Goal: Task Accomplishment & Management: Manage account settings

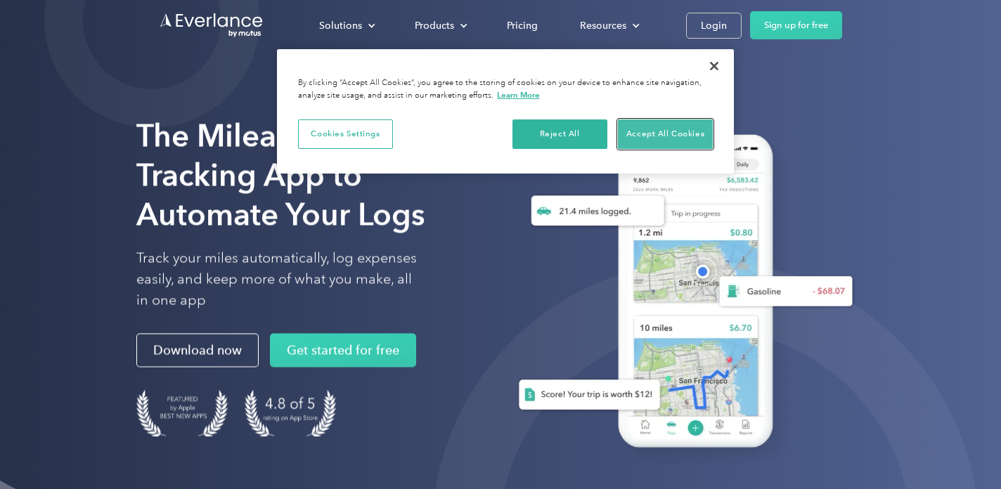
click at [653, 127] on button "Accept All Cookies" at bounding box center [665, 135] width 95 height 30
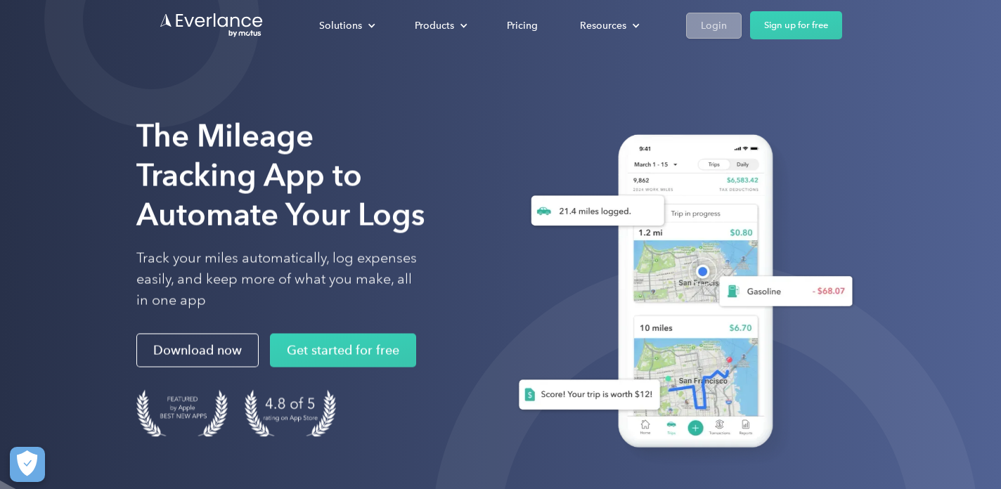
click at [714, 23] on div "Login" at bounding box center [714, 26] width 26 height 18
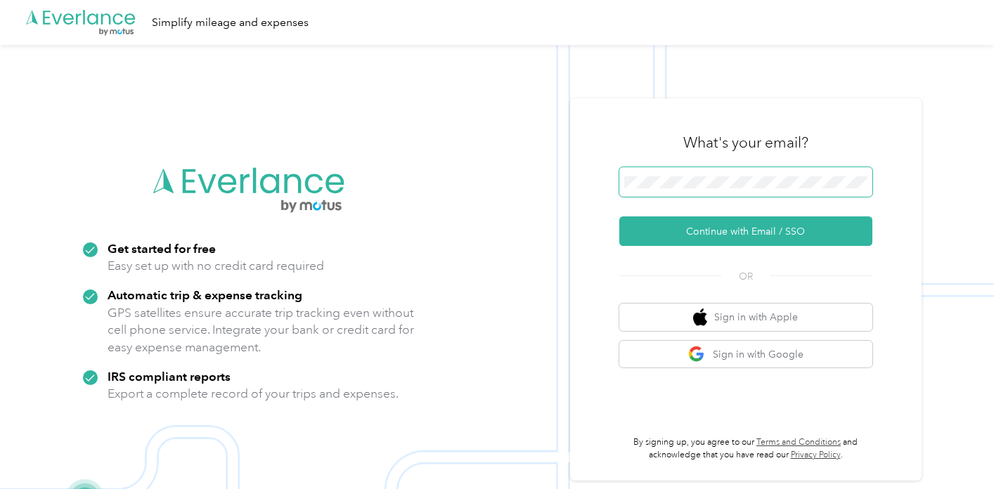
click at [709, 189] on span at bounding box center [746, 182] width 253 height 30
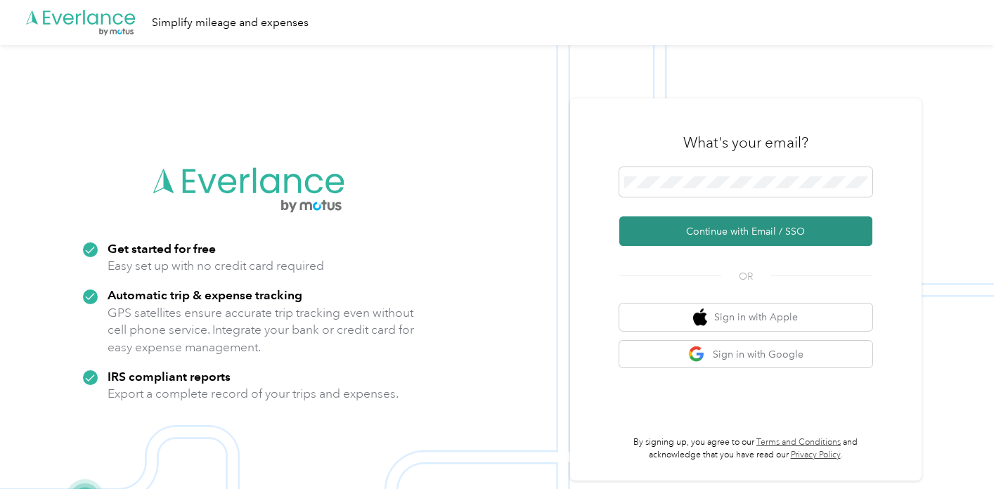
click at [754, 230] on button "Continue with Email / SSO" at bounding box center [746, 232] width 253 height 30
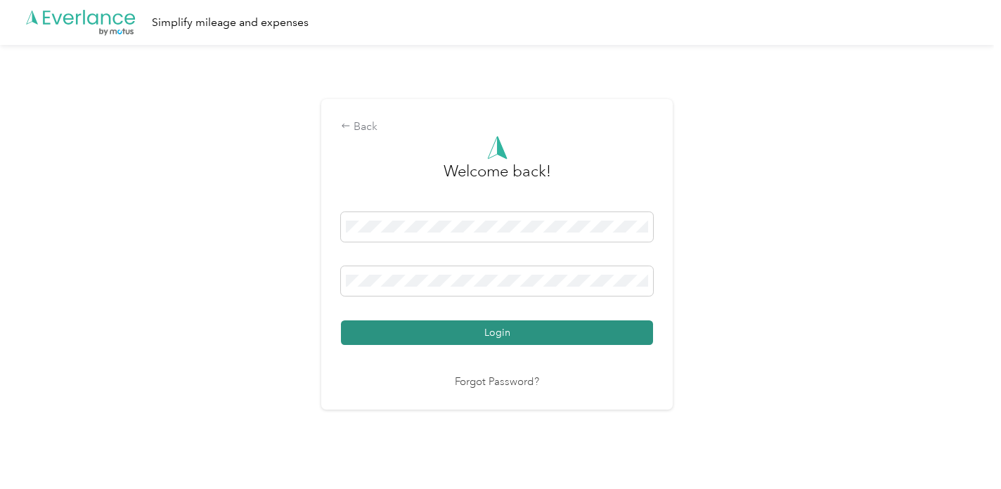
click at [515, 333] on button "Login" at bounding box center [497, 333] width 312 height 25
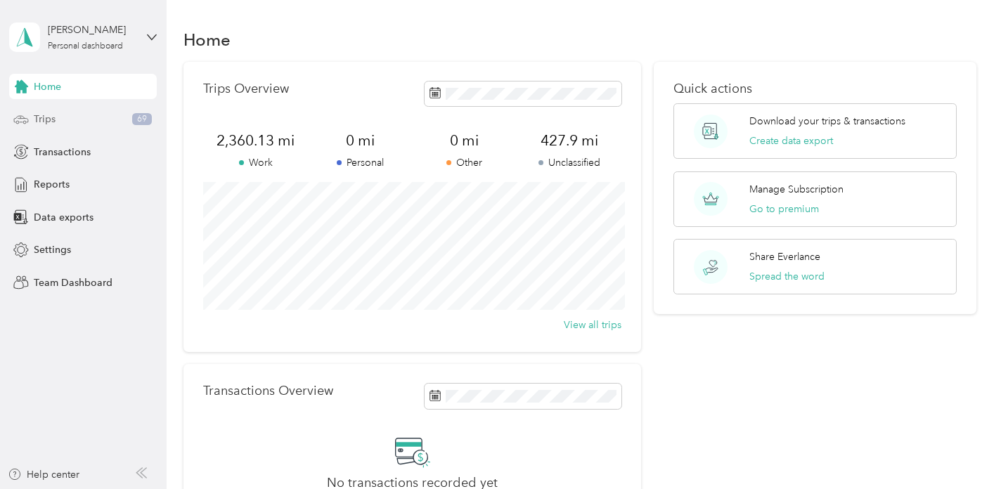
click at [61, 116] on div "Trips 69" at bounding box center [83, 119] width 148 height 25
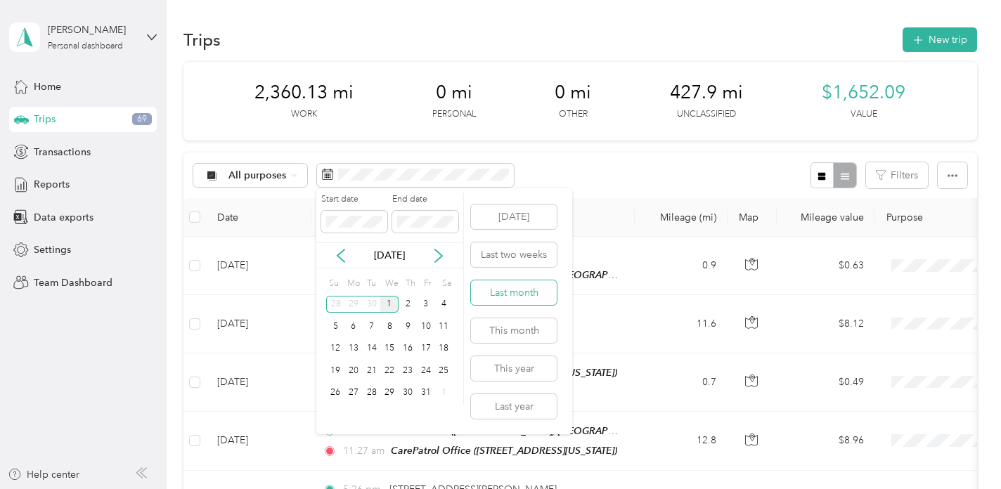
click at [509, 292] on button "Last month" at bounding box center [514, 293] width 86 height 25
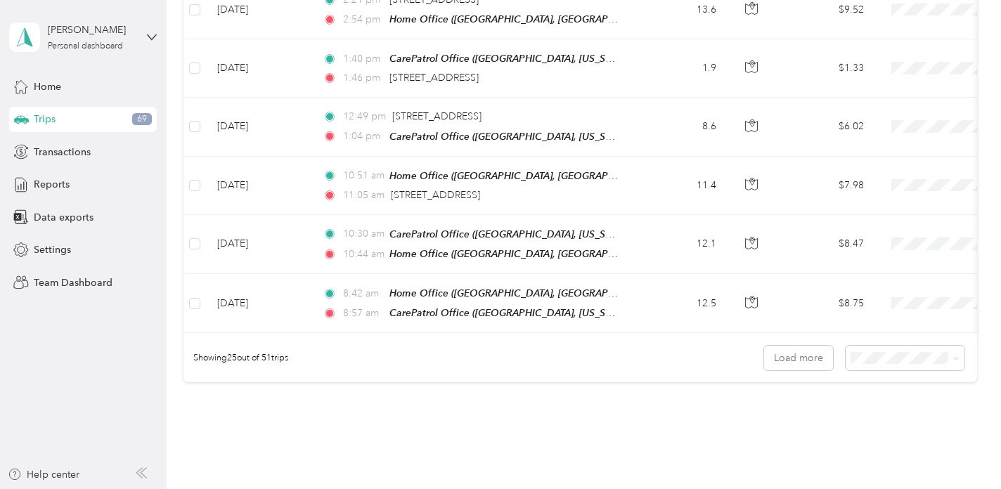
scroll to position [1446, 0]
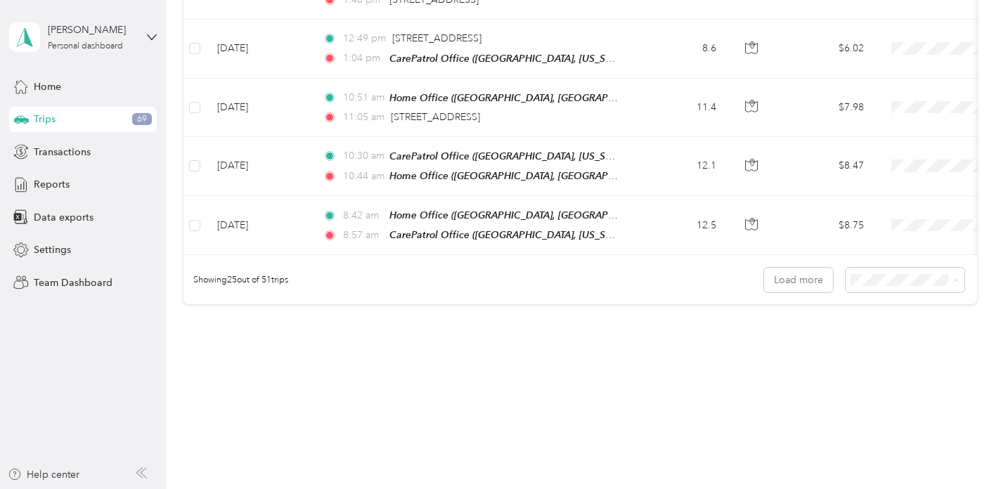
click at [873, 343] on span "100 per load" at bounding box center [892, 346] width 58 height 12
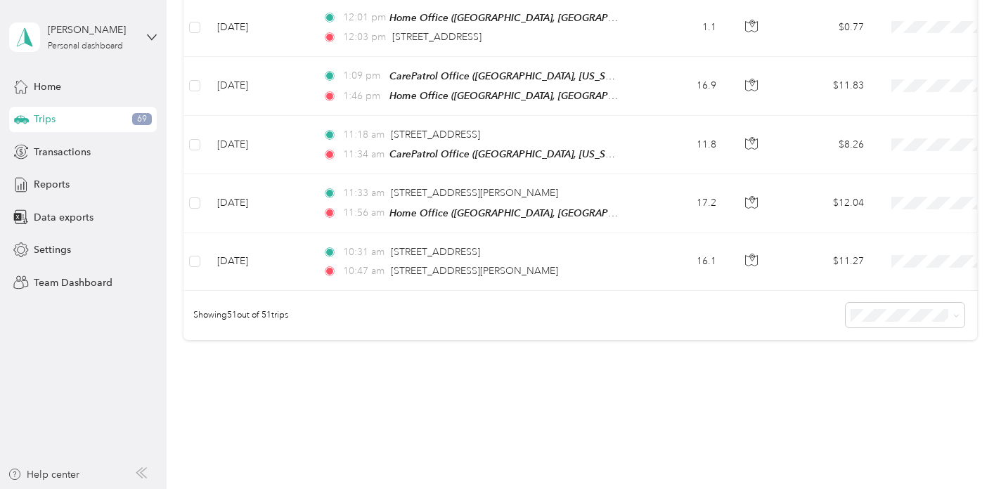
scroll to position [2937, 0]
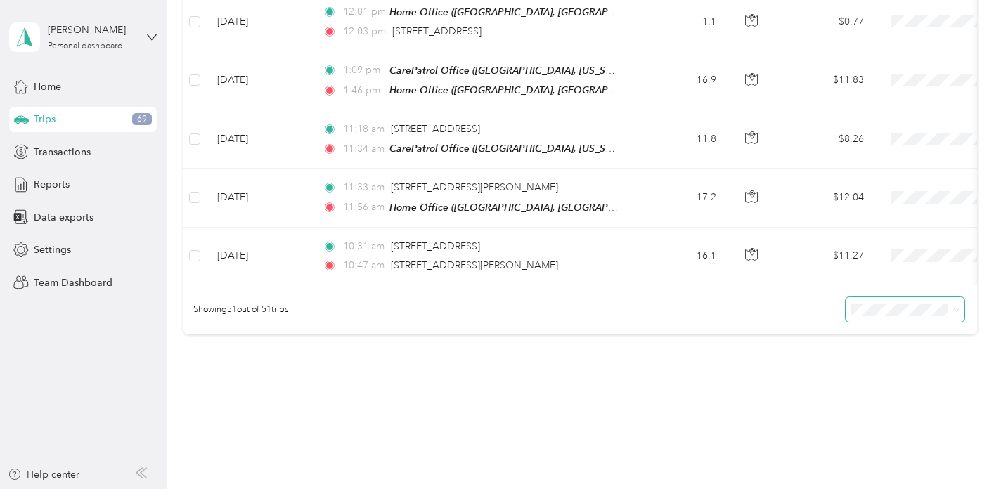
click at [960, 307] on icon at bounding box center [957, 310] width 6 height 6
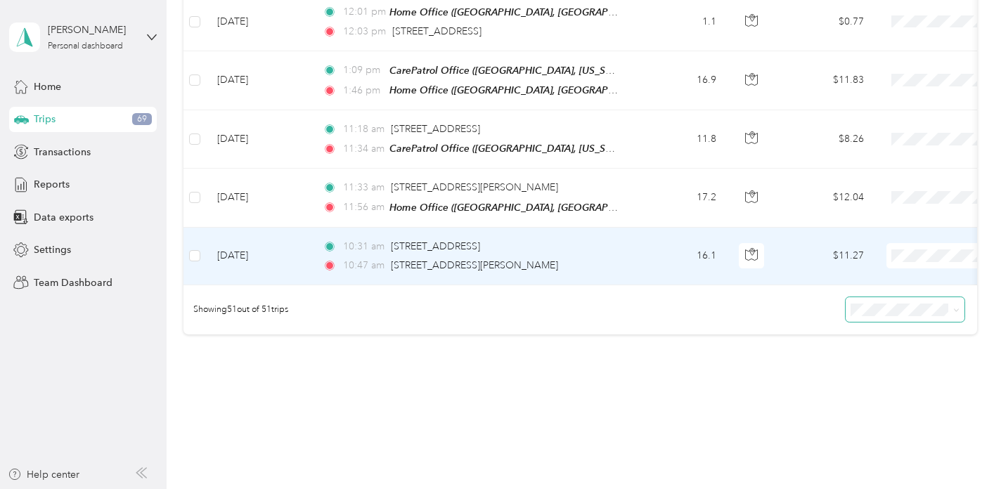
click at [612, 239] on div "10:31 am [STREET_ADDRESS]" at bounding box center [470, 246] width 295 height 15
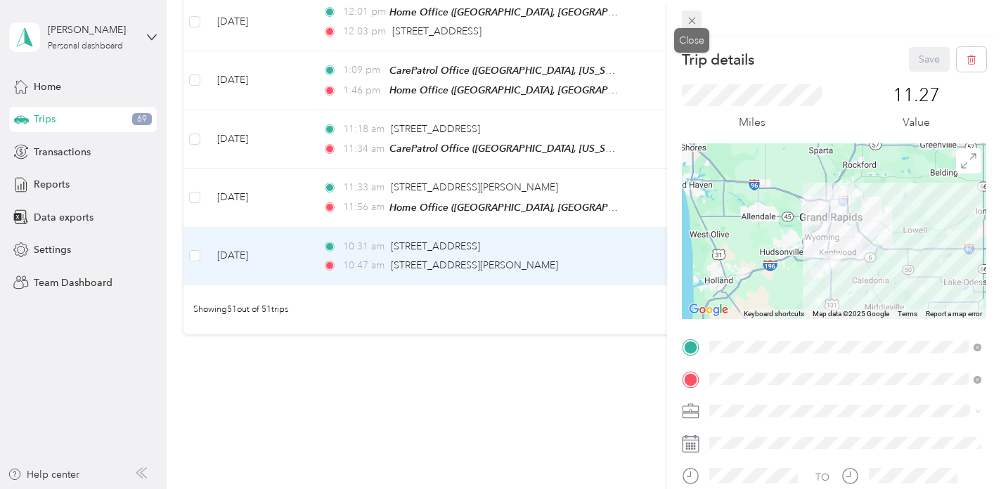
click at [689, 18] on icon at bounding box center [691, 21] width 7 height 7
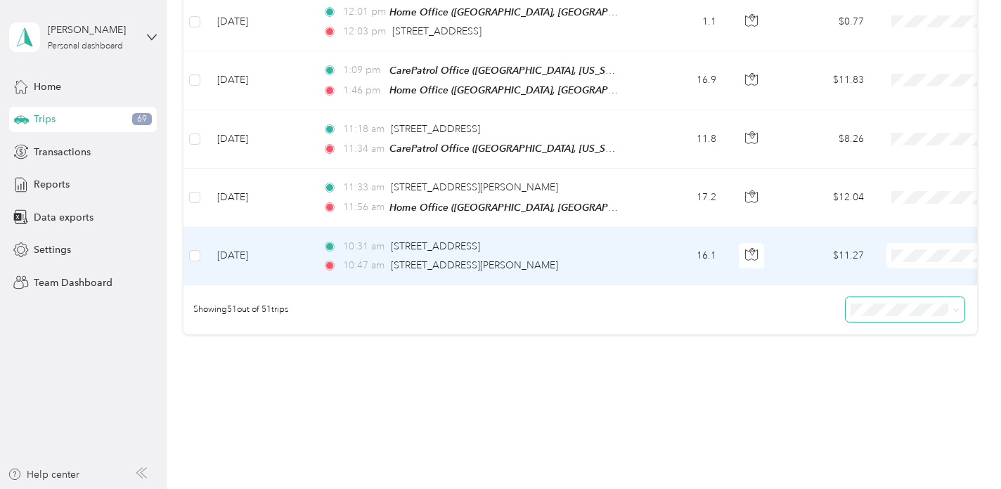
click at [887, 316] on li "Carepatrol" at bounding box center [914, 312] width 174 height 25
click at [823, 256] on td "$11.27" at bounding box center [826, 257] width 98 height 58
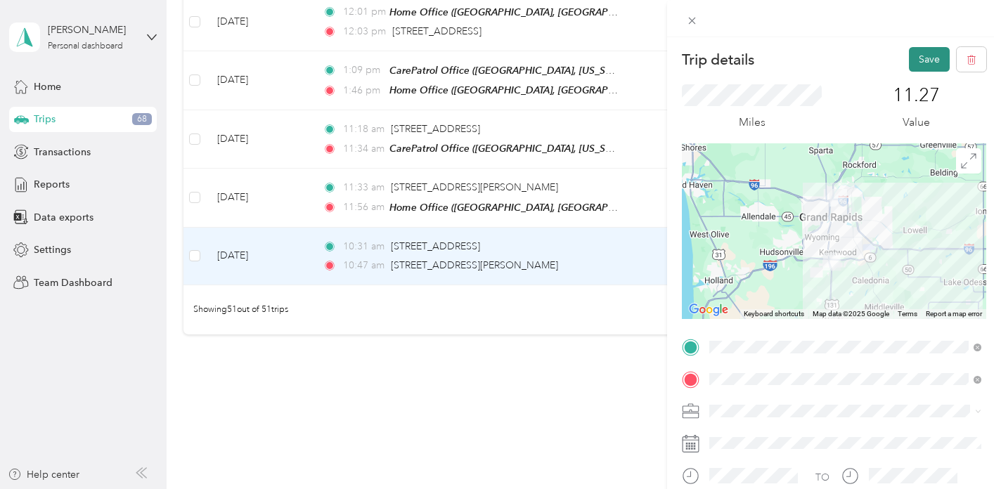
click at [930, 55] on button "Save" at bounding box center [929, 59] width 41 height 25
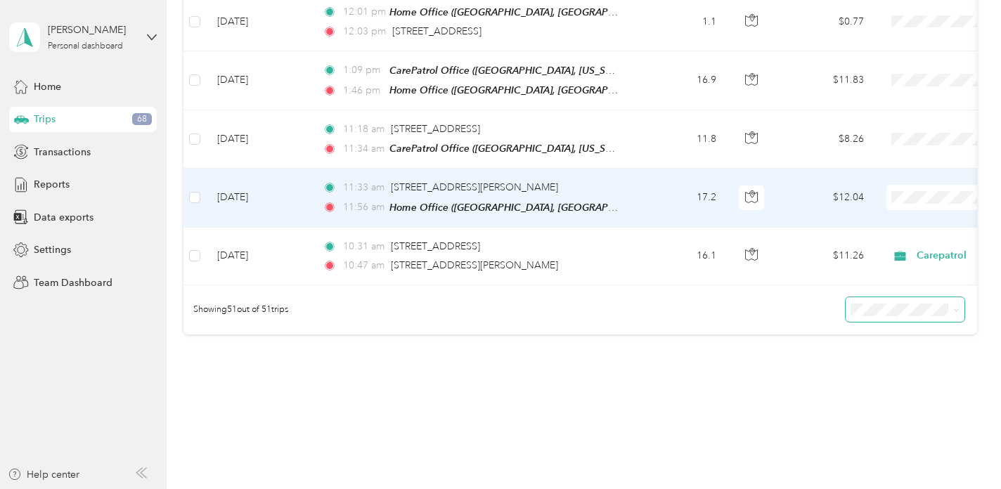
click at [653, 184] on td "17.2" at bounding box center [681, 198] width 93 height 58
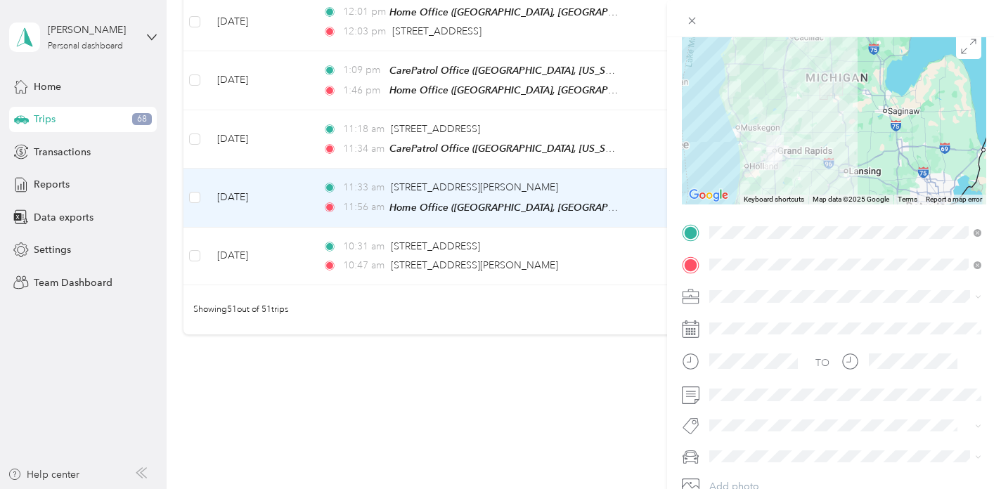
scroll to position [192, 0]
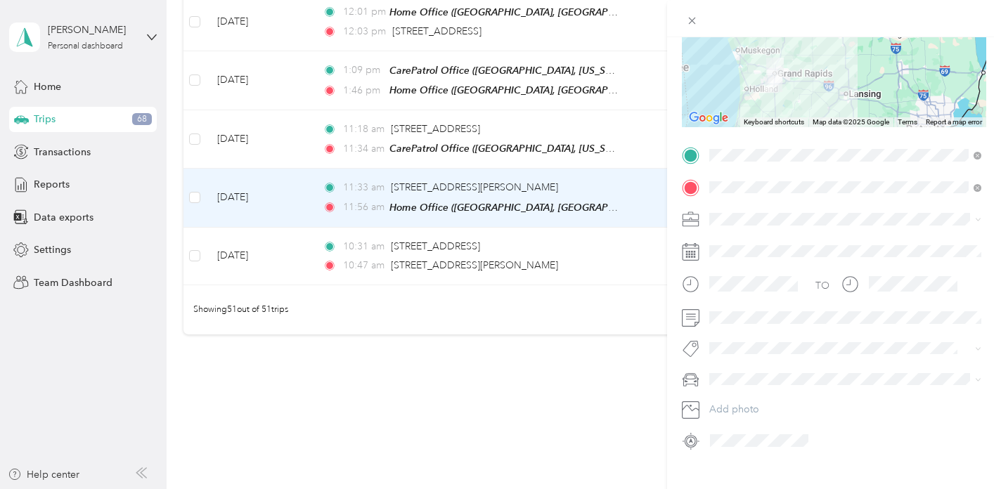
click at [594, 229] on div "Trip details Save This trip cannot be edited because it is either under review,…" at bounding box center [500, 244] width 1001 height 489
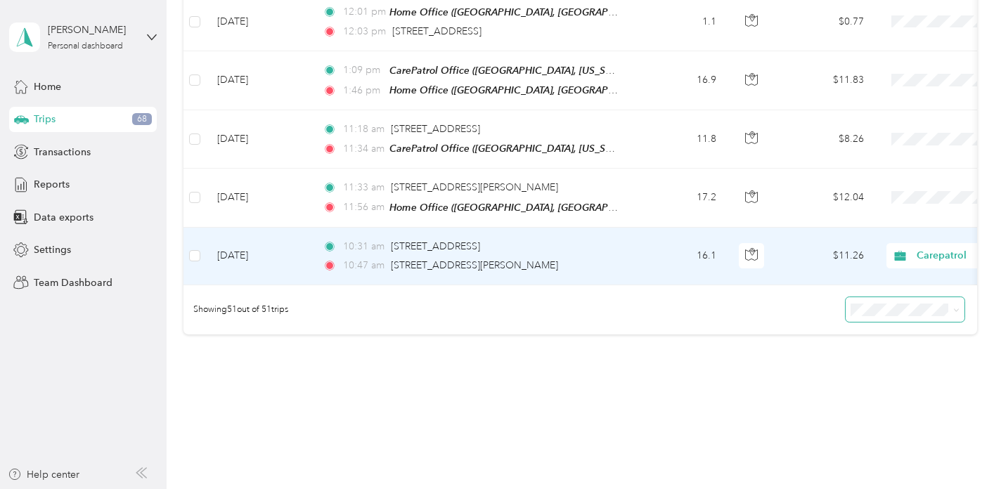
click at [654, 229] on td "16.1" at bounding box center [681, 257] width 93 height 58
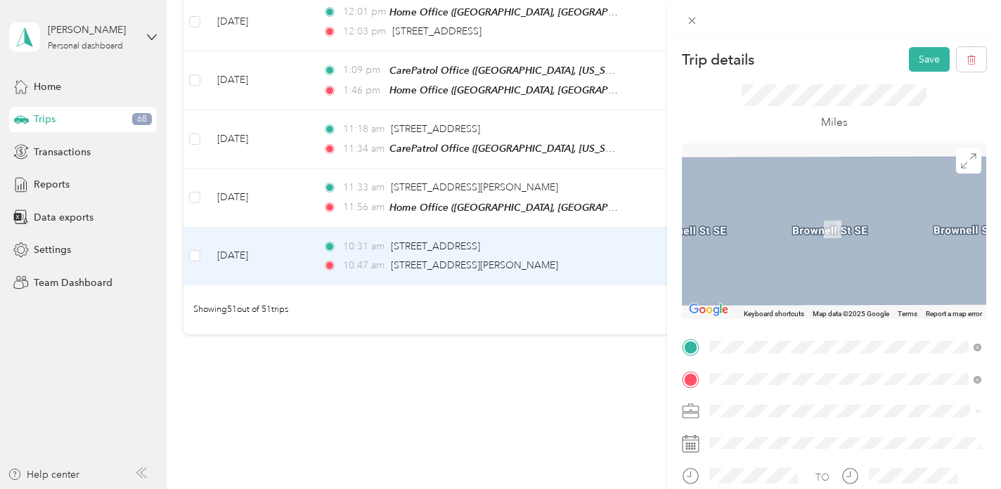
click at [851, 243] on span "[STREET_ADDRESS][US_STATE]" at bounding box center [806, 246] width 141 height 12
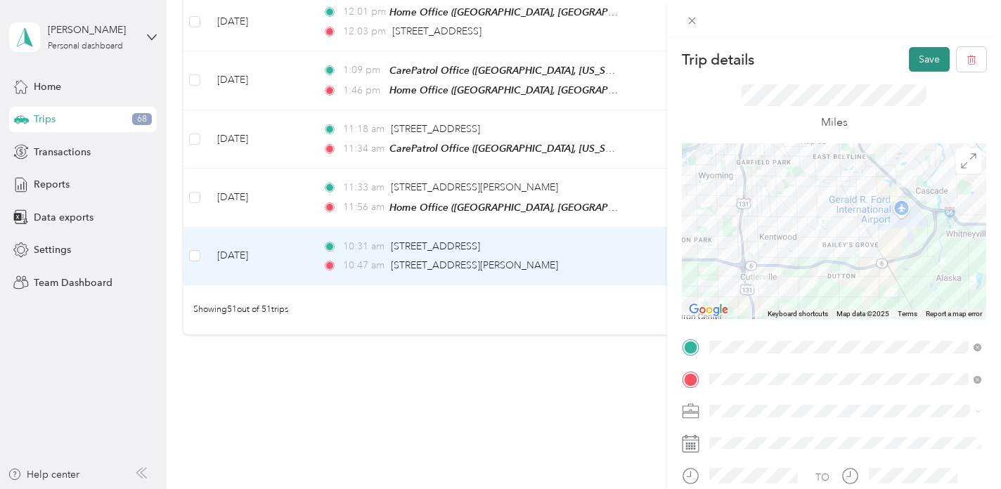
click at [928, 62] on button "Save" at bounding box center [929, 59] width 41 height 25
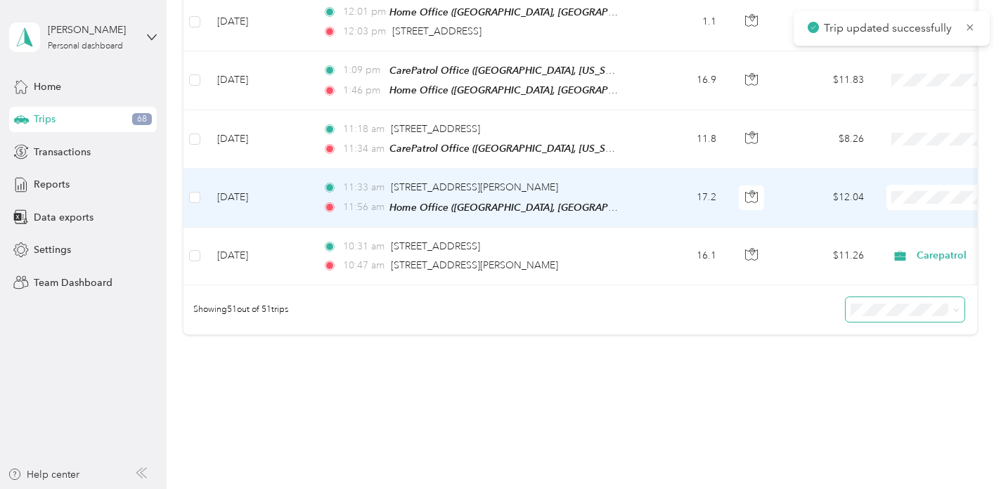
click at [674, 186] on td "17.2" at bounding box center [681, 198] width 93 height 58
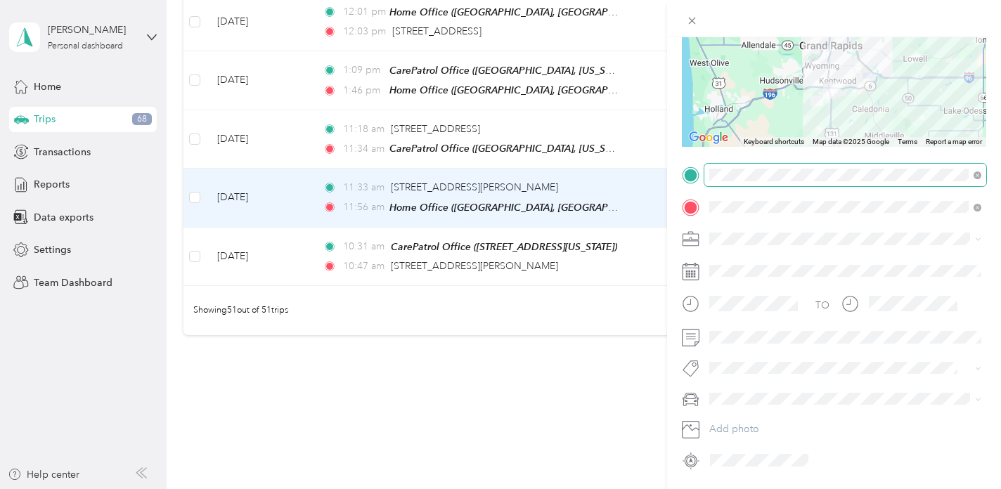
scroll to position [206, 0]
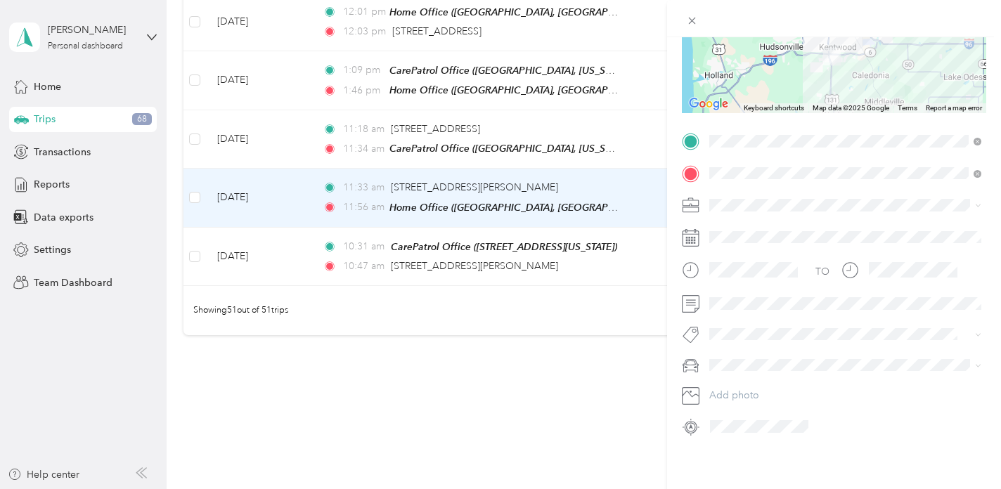
click at [730, 281] on li "Carepatrol" at bounding box center [846, 279] width 282 height 25
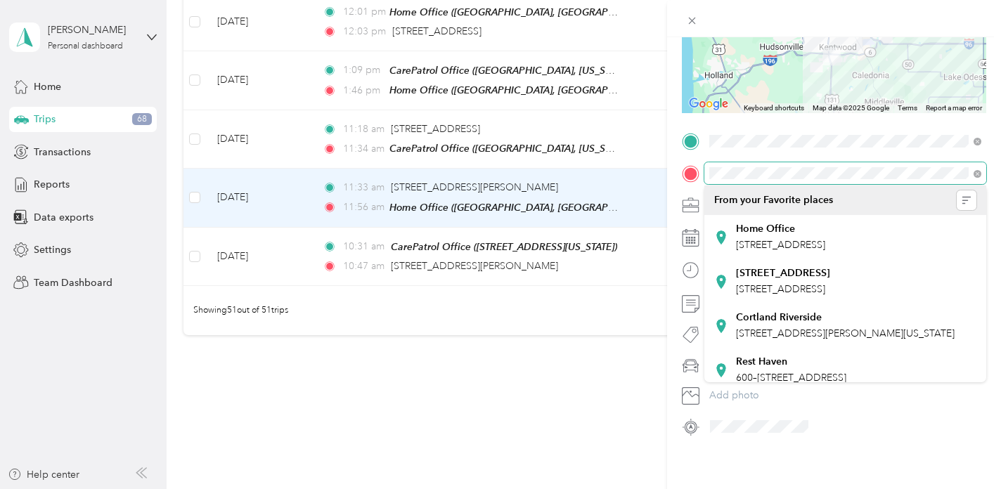
scroll to position [0, 82]
click at [994, 177] on html "[PERSON_NAME] Personal dashboard Home Trips 68 Transactions Reports Data export…" at bounding box center [497, 244] width 994 height 489
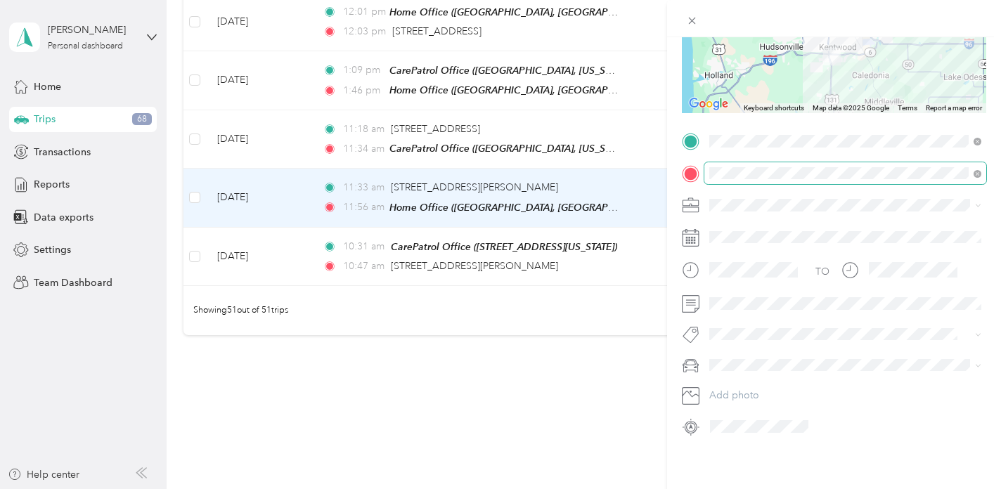
scroll to position [0, 0]
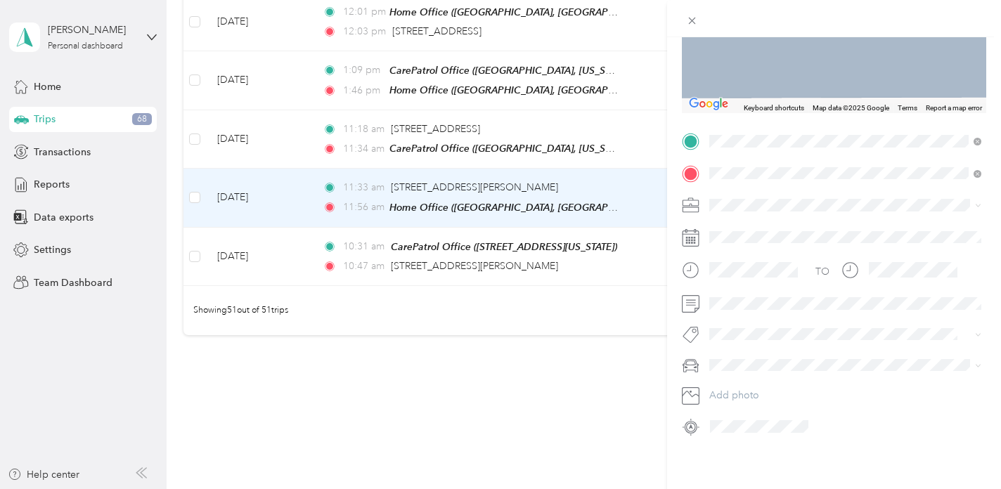
click at [796, 239] on span "[STREET_ADDRESS][US_STATE]" at bounding box center [806, 245] width 141 height 12
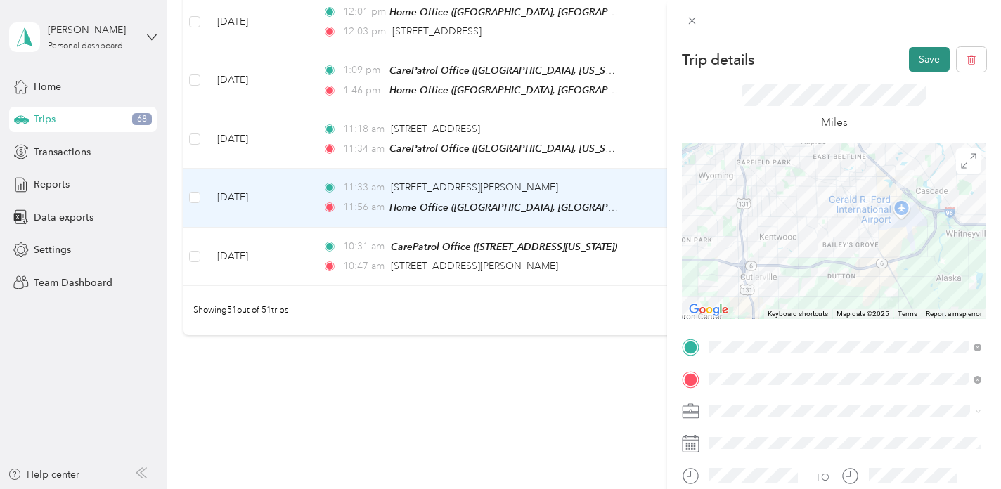
click at [926, 58] on button "Save" at bounding box center [929, 59] width 41 height 25
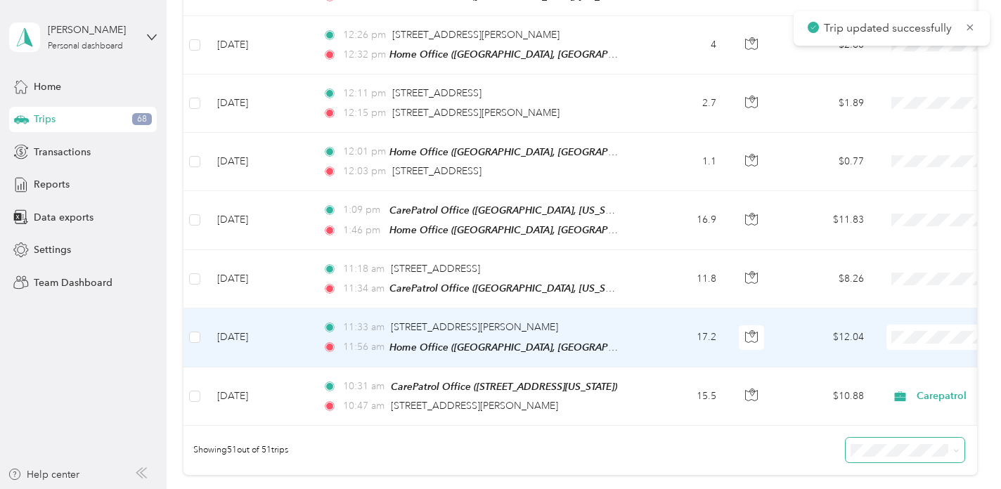
scroll to position [2795, 0]
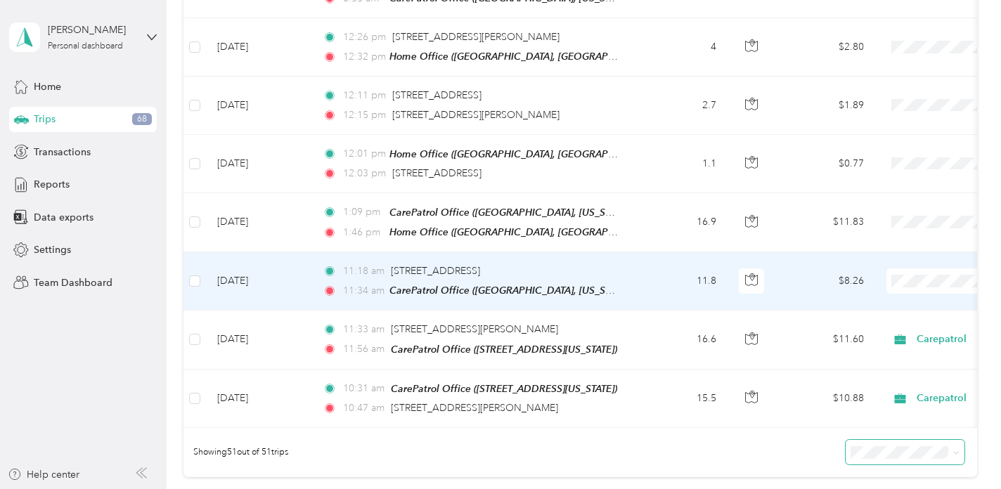
click at [679, 255] on td "11.8" at bounding box center [681, 281] width 93 height 58
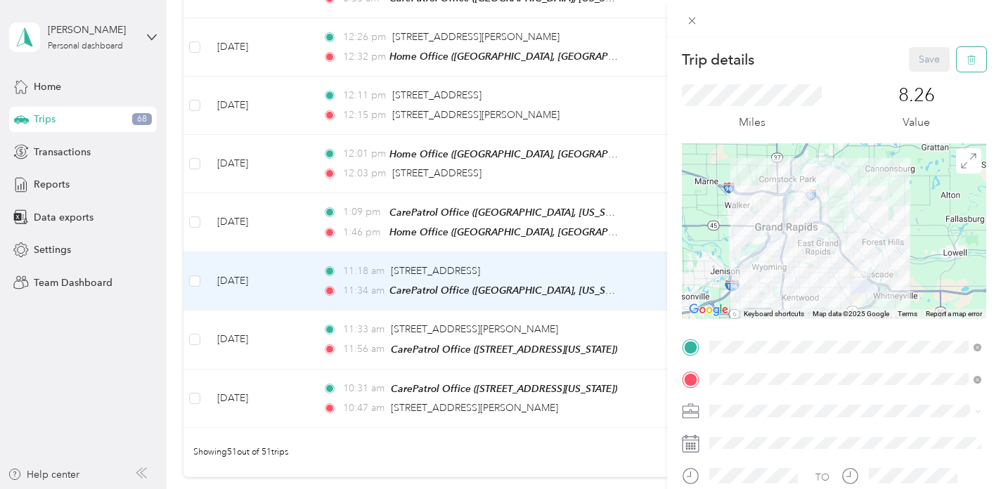
click at [968, 65] on button "button" at bounding box center [972, 59] width 30 height 25
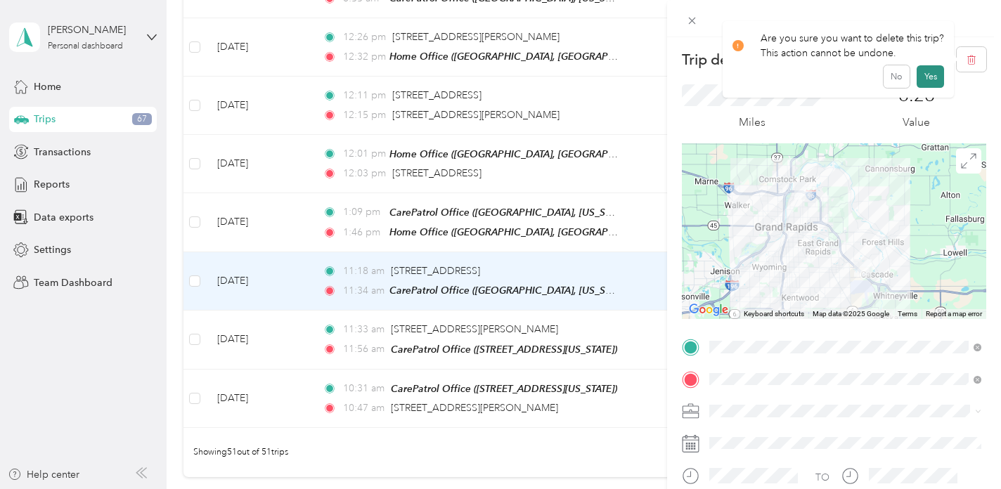
click at [930, 70] on button "Yes" at bounding box center [930, 76] width 27 height 23
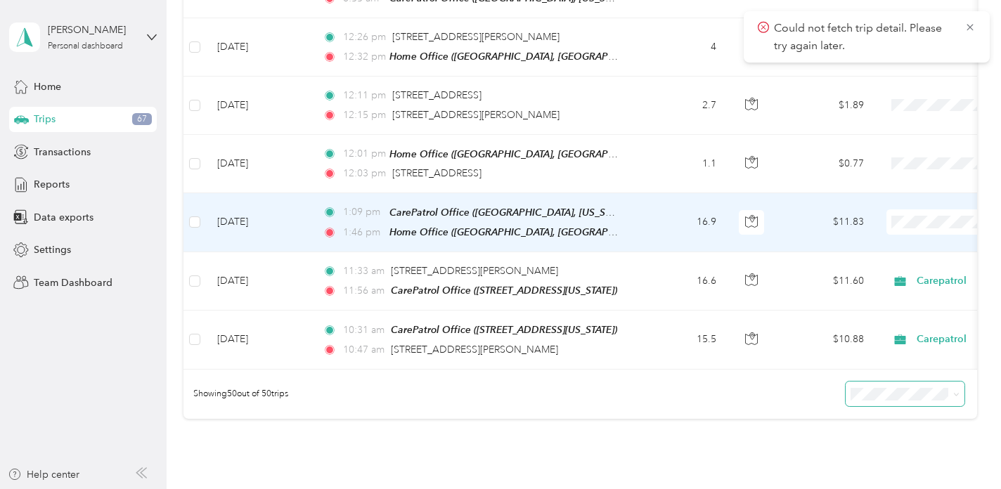
click at [660, 193] on td "16.9" at bounding box center [681, 222] width 93 height 59
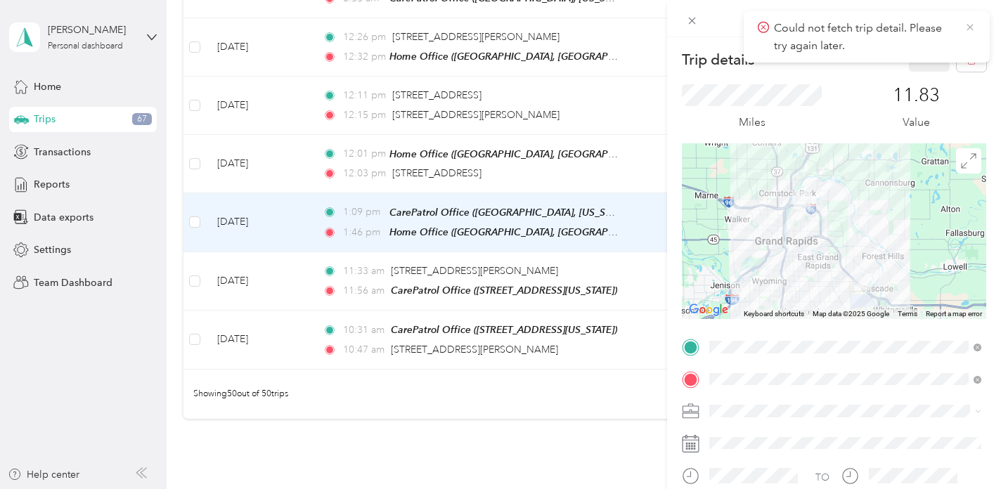
click at [970, 27] on icon at bounding box center [970, 27] width 6 height 6
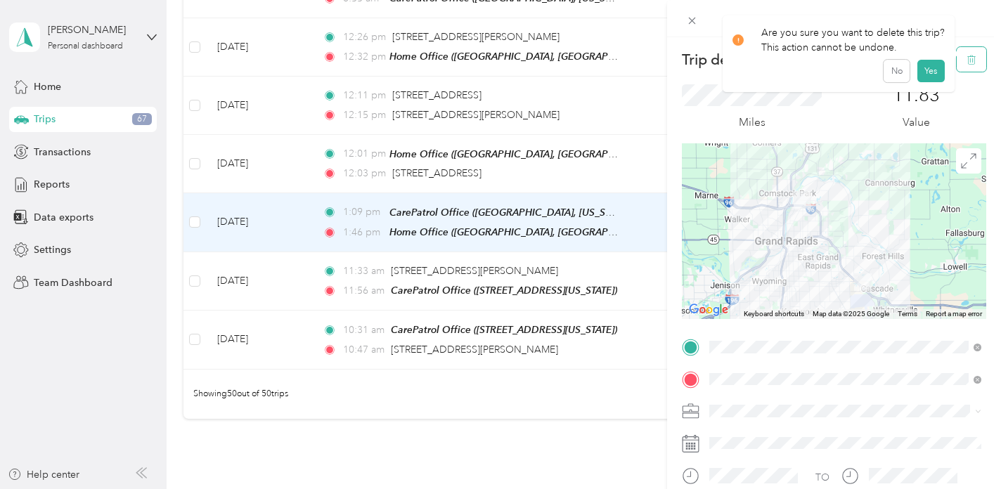
click at [970, 57] on icon "button" at bounding box center [972, 60] width 10 height 10
click at [920, 79] on button "Yes" at bounding box center [930, 76] width 27 height 23
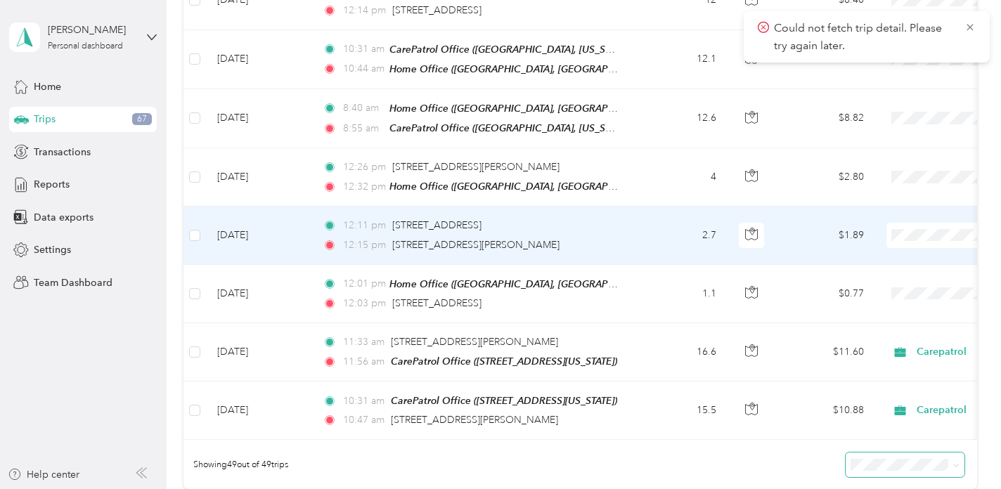
scroll to position [2655, 0]
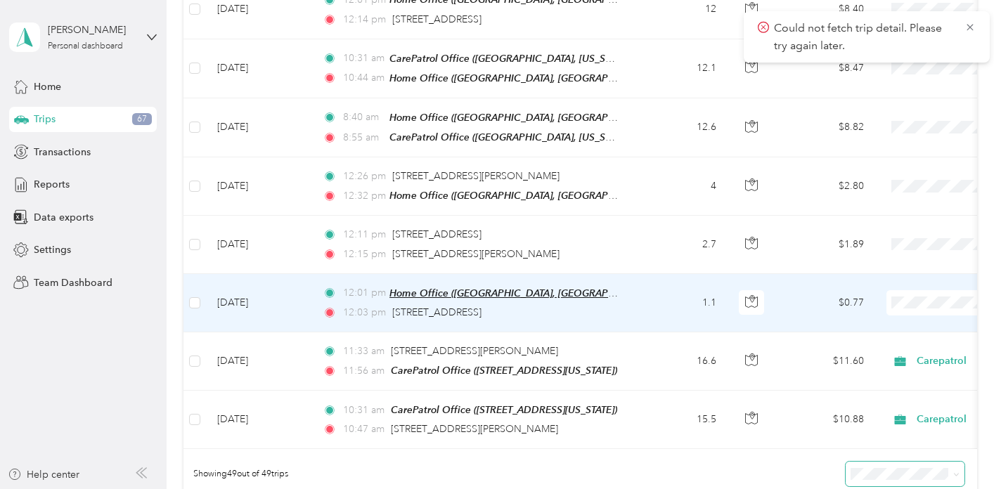
click at [616, 288] on span "Home Office ([GEOGRAPHIC_DATA], [GEOGRAPHIC_DATA], [US_STATE])" at bounding box center [552, 294] width 325 height 12
click at [646, 291] on td "1.1" at bounding box center [681, 303] width 93 height 58
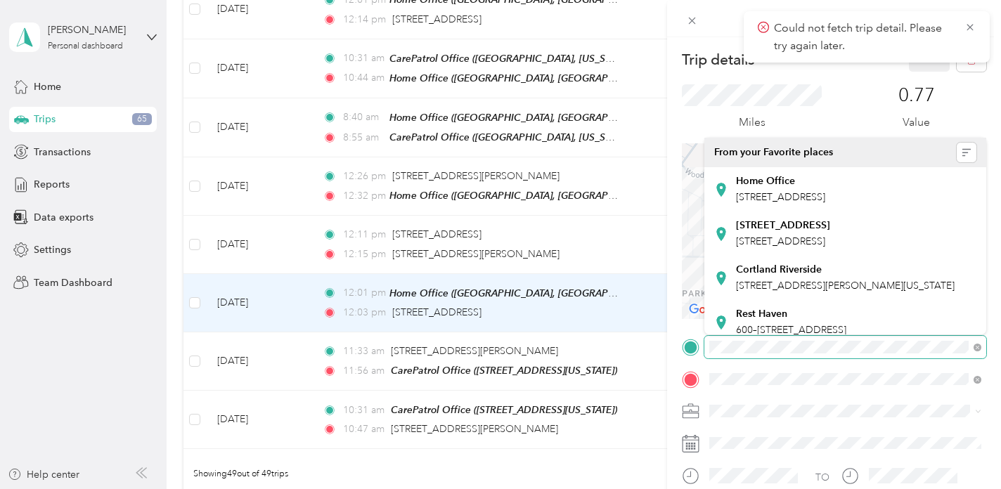
scroll to position [0, 82]
click at [992, 347] on form "Trip details Save This trip cannot be edited because it is either under review,…" at bounding box center [834, 345] width 334 height 597
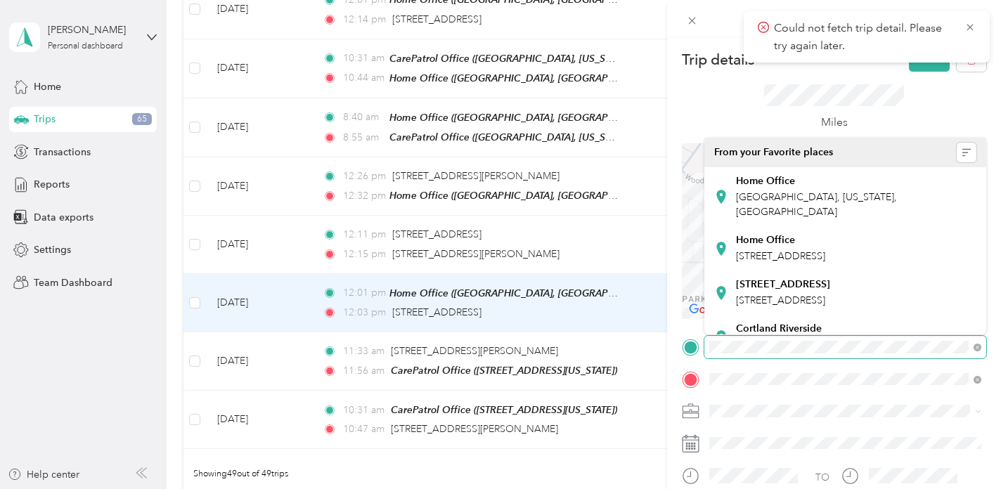
scroll to position [0, 0]
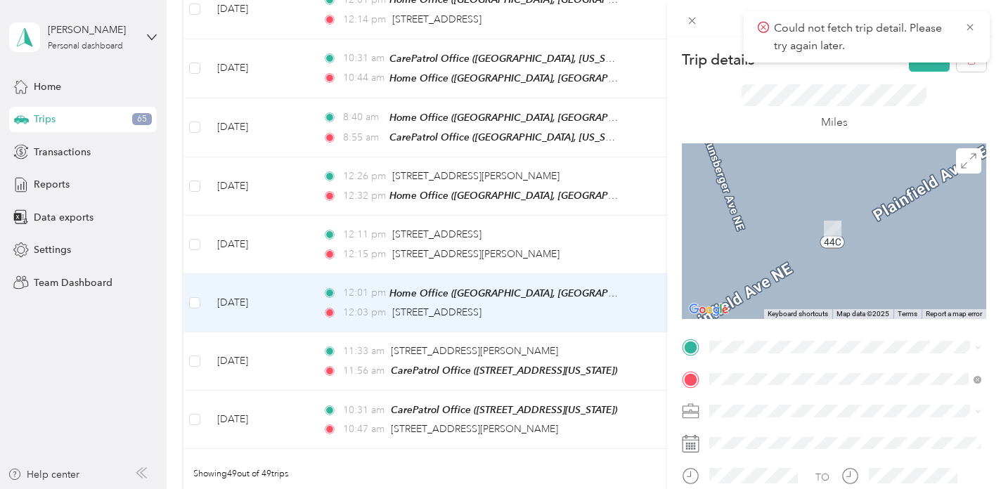
click at [877, 243] on span "[STREET_ADDRESS][US_STATE]" at bounding box center [806, 244] width 141 height 12
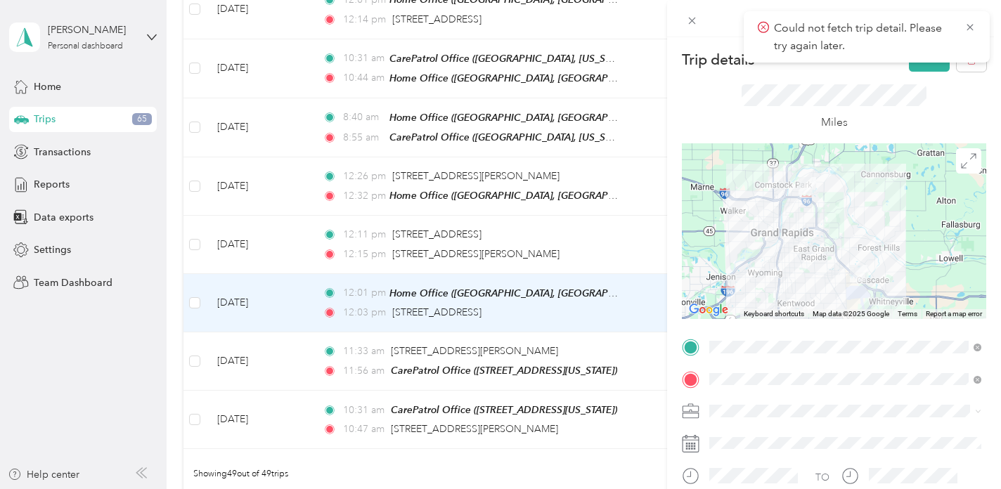
click at [738, 259] on span "Carepatrol" at bounding box center [737, 258] width 47 height 12
click at [971, 25] on icon at bounding box center [970, 27] width 11 height 13
click at [930, 57] on button "Save" at bounding box center [929, 59] width 41 height 25
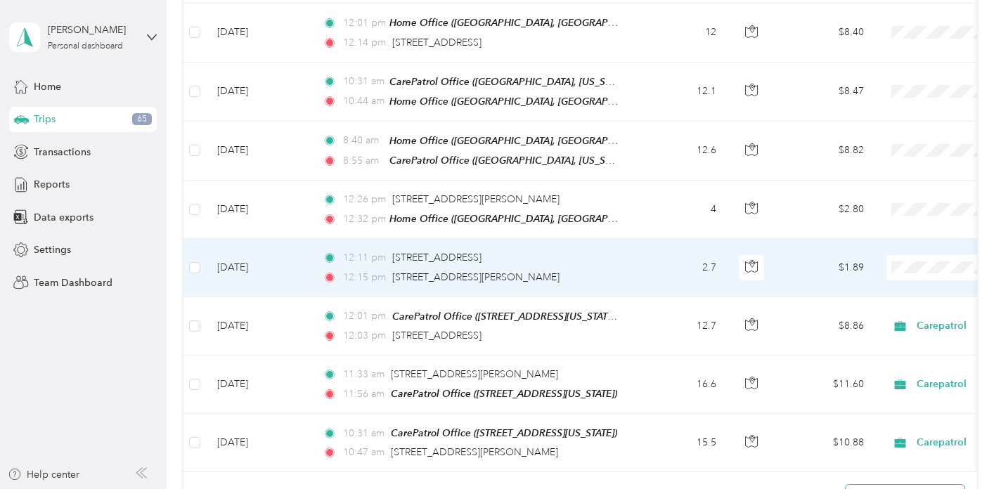
scroll to position [2633, 0]
click at [655, 249] on td "2.7" at bounding box center [681, 267] width 93 height 58
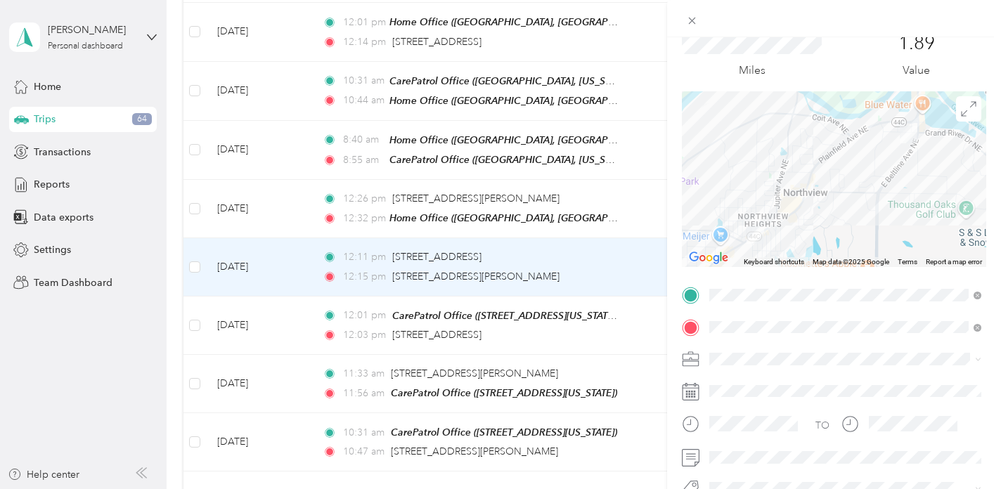
scroll to position [89, 0]
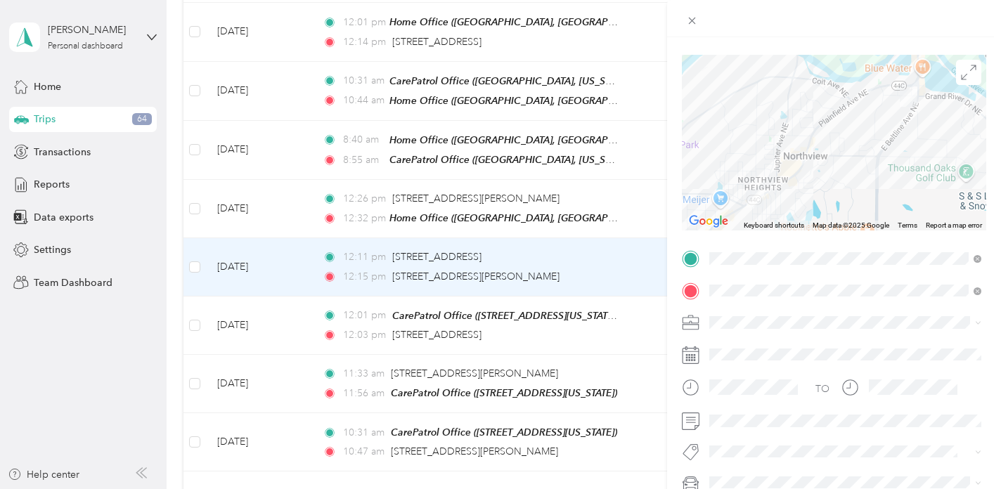
click at [757, 174] on div "Carepatrol" at bounding box center [845, 174] width 262 height 15
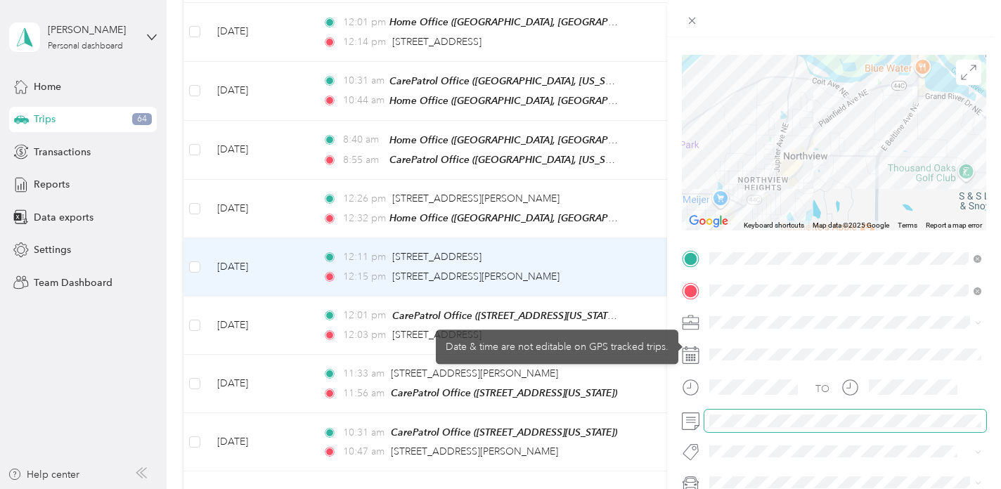
scroll to position [0, 0]
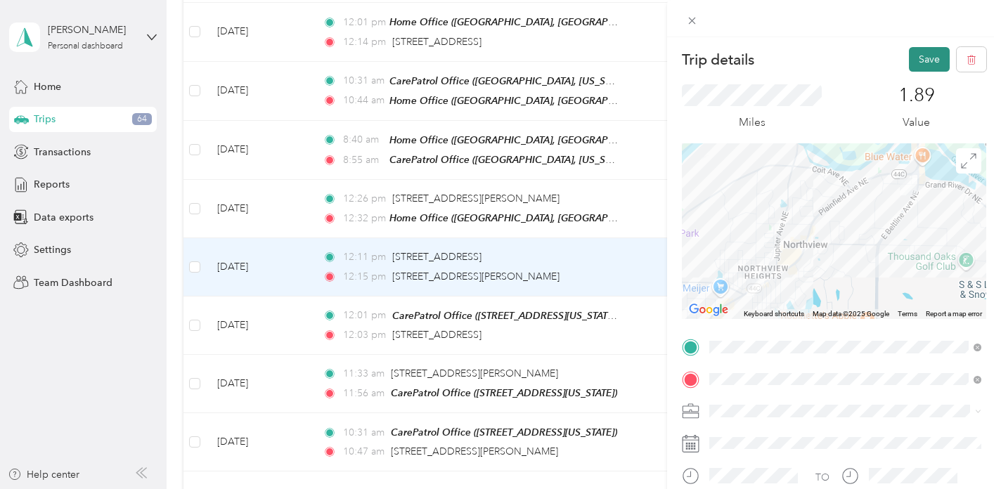
click at [927, 60] on button "Save" at bounding box center [929, 59] width 41 height 25
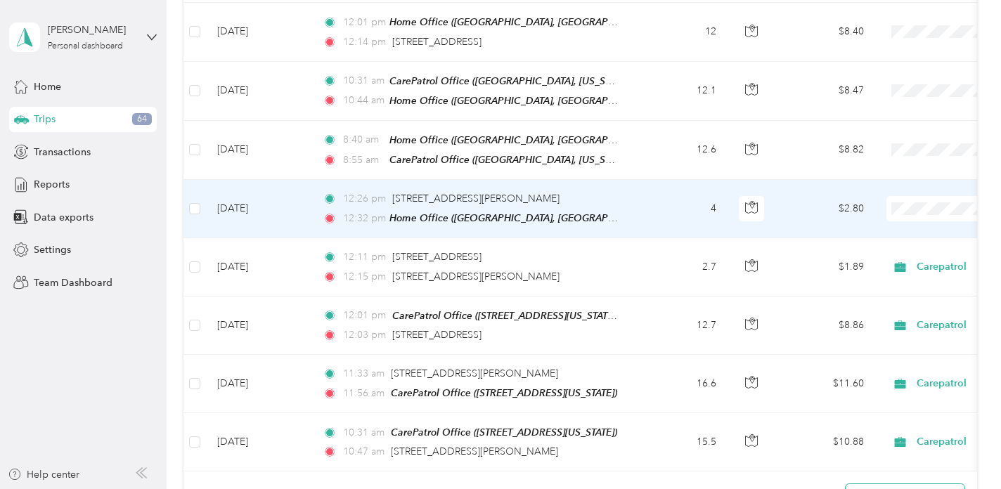
click at [646, 194] on td "4" at bounding box center [681, 209] width 93 height 58
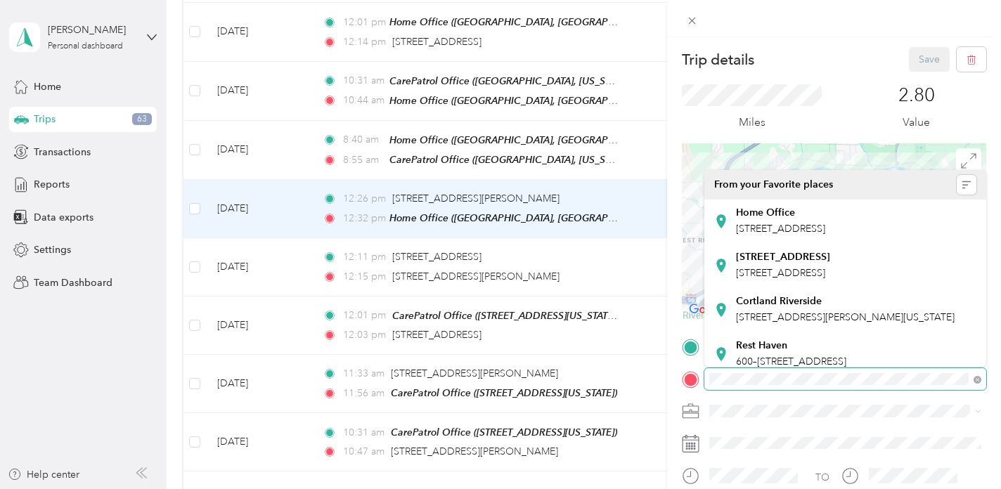
scroll to position [0, 82]
click at [994, 378] on html "[PERSON_NAME] Personal dashboard Home Trips 63 Transactions Reports Data export…" at bounding box center [497, 244] width 994 height 489
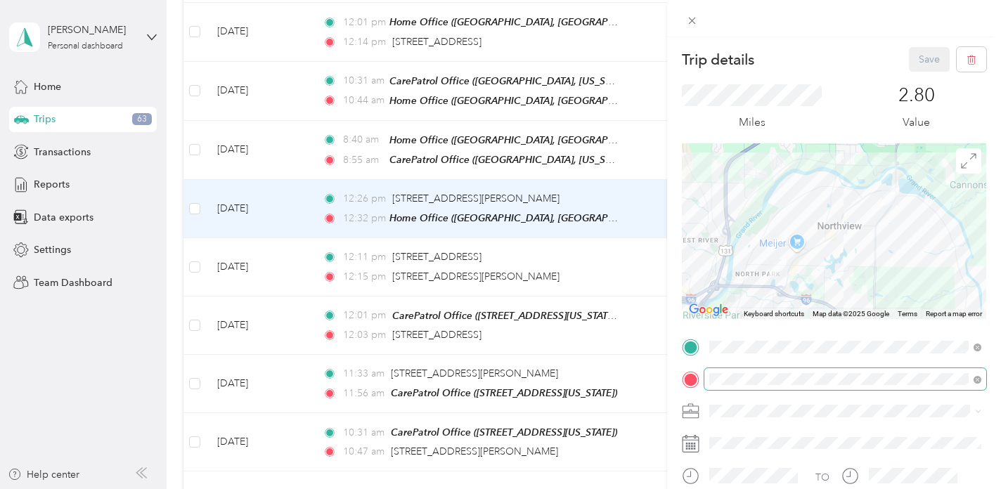
scroll to position [0, 0]
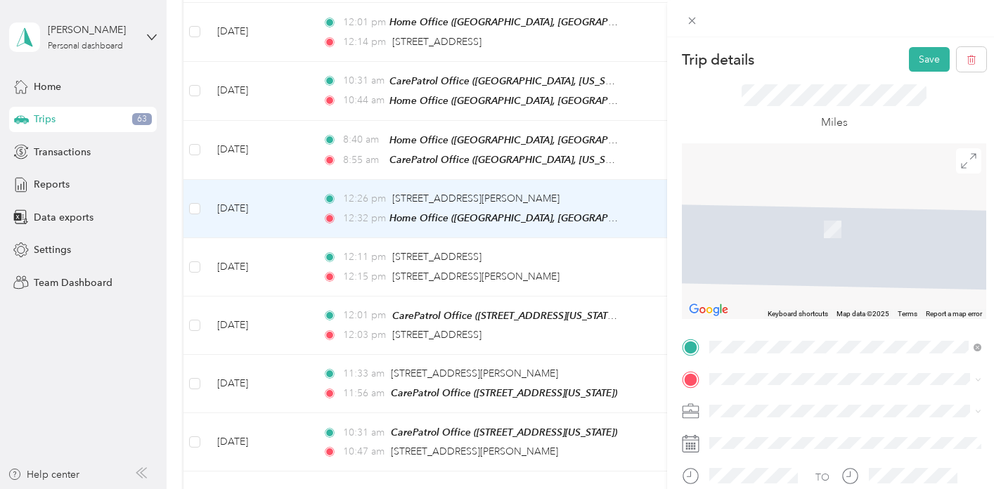
click at [852, 230] on span "[STREET_ADDRESS][US_STATE]" at bounding box center [806, 224] width 141 height 12
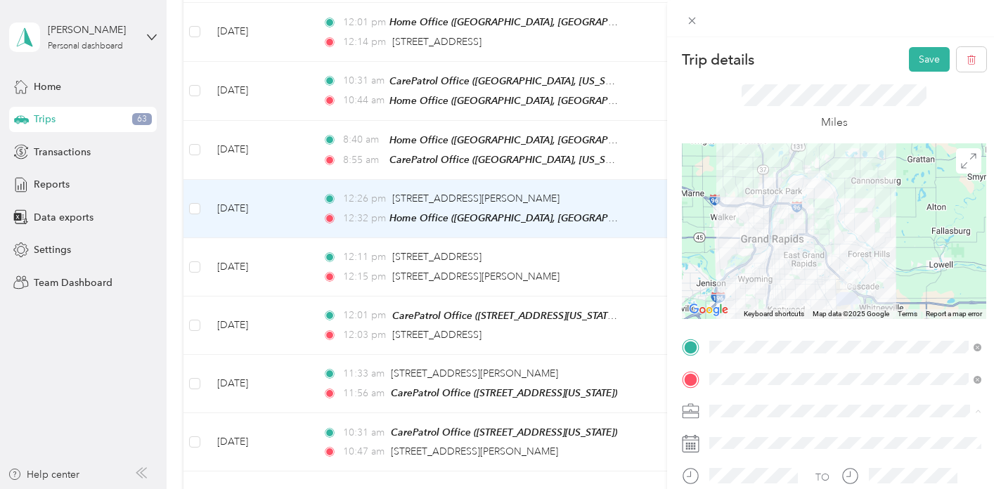
click at [730, 264] on li "Carepatrol" at bounding box center [846, 263] width 282 height 25
click at [925, 56] on button "Save" at bounding box center [929, 59] width 41 height 25
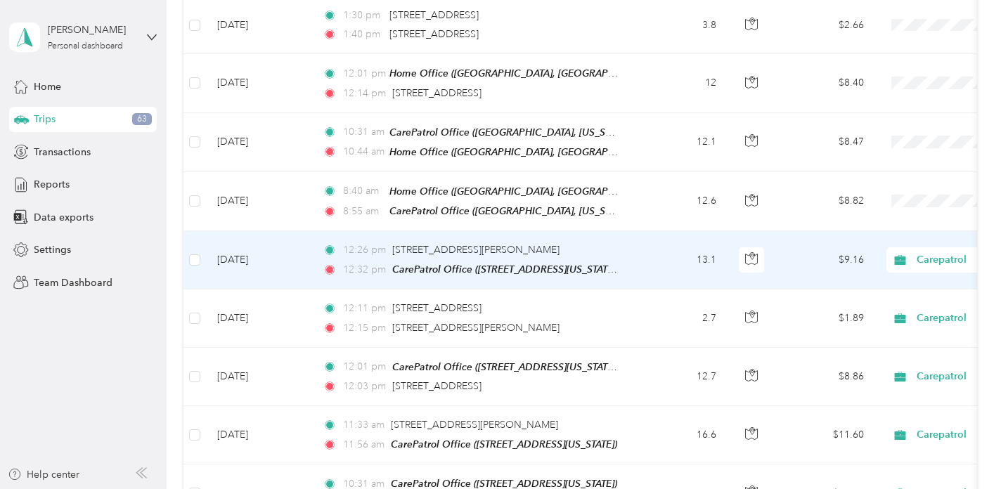
scroll to position [2579, 0]
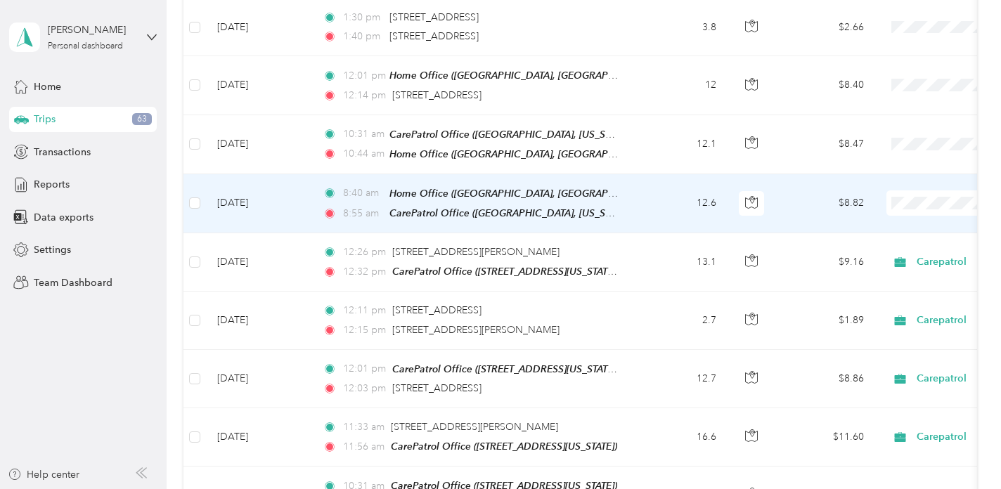
click at [681, 191] on td "12.6" at bounding box center [681, 203] width 93 height 59
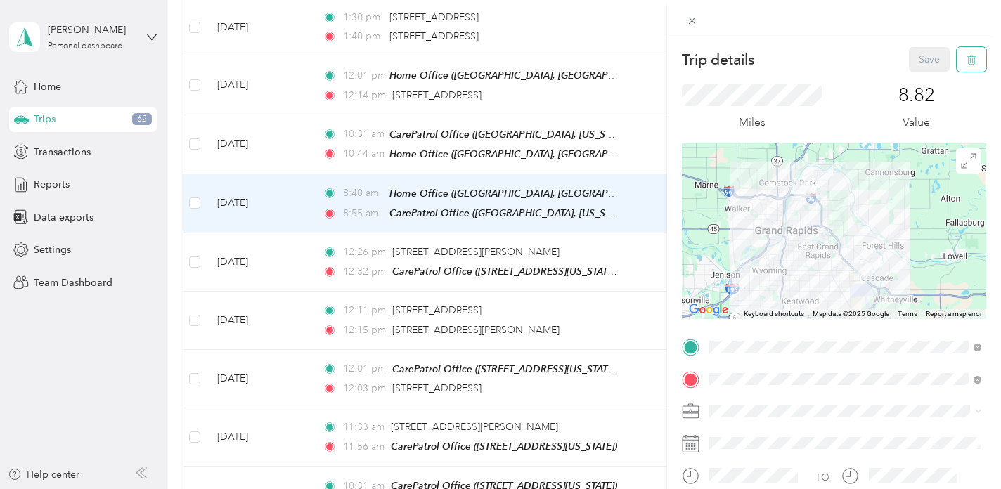
click at [974, 61] on icon "button" at bounding box center [972, 60] width 10 height 10
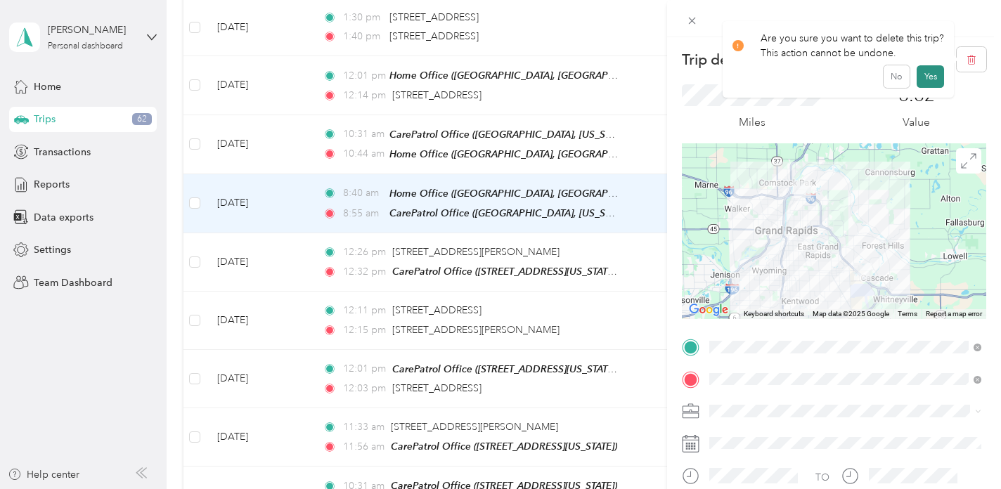
click at [933, 75] on button "Yes" at bounding box center [930, 76] width 27 height 23
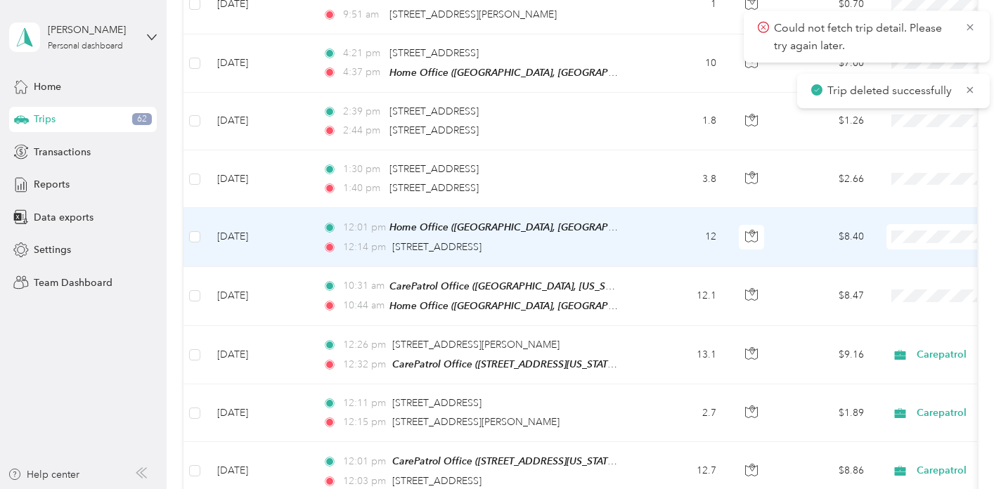
scroll to position [2428, 0]
click at [669, 224] on td "12" at bounding box center [681, 236] width 93 height 58
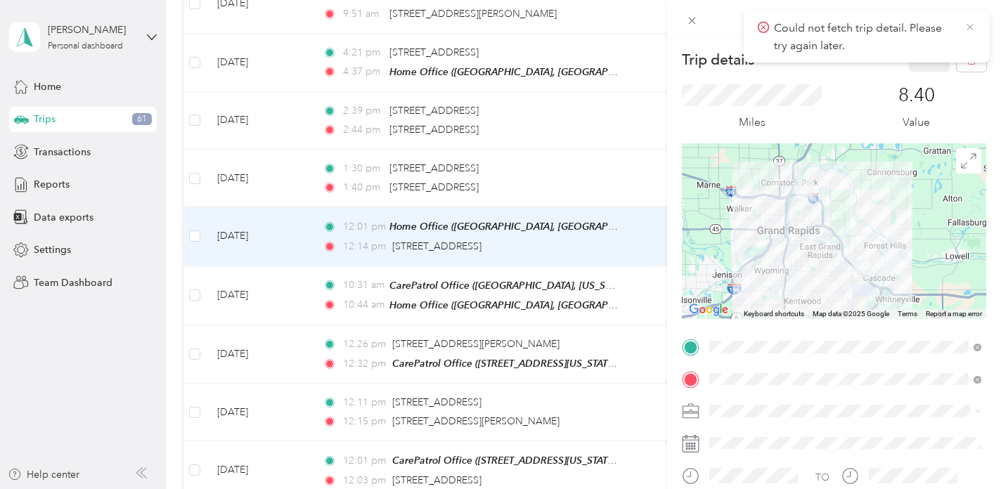
click at [969, 23] on icon at bounding box center [970, 27] width 11 height 13
click at [970, 55] on icon "button" at bounding box center [972, 60] width 10 height 10
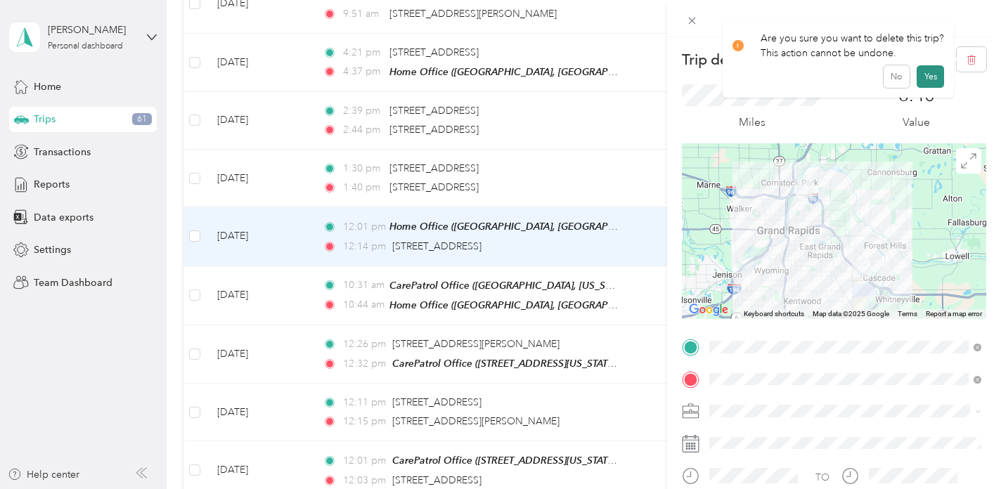
click at [925, 76] on button "Yes" at bounding box center [930, 76] width 27 height 23
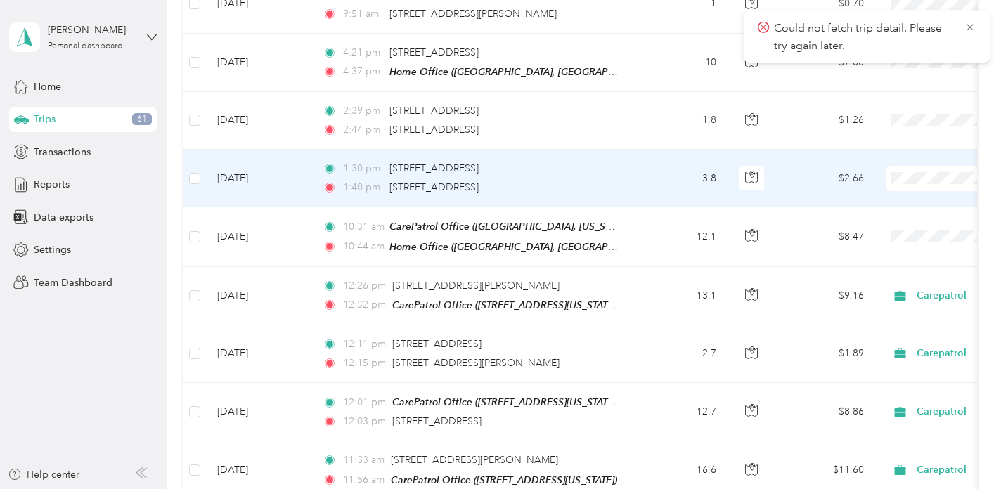
click at [634, 170] on td "1:30 pm [STREET_ADDRESS] 1:40 pm [STREET_ADDRESS]" at bounding box center [473, 179] width 323 height 58
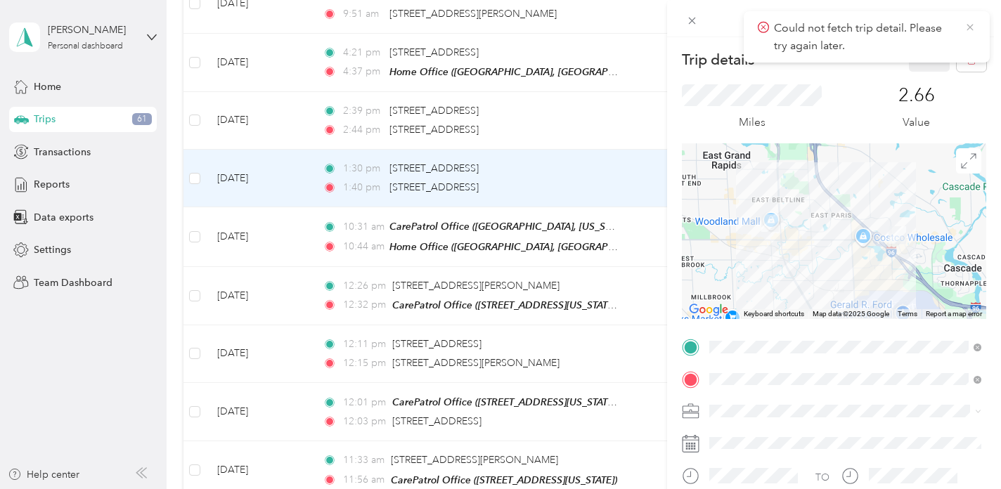
click at [966, 29] on icon at bounding box center [970, 27] width 11 height 13
click at [970, 53] on span "button" at bounding box center [972, 59] width 10 height 12
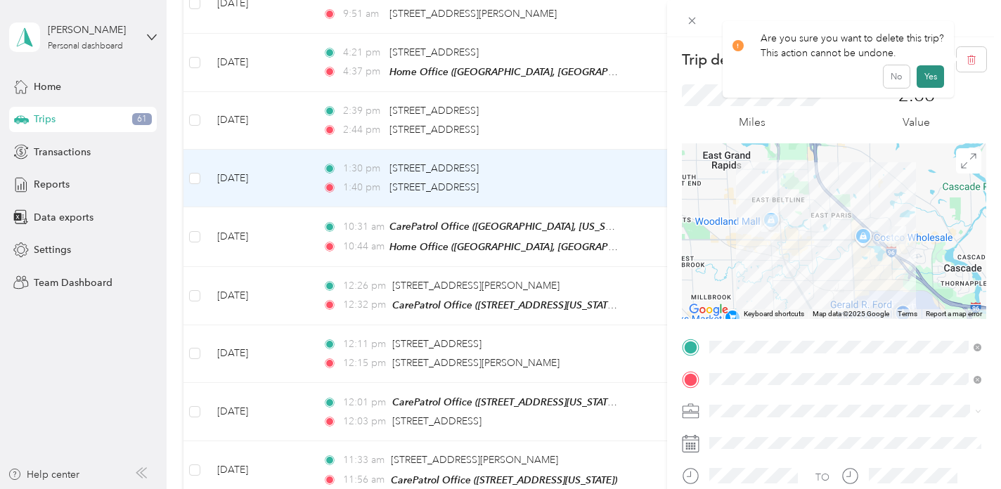
click at [928, 76] on button "Yes" at bounding box center [930, 76] width 27 height 23
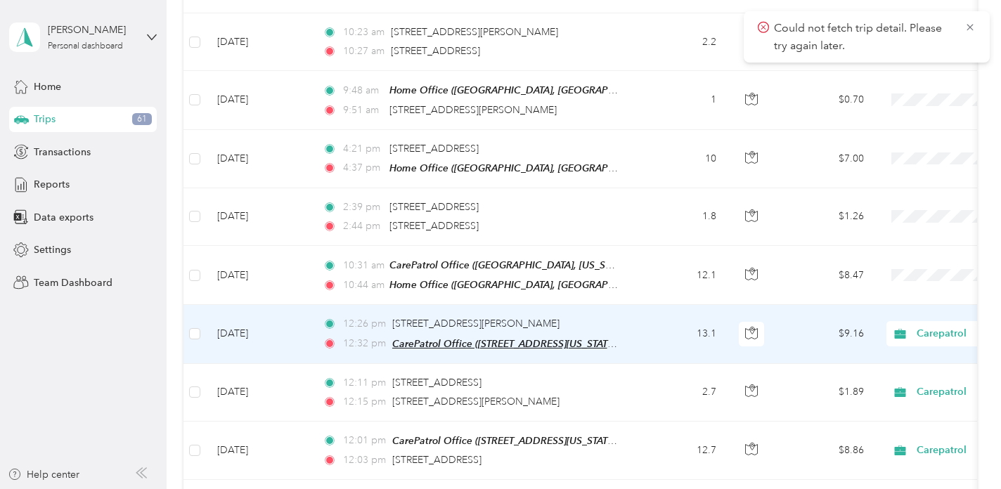
scroll to position [2320, 0]
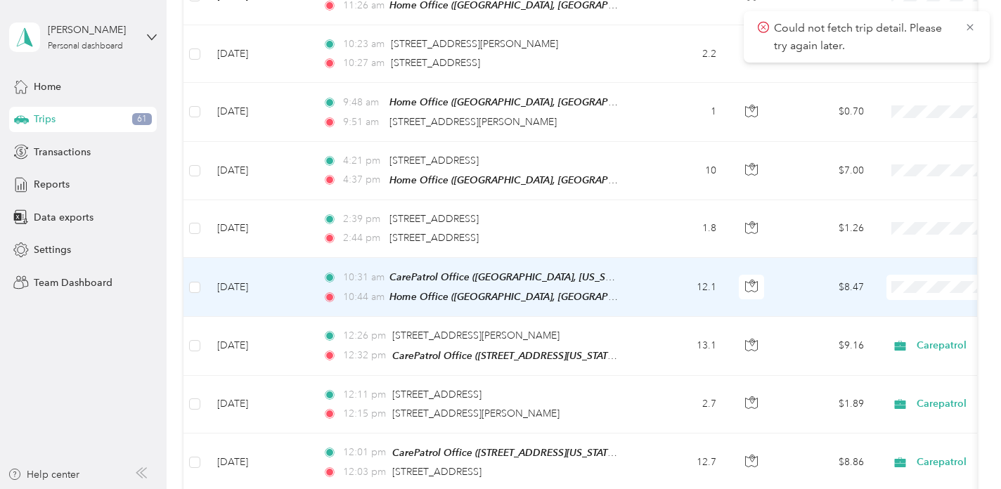
click at [616, 273] on div "10:31 am CarePatrol Office ([GEOGRAPHIC_DATA][US_STATE]) 10:44 am Home Office (…" at bounding box center [470, 287] width 295 height 36
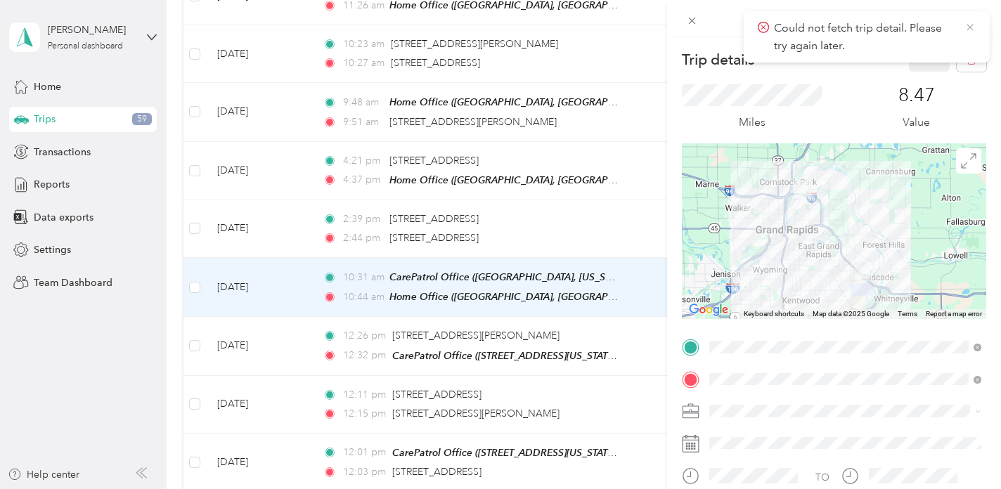
click at [969, 25] on icon at bounding box center [970, 27] width 11 height 13
click at [968, 60] on icon "button" at bounding box center [972, 60] width 10 height 10
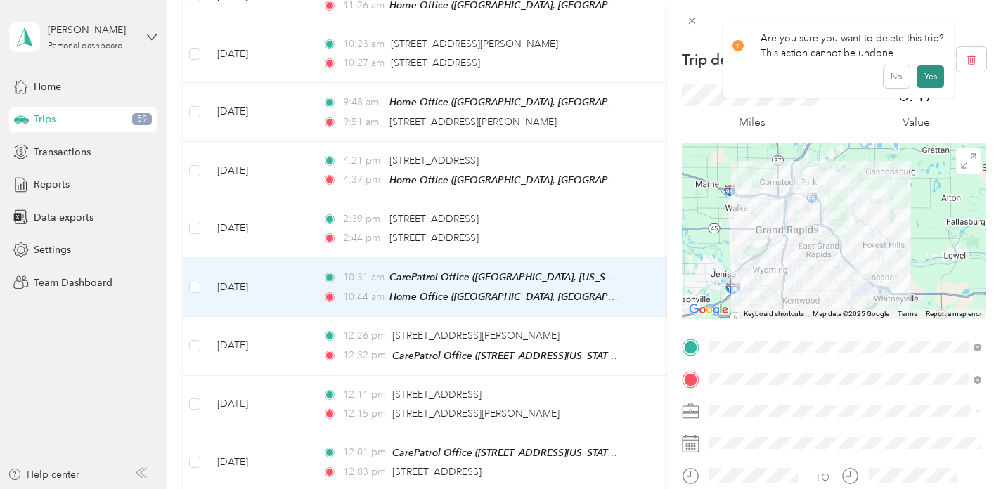
click at [923, 71] on button "Yes" at bounding box center [930, 76] width 27 height 23
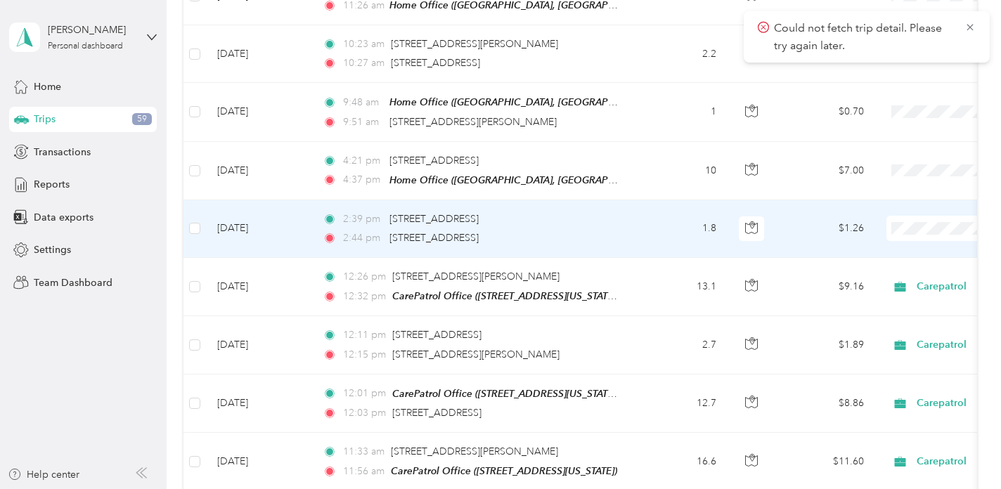
click at [643, 210] on td "1.8" at bounding box center [681, 229] width 93 height 58
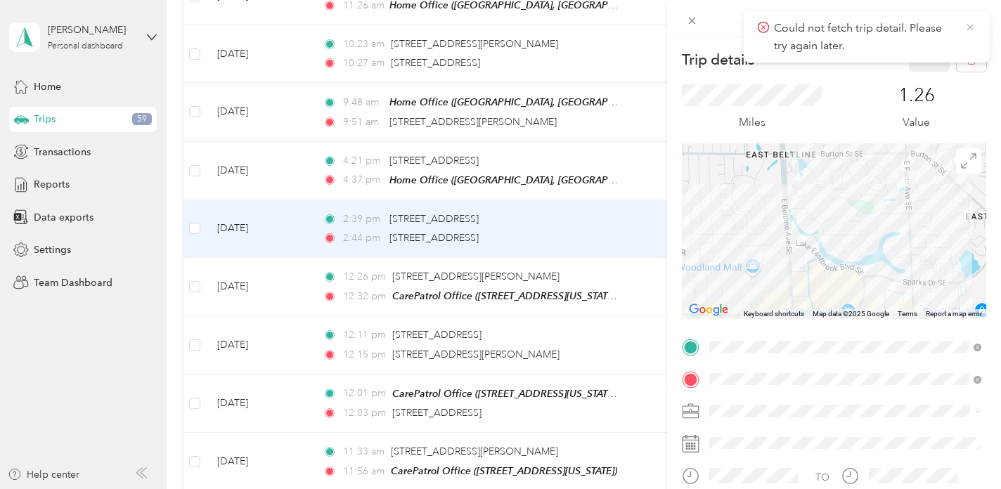
click at [967, 25] on icon at bounding box center [970, 27] width 6 height 6
click at [968, 54] on span "button" at bounding box center [972, 59] width 10 height 12
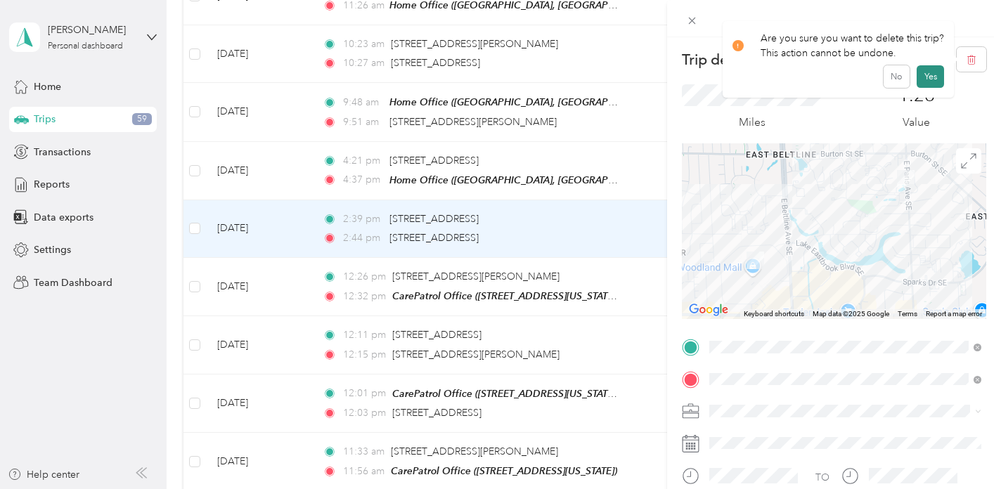
click at [924, 72] on button "Yes" at bounding box center [930, 76] width 27 height 23
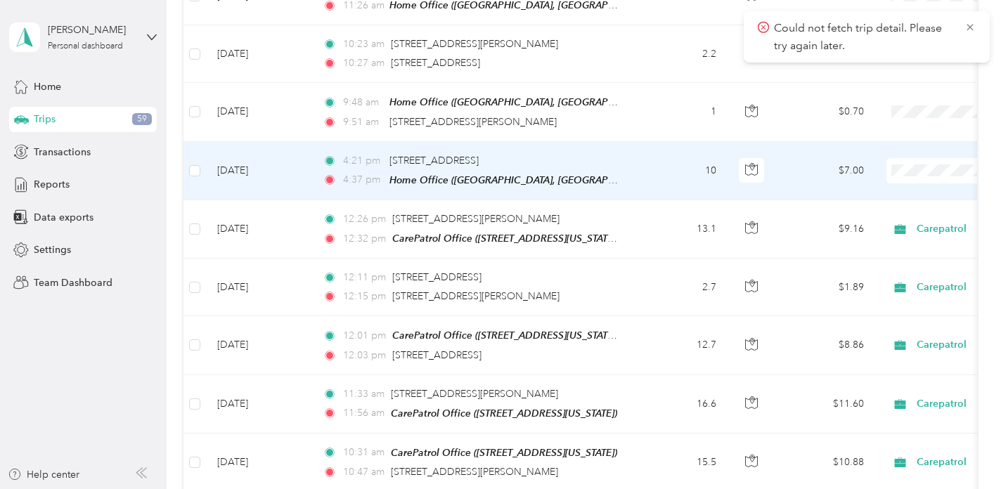
click at [650, 152] on td "10" at bounding box center [681, 171] width 93 height 58
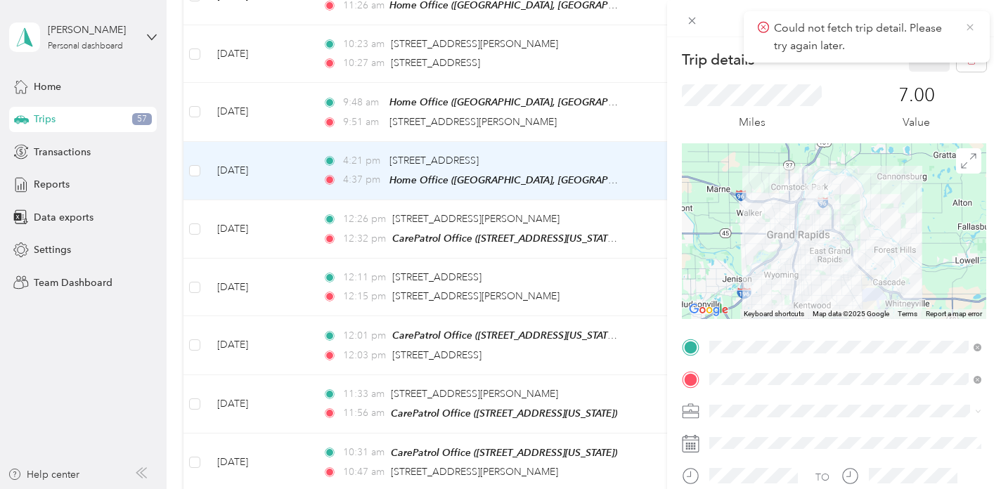
click at [970, 24] on icon at bounding box center [970, 27] width 11 height 13
click at [972, 55] on icon "button" at bounding box center [972, 60] width 10 height 10
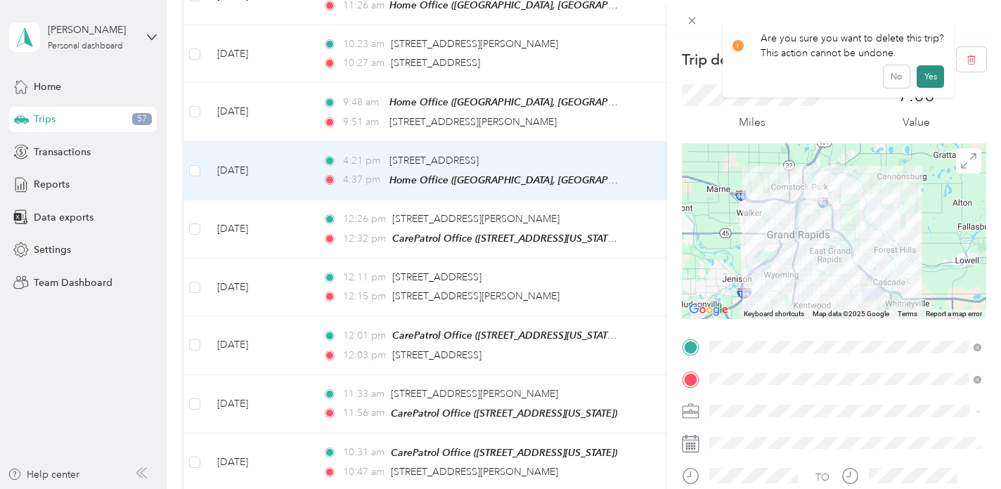
click at [928, 75] on button "Yes" at bounding box center [930, 76] width 27 height 23
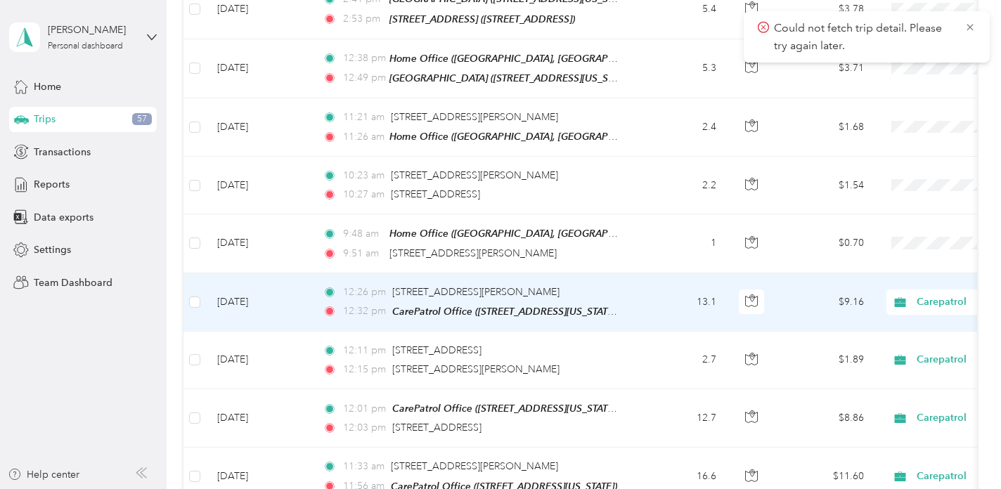
scroll to position [2188, 0]
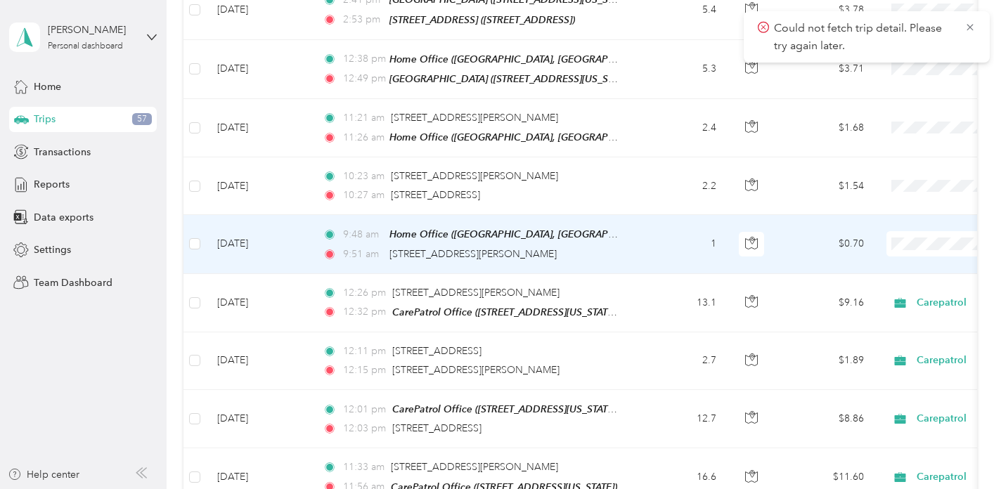
click at [636, 233] on td "1" at bounding box center [681, 244] width 93 height 58
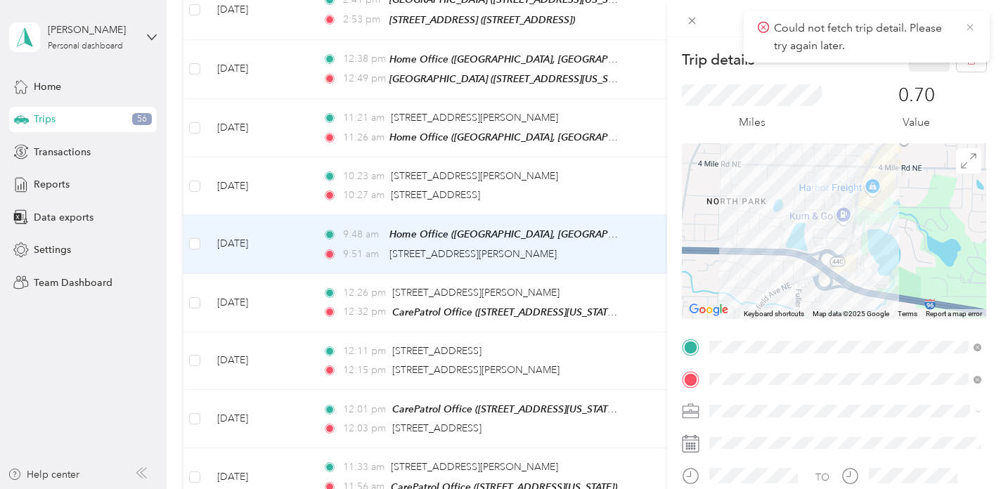
click at [969, 30] on icon at bounding box center [970, 27] width 11 height 13
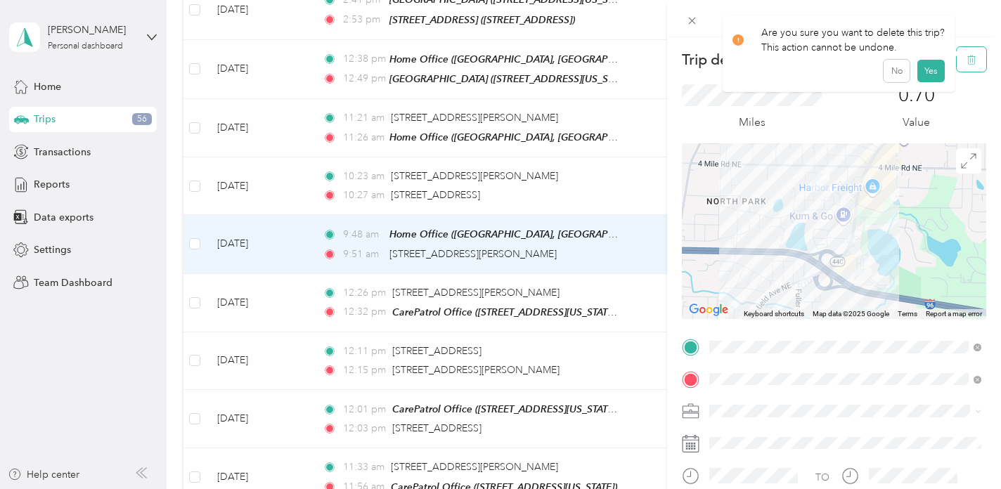
click at [968, 59] on icon "button" at bounding box center [972, 60] width 8 height 9
click at [925, 77] on button "Yes" at bounding box center [930, 76] width 27 height 23
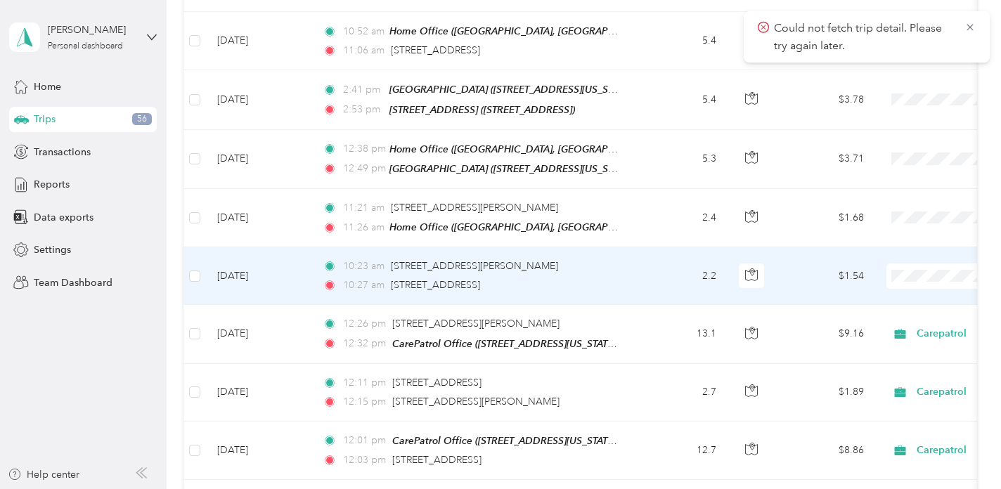
scroll to position [2094, 0]
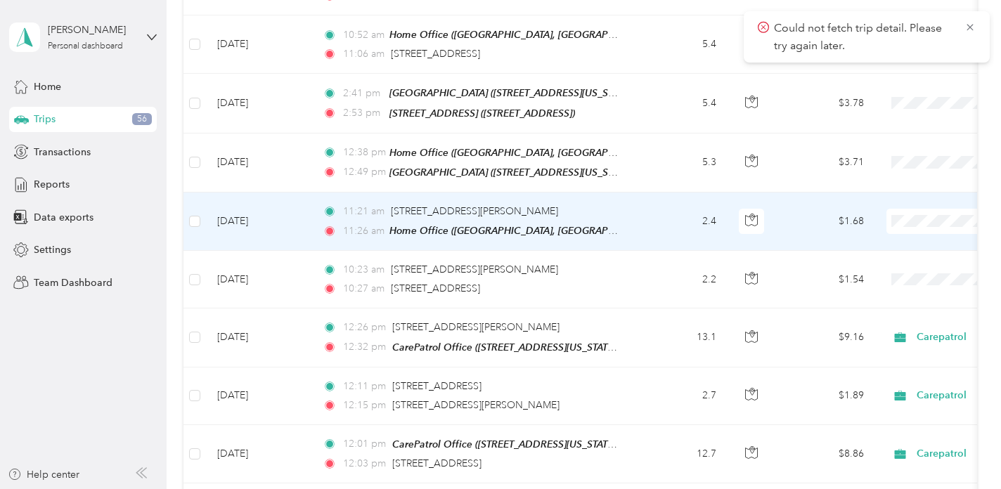
click at [649, 203] on td "2.4" at bounding box center [681, 222] width 93 height 58
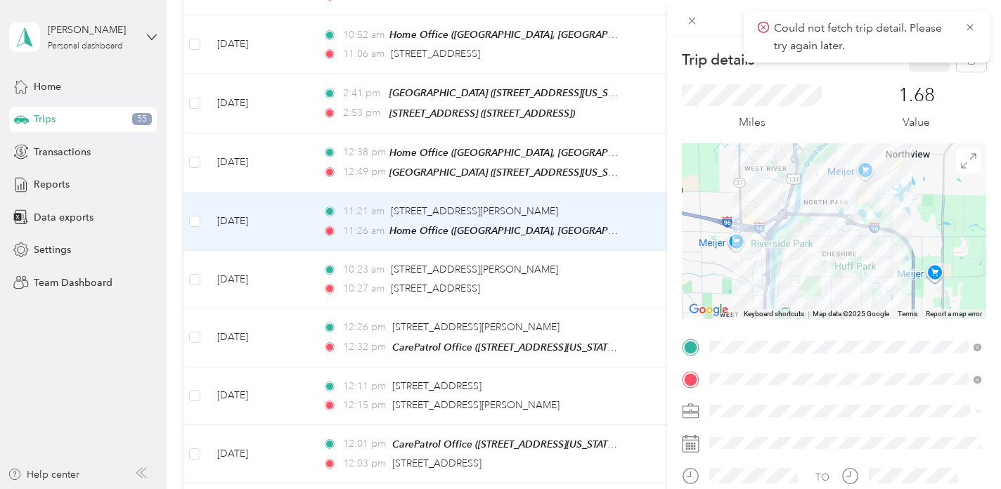
click at [963, 30] on span "Could not fetch trip detail. Please try again later." at bounding box center [867, 37] width 218 height 34
click at [969, 29] on icon at bounding box center [970, 27] width 11 height 13
click at [972, 55] on icon "button" at bounding box center [972, 60] width 10 height 10
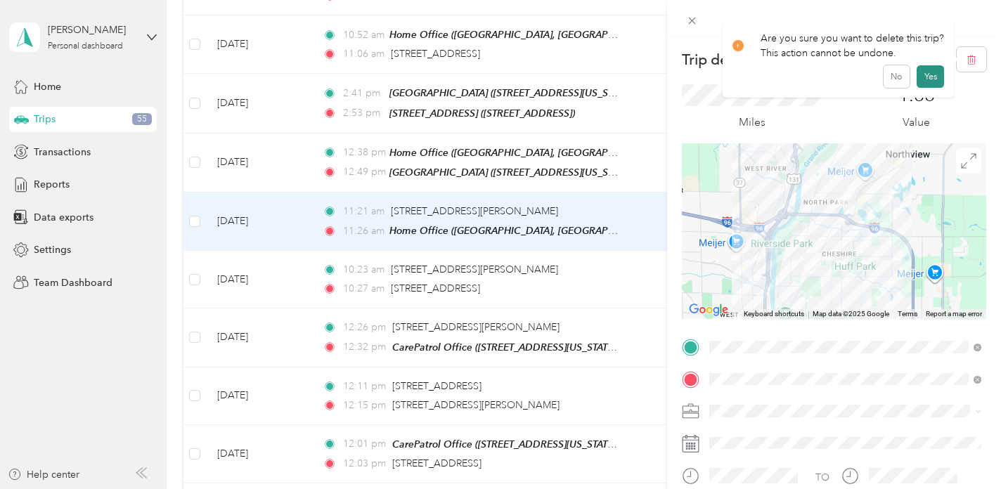
click at [928, 78] on button "Yes" at bounding box center [930, 76] width 27 height 23
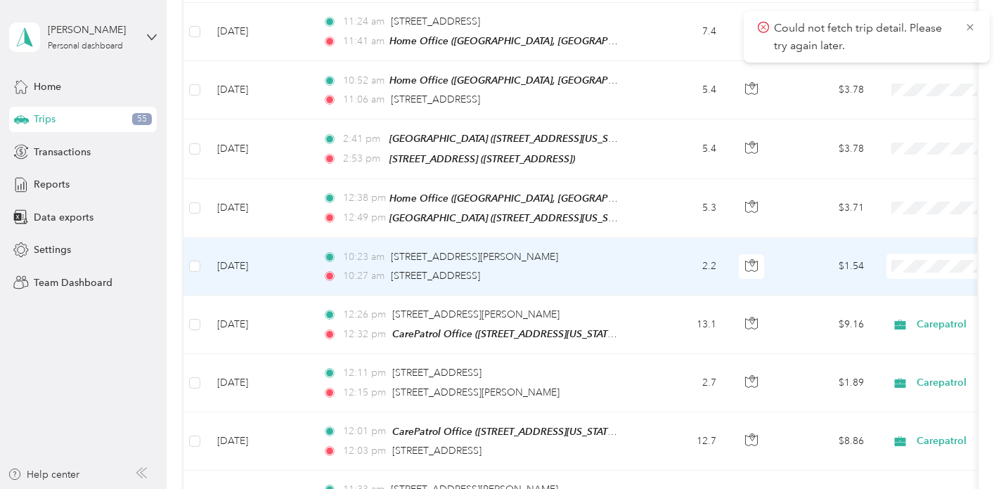
scroll to position [2031, 0]
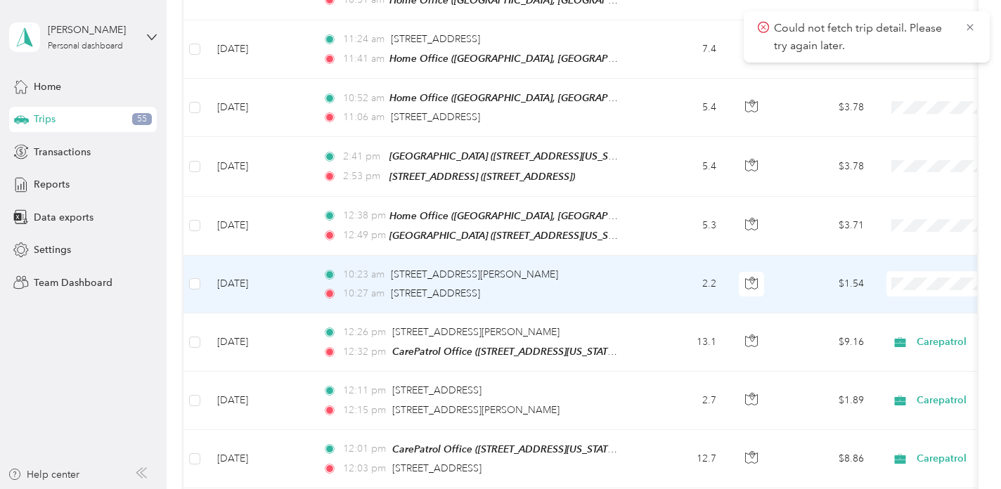
click at [663, 271] on td "2.2" at bounding box center [681, 285] width 93 height 58
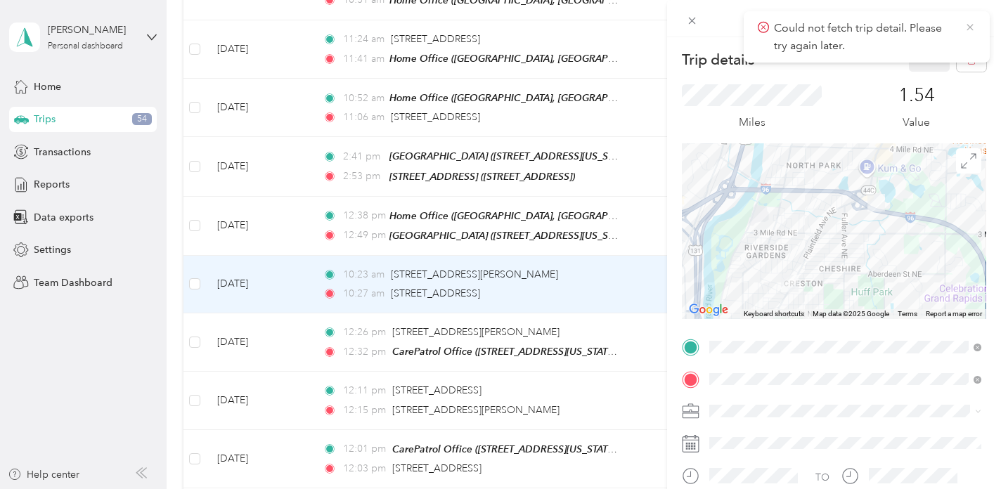
click at [968, 27] on icon at bounding box center [970, 27] width 11 height 13
click at [973, 55] on icon "button" at bounding box center [972, 60] width 10 height 10
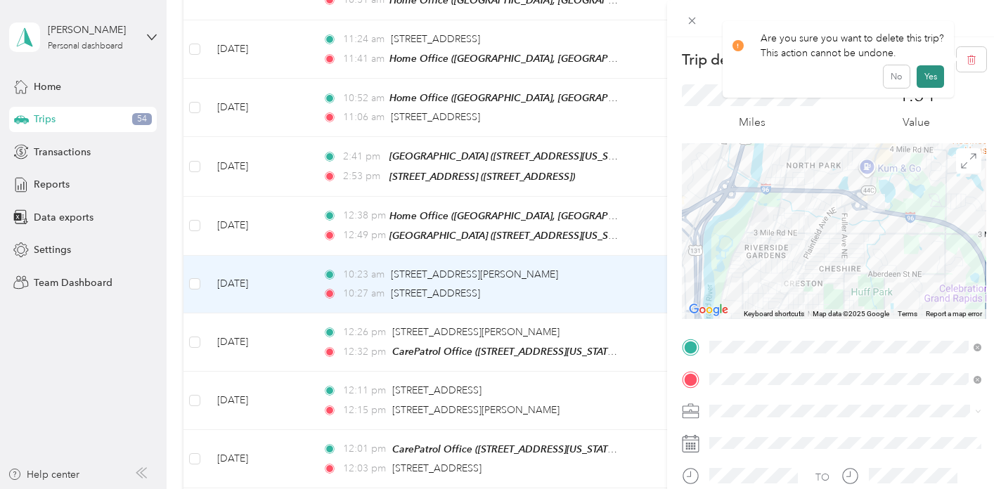
click at [930, 77] on button "Yes" at bounding box center [930, 76] width 27 height 23
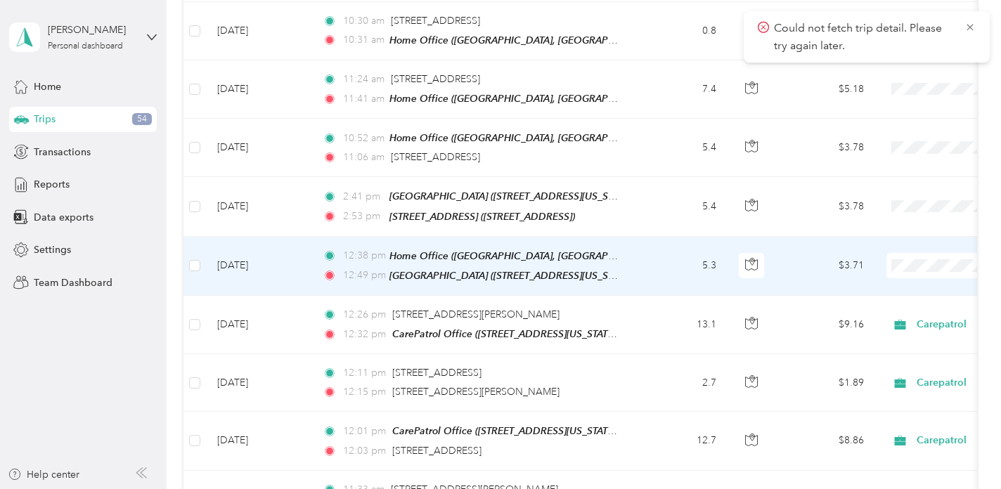
scroll to position [1963, 0]
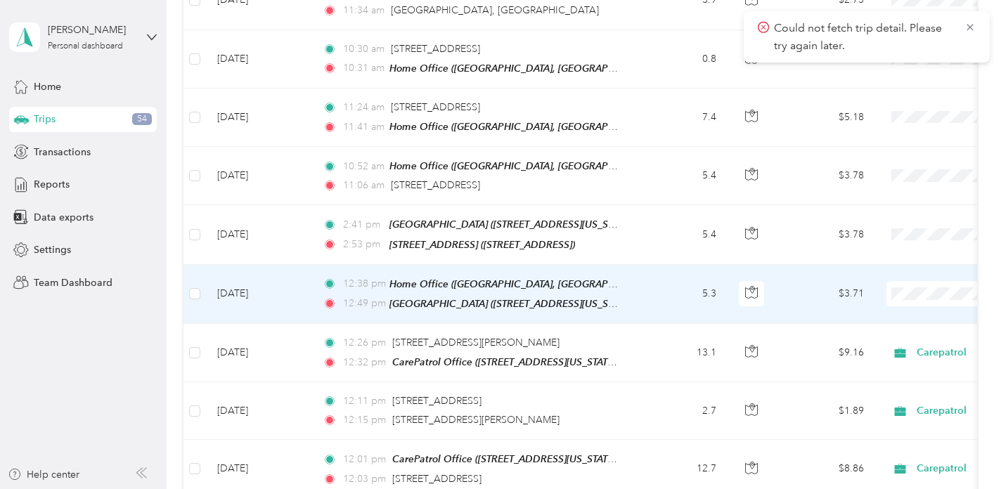
click at [658, 276] on td "5.3" at bounding box center [681, 294] width 93 height 59
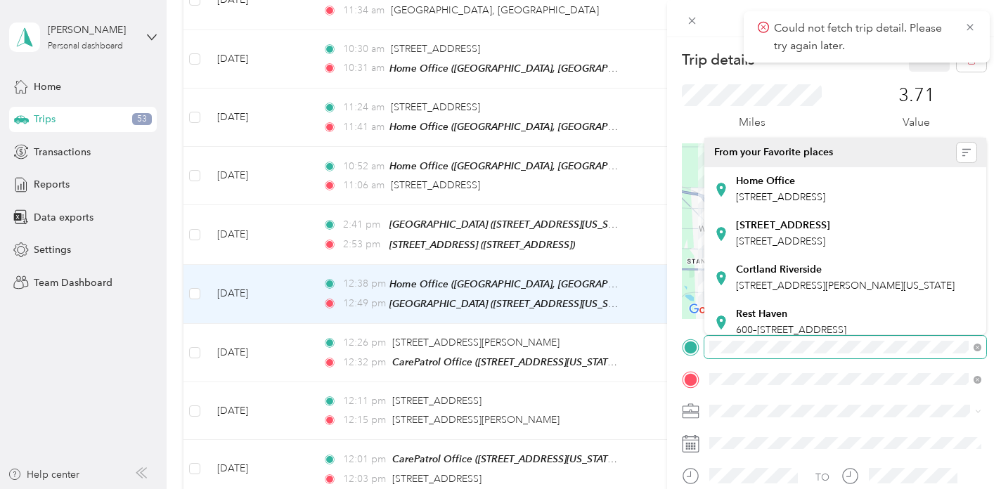
scroll to position [0, 82]
click at [988, 366] on form "Trip details Save This trip cannot be edited because it is either under review,…" at bounding box center [834, 345] width 334 height 597
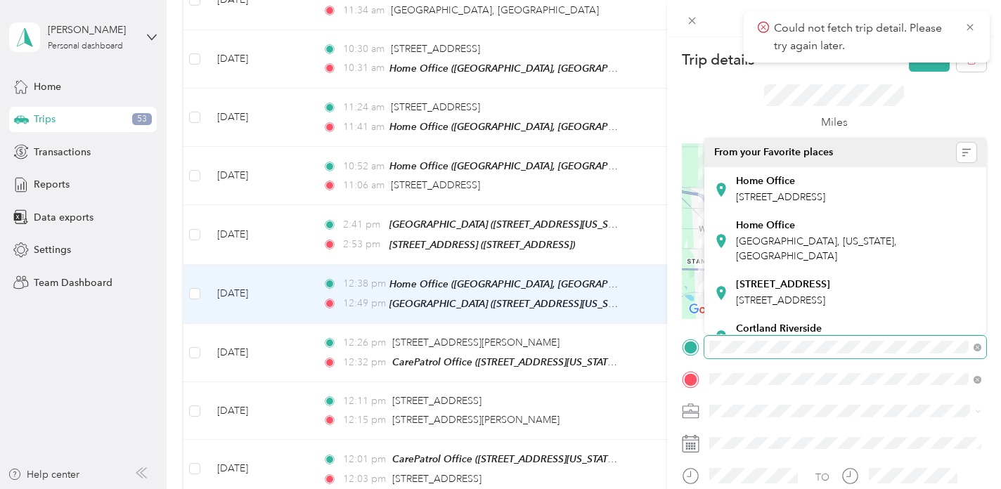
scroll to position [0, 0]
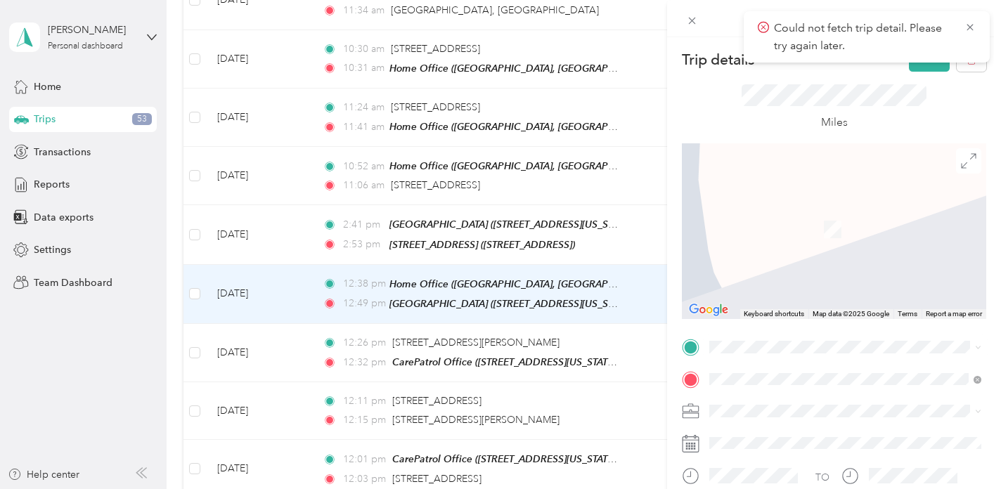
click at [845, 237] on div "CarePatrol Office [STREET_ADDRESS][US_STATE]" at bounding box center [806, 237] width 141 height 30
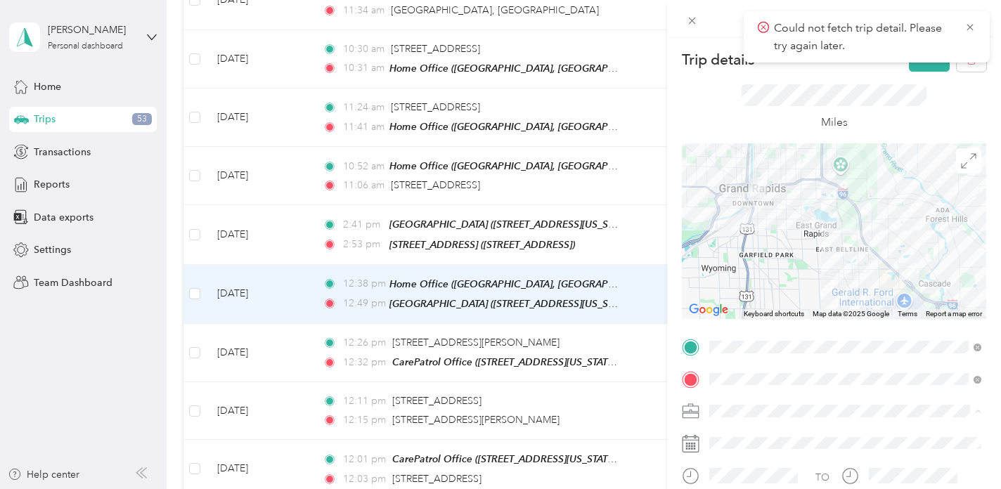
click at [722, 259] on span "Carepatrol" at bounding box center [737, 263] width 47 height 12
click at [969, 27] on icon at bounding box center [970, 27] width 11 height 13
click at [933, 60] on button "Save" at bounding box center [929, 59] width 41 height 25
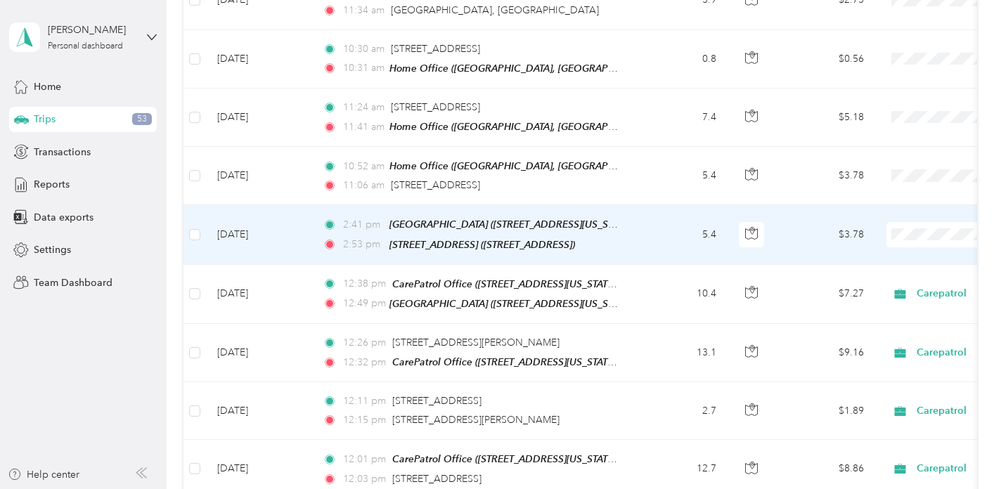
click at [646, 219] on td "5.4" at bounding box center [681, 234] width 93 height 59
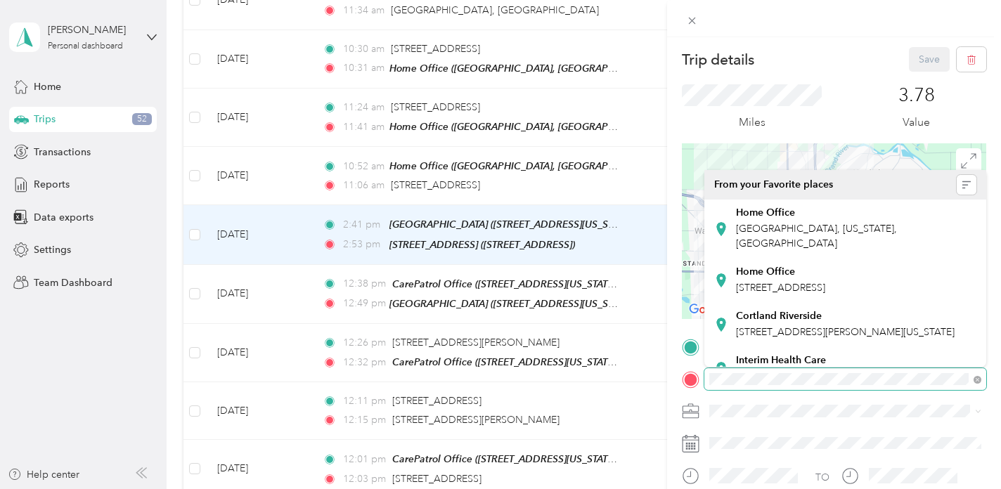
scroll to position [0, 175]
click at [992, 383] on form "Trip details Save This trip cannot be edited because it is either under review,…" at bounding box center [834, 345] width 334 height 597
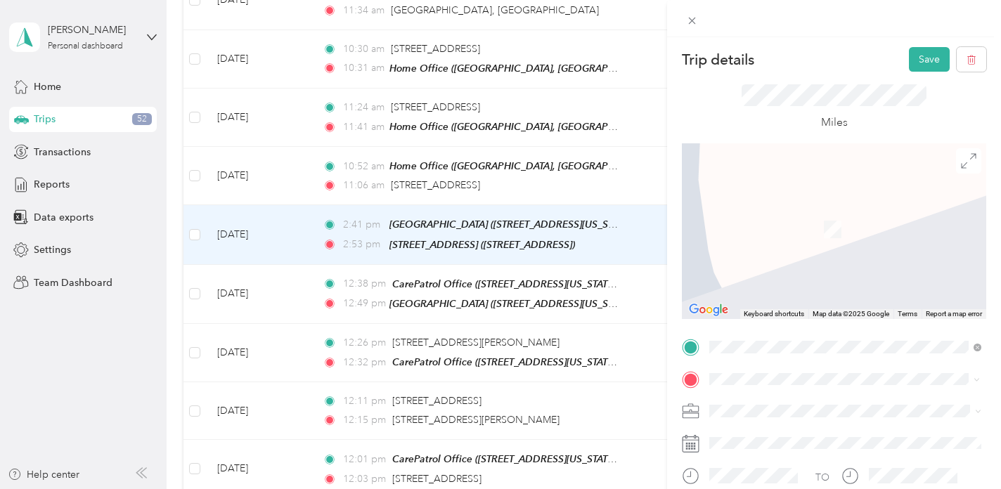
click at [781, 286] on div "CarePatrol Office [STREET_ADDRESS][US_STATE]" at bounding box center [806, 271] width 141 height 30
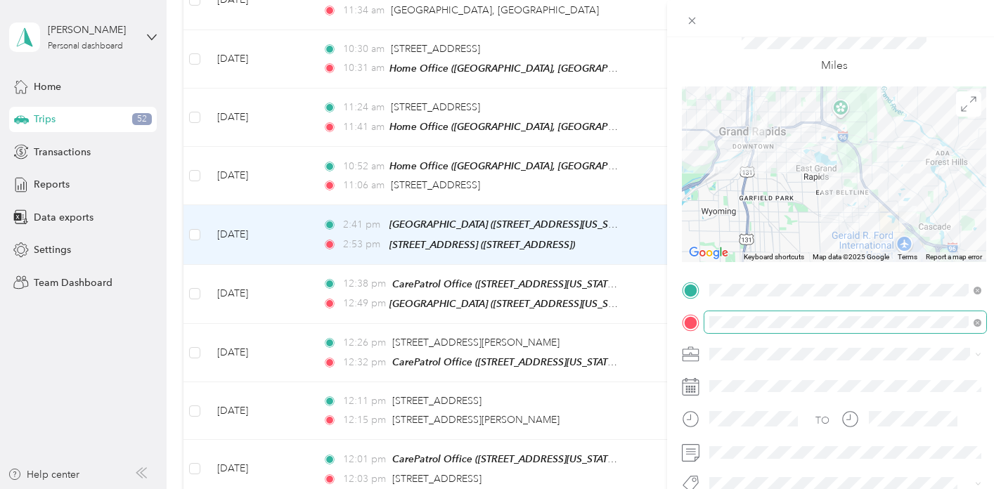
scroll to position [122, 0]
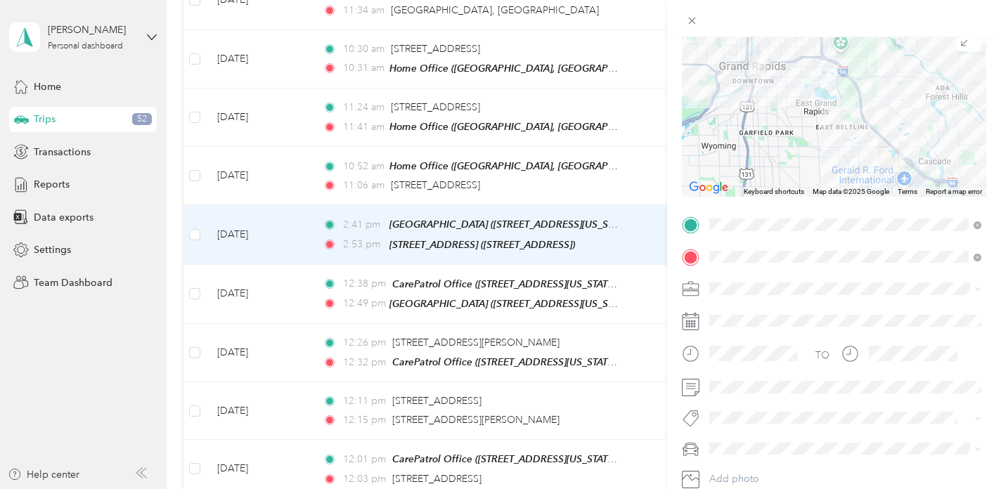
click at [722, 141] on li "Carepatrol" at bounding box center [846, 141] width 282 height 25
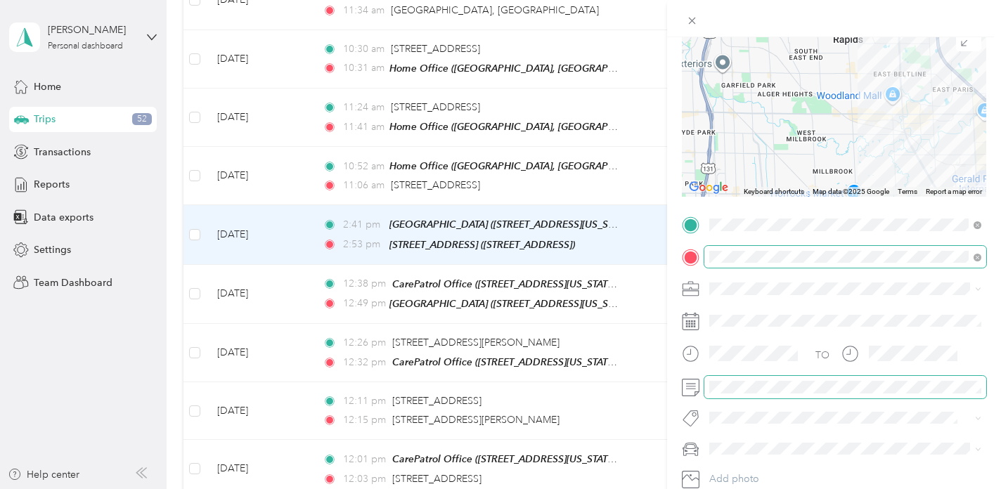
scroll to position [0, 0]
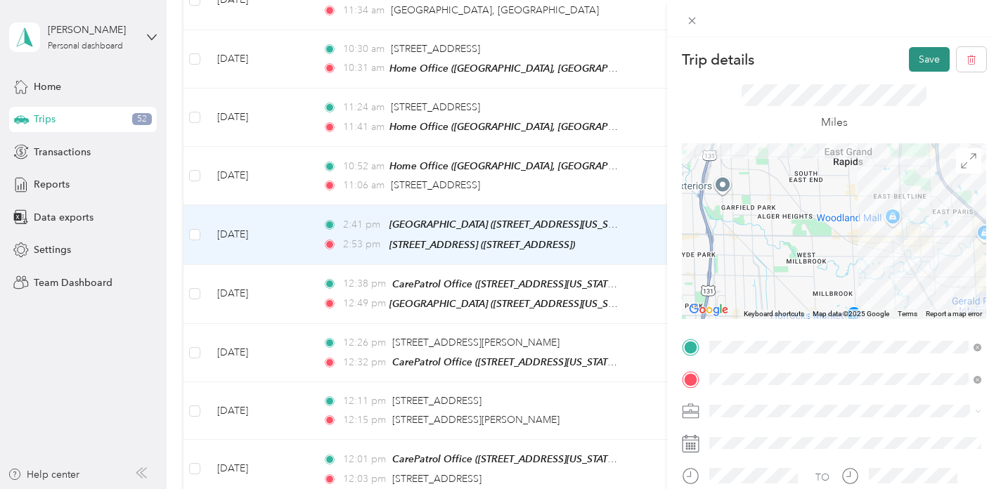
click at [930, 58] on button "Save" at bounding box center [929, 59] width 41 height 25
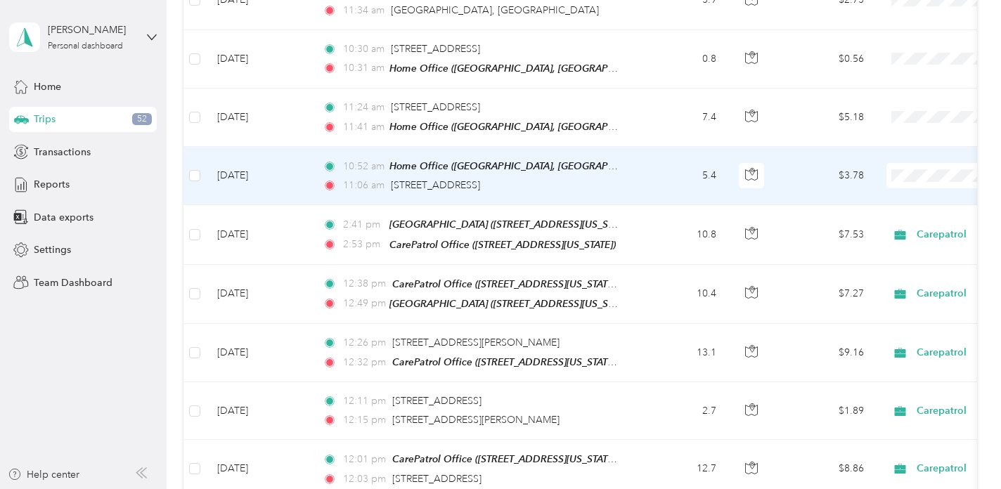
click at [642, 165] on td "5.4" at bounding box center [681, 176] width 93 height 58
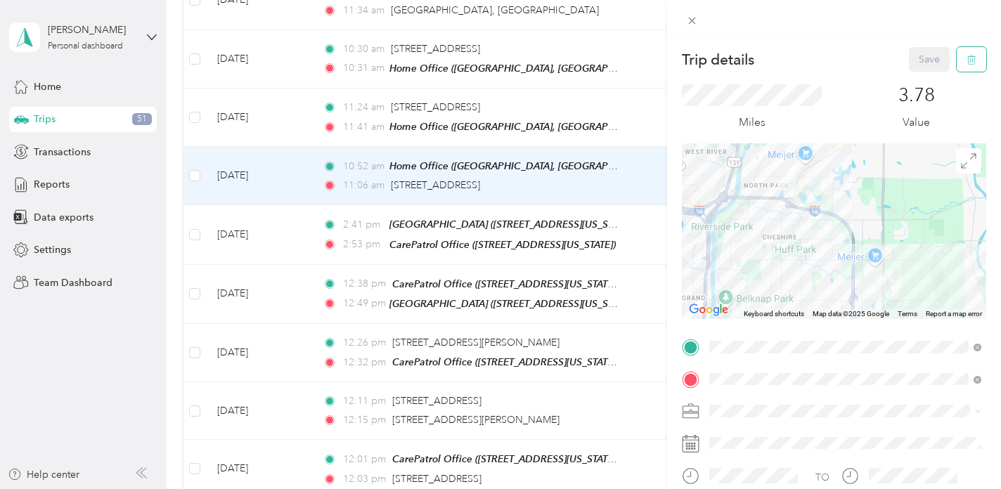
click at [977, 62] on button "button" at bounding box center [972, 59] width 30 height 25
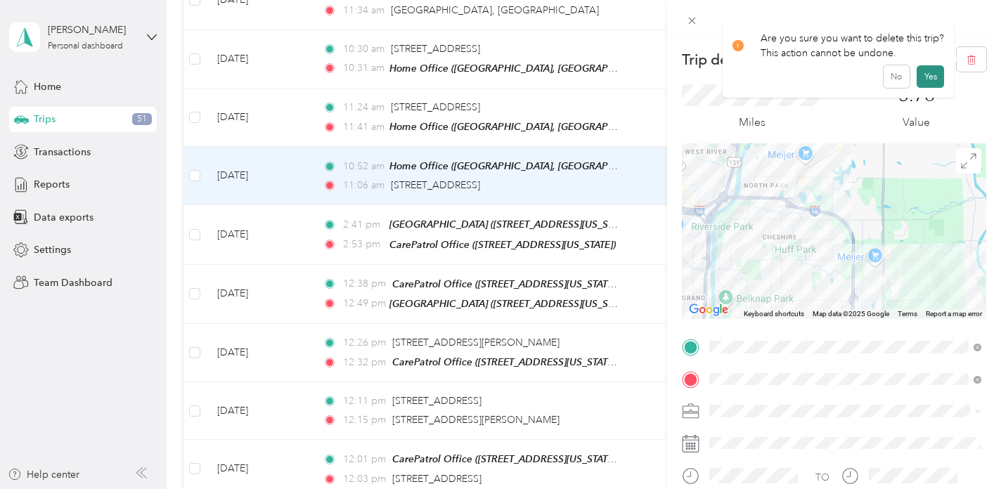
click at [929, 75] on button "Yes" at bounding box center [930, 76] width 27 height 23
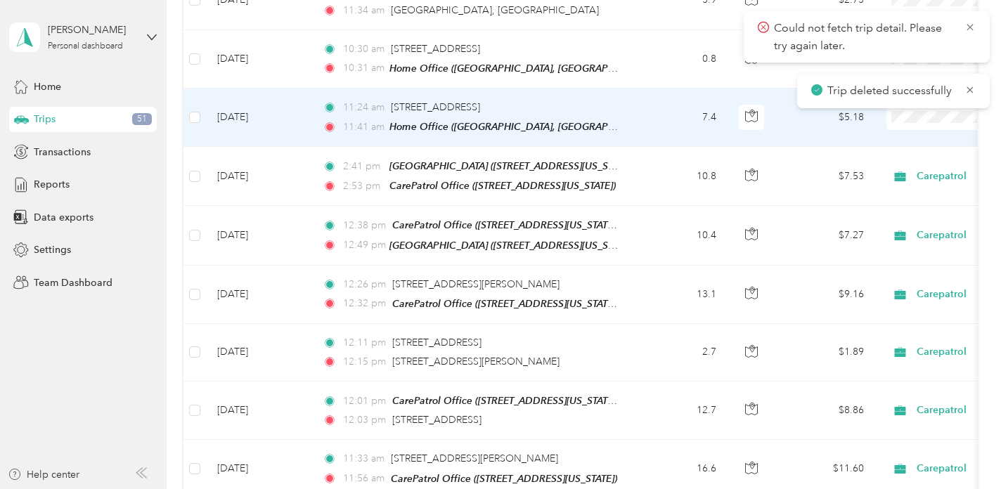
click at [650, 105] on td "7.4" at bounding box center [681, 118] width 93 height 58
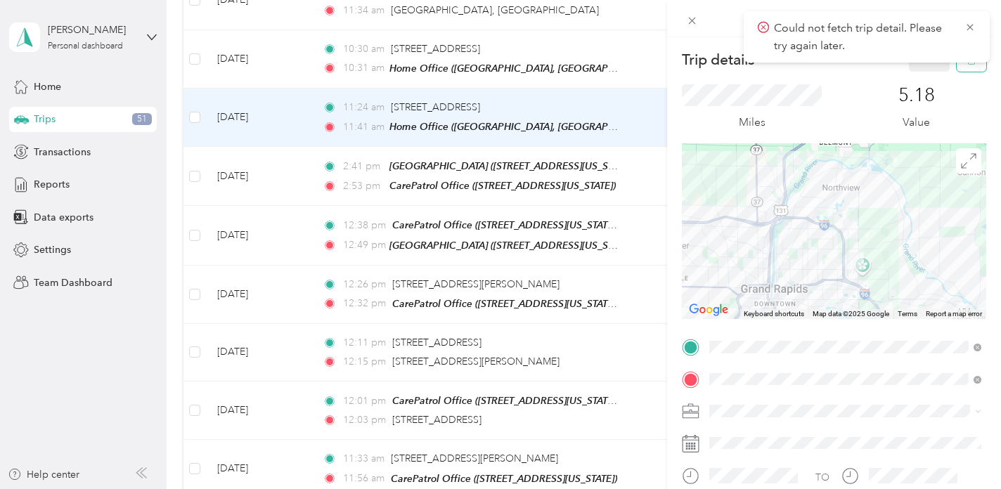
click at [971, 67] on button "button" at bounding box center [972, 59] width 30 height 25
click at [925, 77] on button "Yes" at bounding box center [930, 76] width 27 height 23
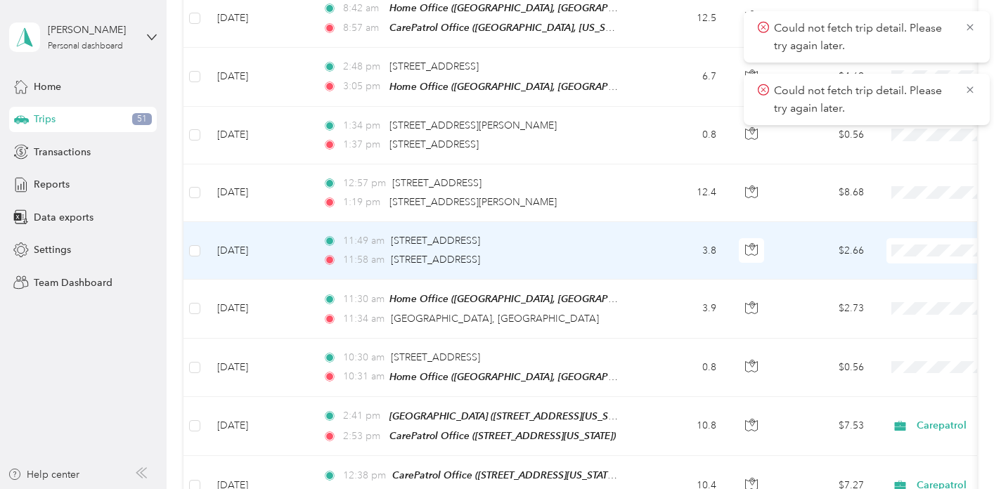
scroll to position [1648, 0]
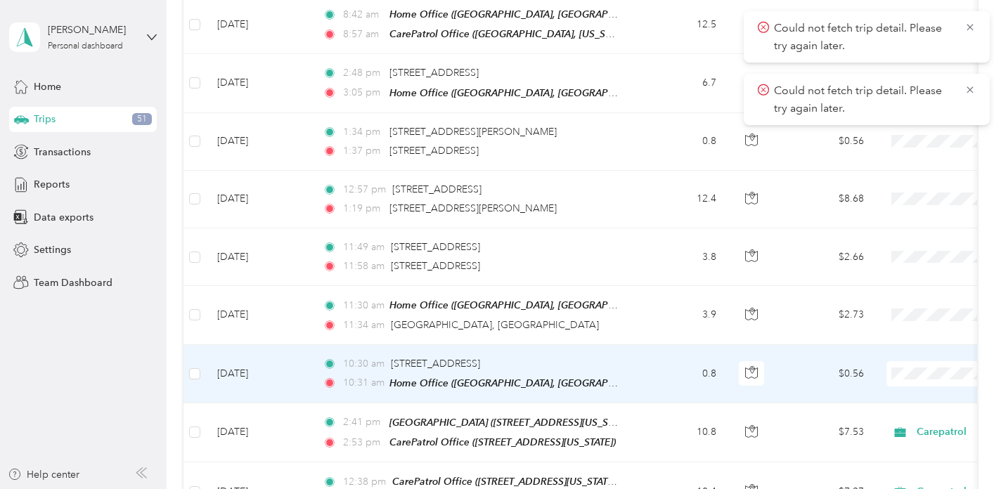
click at [649, 366] on td "0.8" at bounding box center [681, 374] width 93 height 58
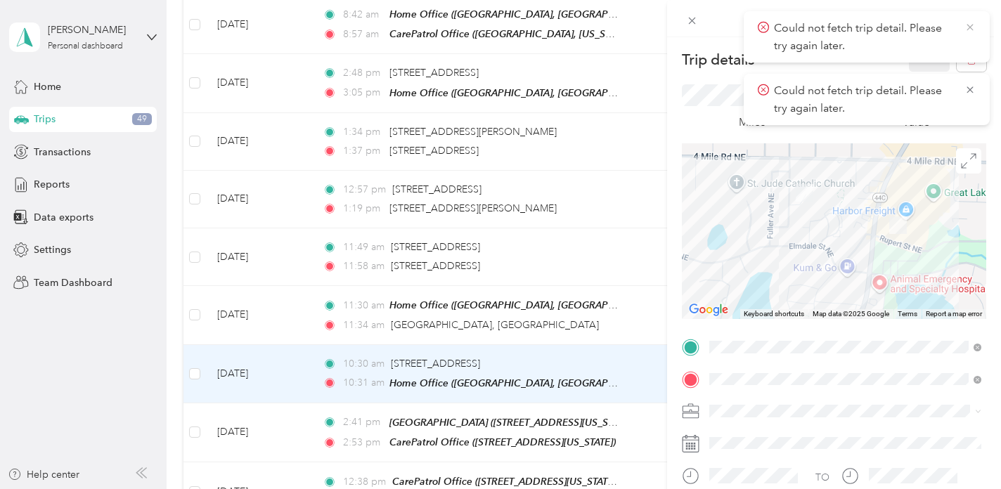
click at [972, 27] on icon at bounding box center [970, 27] width 11 height 13
click at [969, 27] on icon at bounding box center [970, 27] width 11 height 13
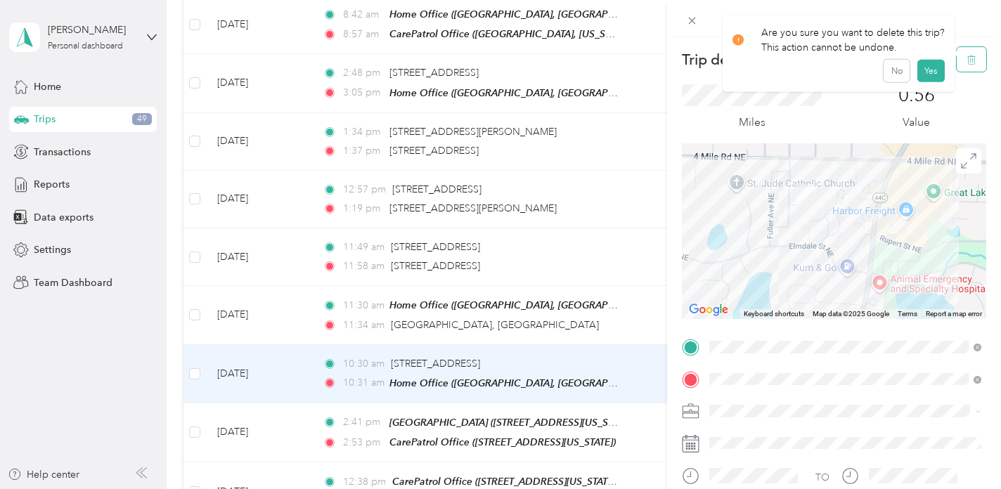
click at [969, 63] on icon "button" at bounding box center [972, 60] width 10 height 10
click at [929, 73] on button "Yes" at bounding box center [930, 76] width 27 height 23
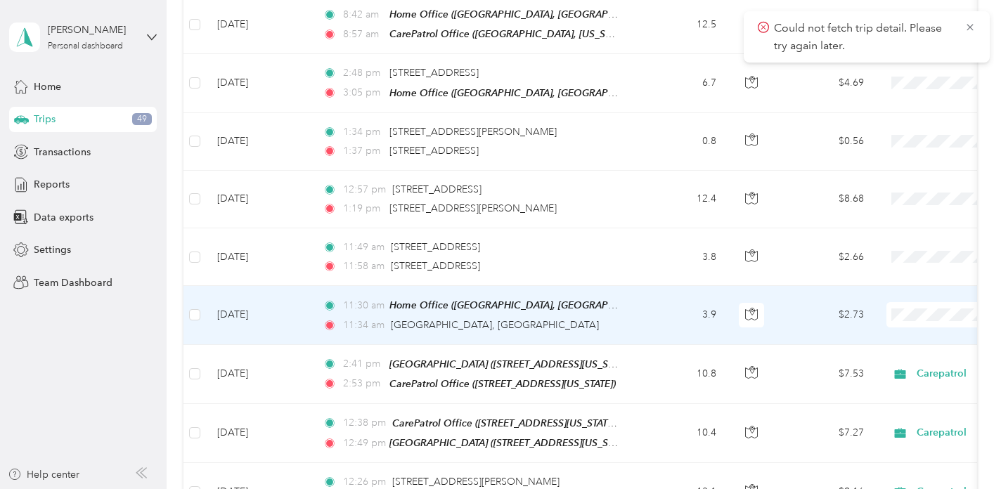
click at [635, 300] on td "3.9" at bounding box center [681, 315] width 93 height 58
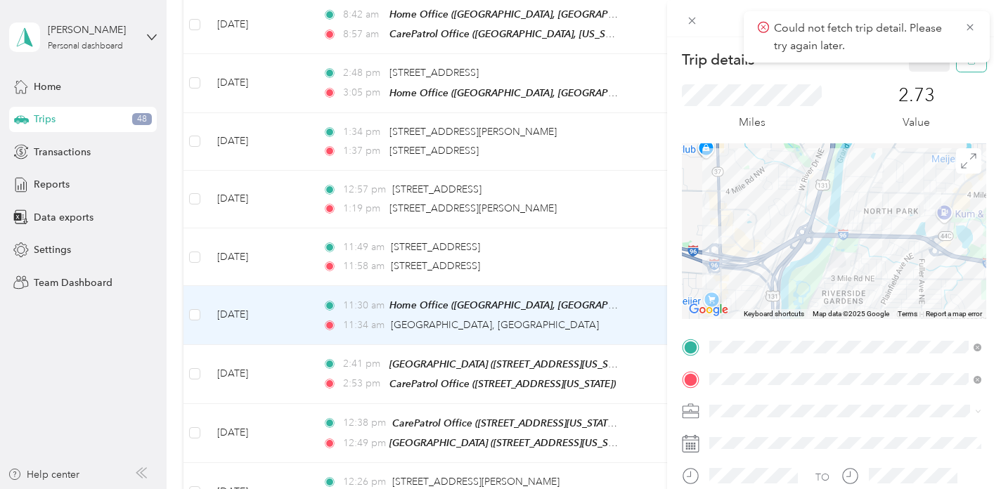
click at [973, 68] on button "button" at bounding box center [972, 59] width 30 height 25
click at [929, 76] on button "Yes" at bounding box center [930, 76] width 27 height 23
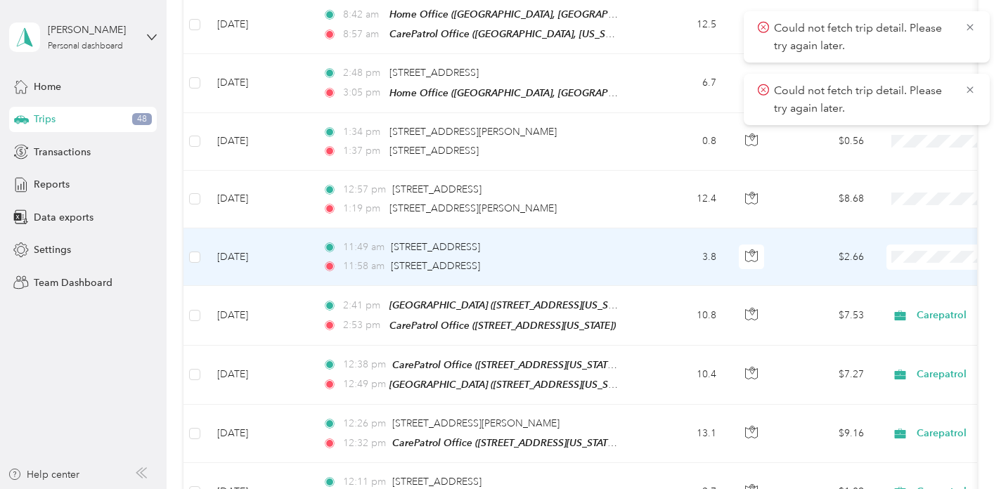
click at [650, 247] on td "3.8" at bounding box center [681, 258] width 93 height 58
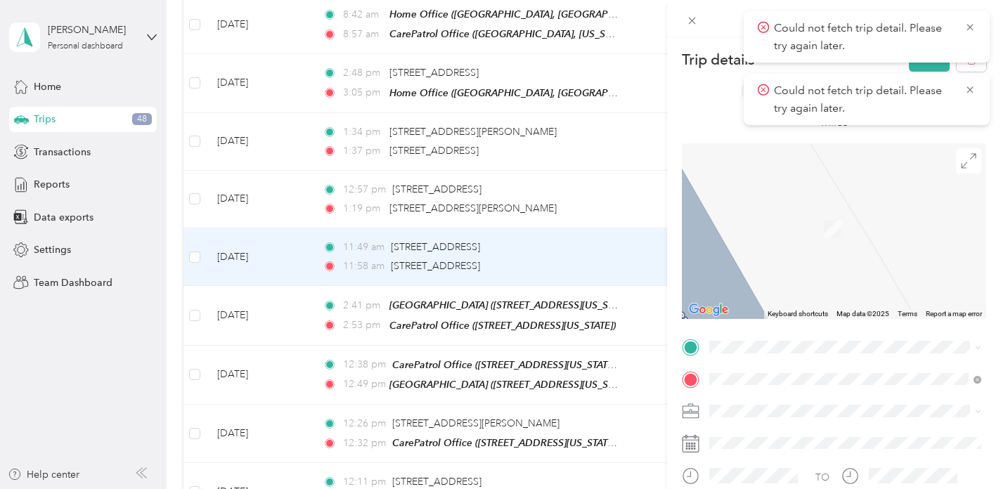
click at [843, 236] on div "CarePatrol Office [STREET_ADDRESS][US_STATE]" at bounding box center [806, 237] width 141 height 30
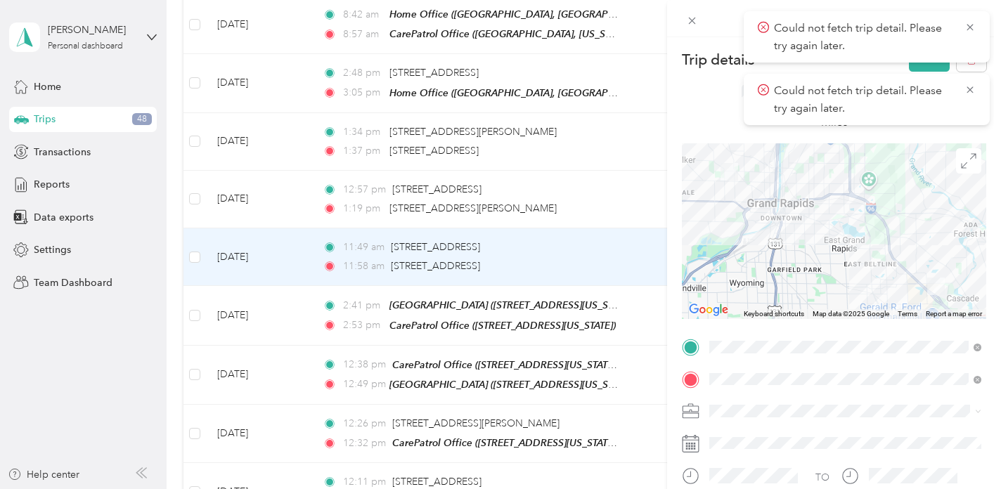
click at [742, 263] on li "Carepatrol" at bounding box center [846, 257] width 282 height 25
click at [970, 91] on icon at bounding box center [970, 90] width 11 height 13
click at [937, 69] on button "Save" at bounding box center [929, 59] width 41 height 25
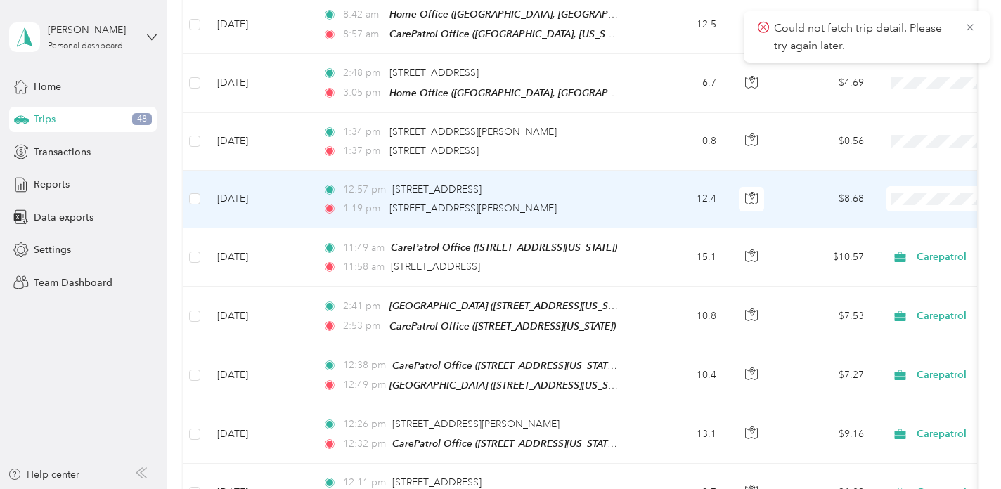
click at [648, 191] on td "12.4" at bounding box center [681, 200] width 93 height 58
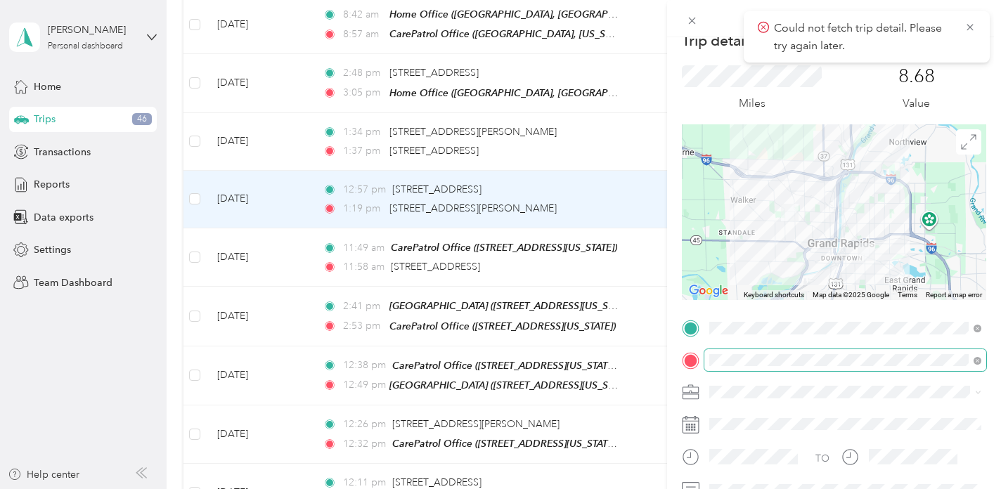
scroll to position [20, 0]
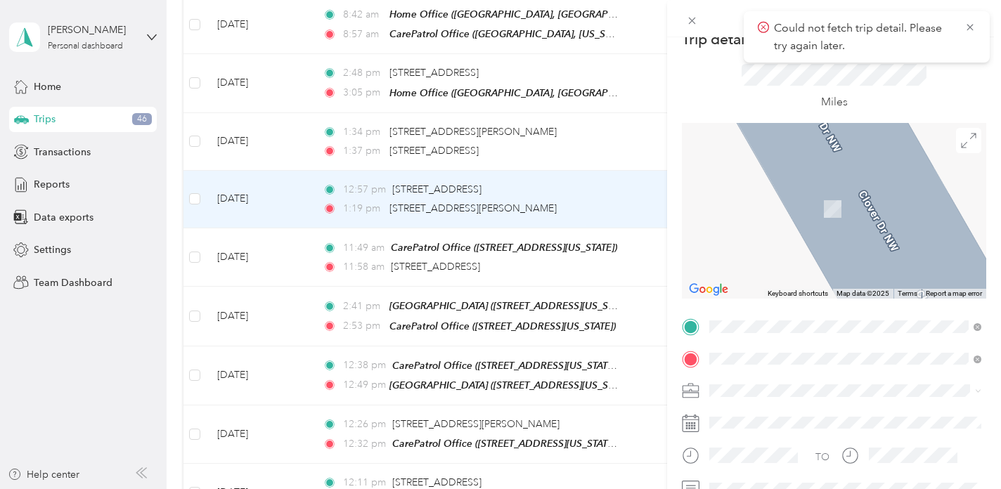
click at [851, 264] on div "CarePatrol Office [STREET_ADDRESS][US_STATE]" at bounding box center [806, 251] width 141 height 30
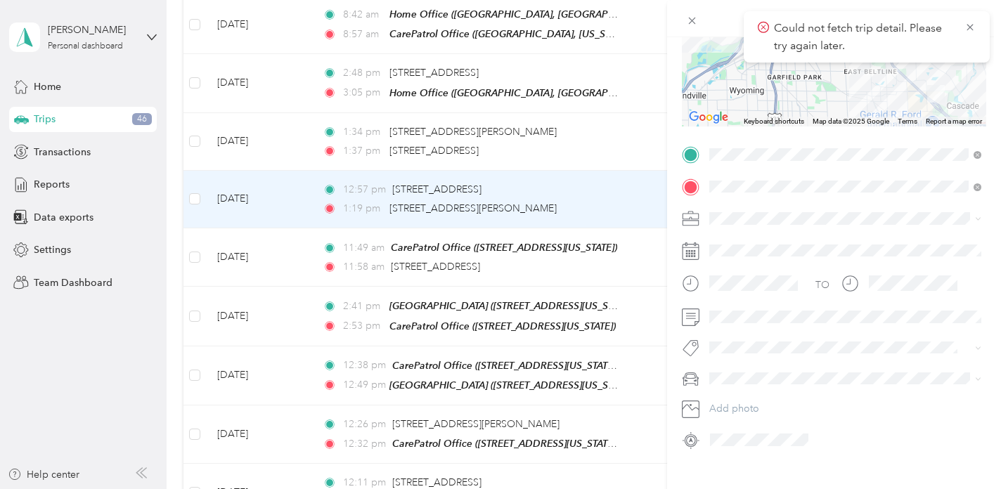
scroll to position [199, 0]
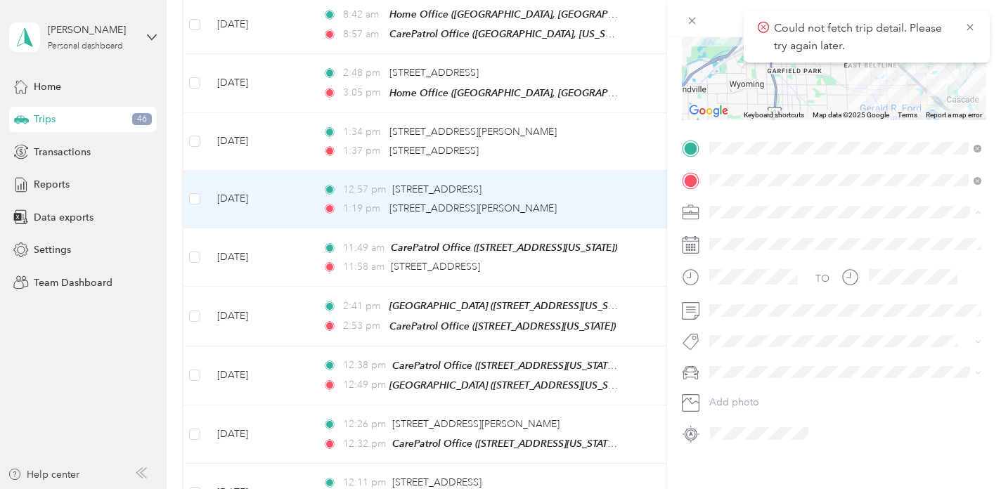
click at [742, 286] on div "Carepatrol" at bounding box center [845, 286] width 262 height 15
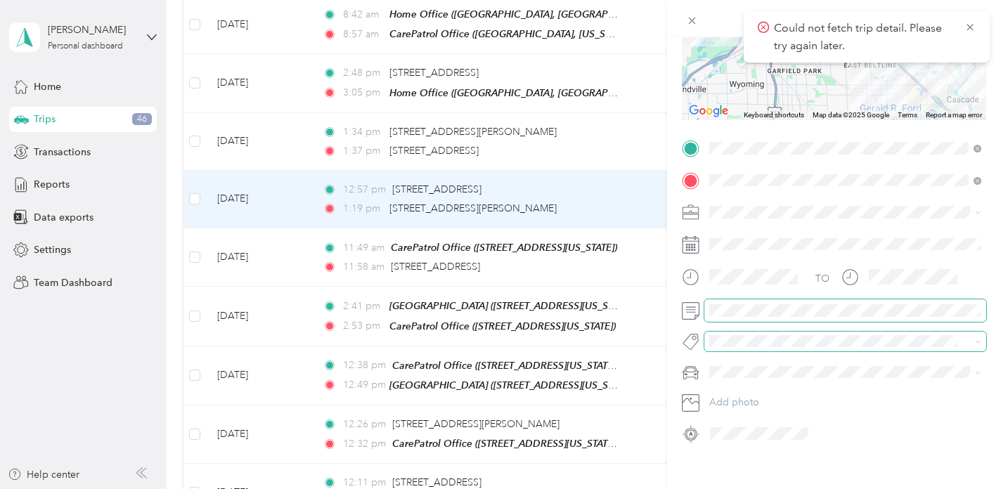
scroll to position [0, 0]
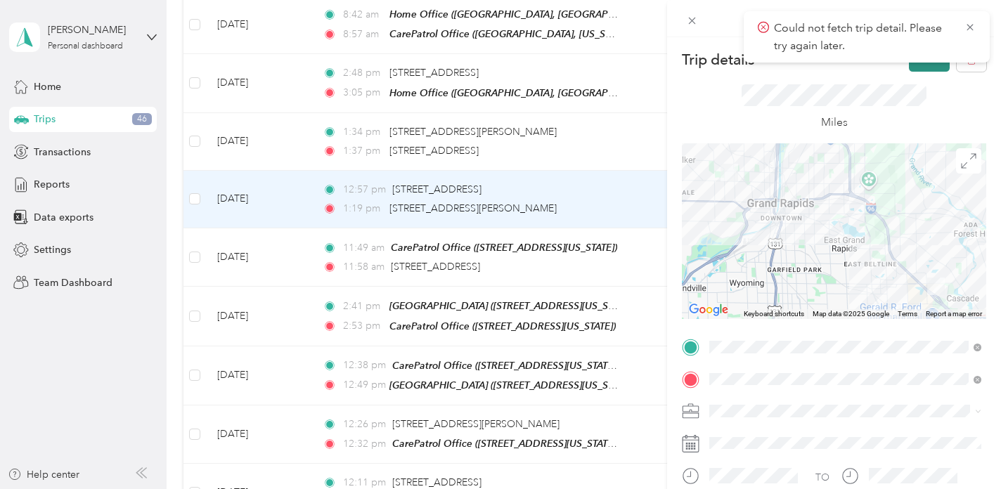
click at [922, 66] on button "Save" at bounding box center [929, 59] width 41 height 25
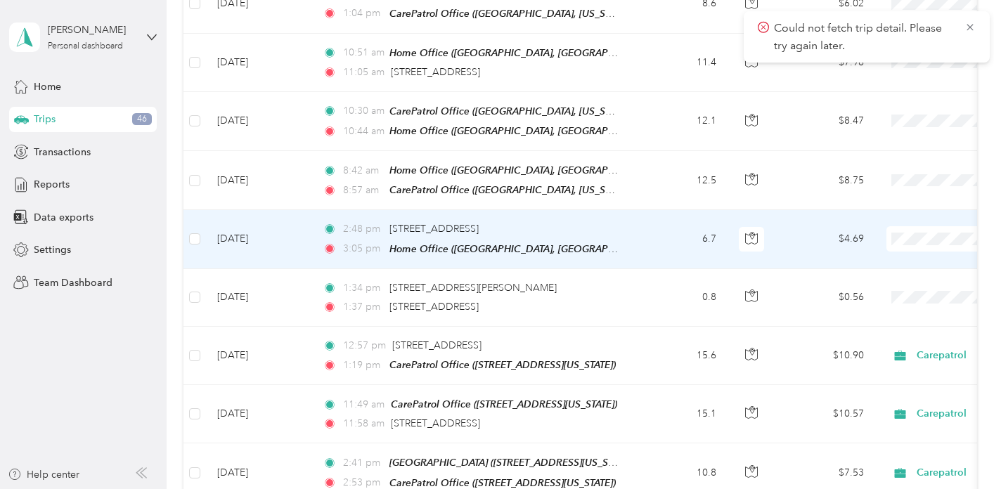
scroll to position [1489, 0]
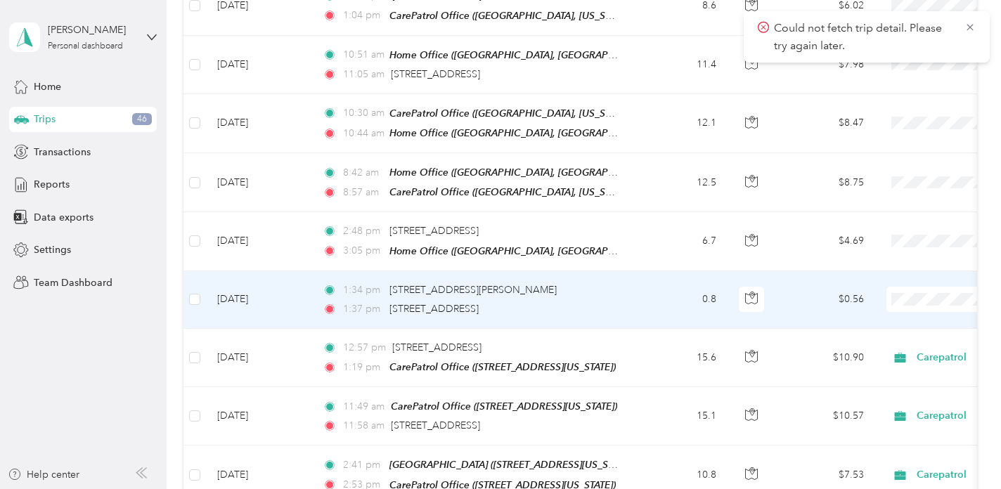
click at [635, 281] on td "0.8" at bounding box center [681, 300] width 93 height 58
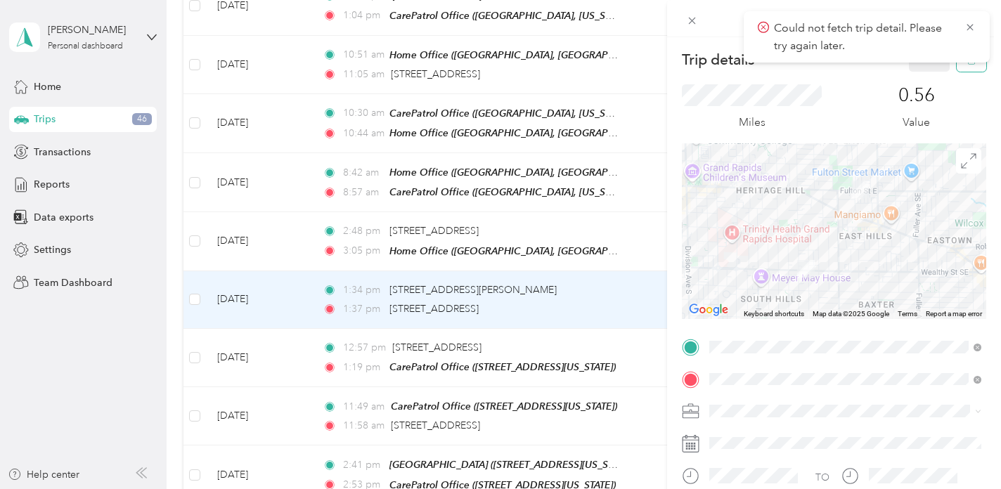
click at [973, 69] on button "button" at bounding box center [972, 59] width 30 height 25
click at [936, 80] on button "Yes" at bounding box center [930, 76] width 27 height 23
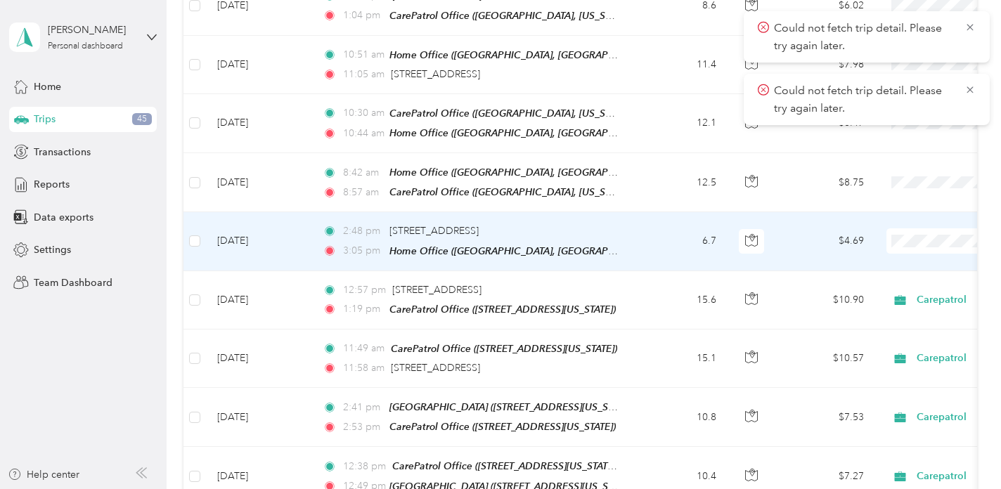
click at [636, 227] on td "6.7" at bounding box center [681, 241] width 93 height 58
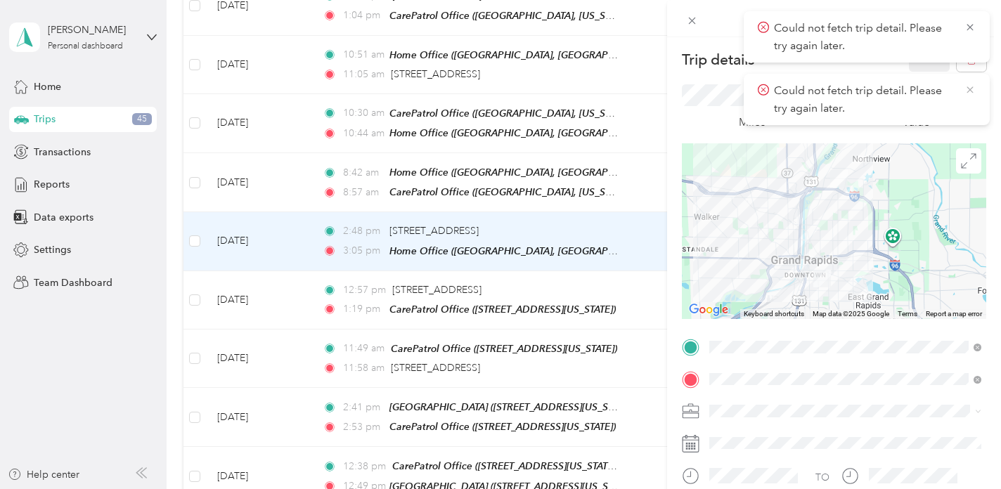
click at [969, 88] on icon at bounding box center [970, 90] width 11 height 13
click at [970, 69] on button "button" at bounding box center [972, 59] width 30 height 25
click at [927, 77] on button "Yes" at bounding box center [930, 76] width 27 height 23
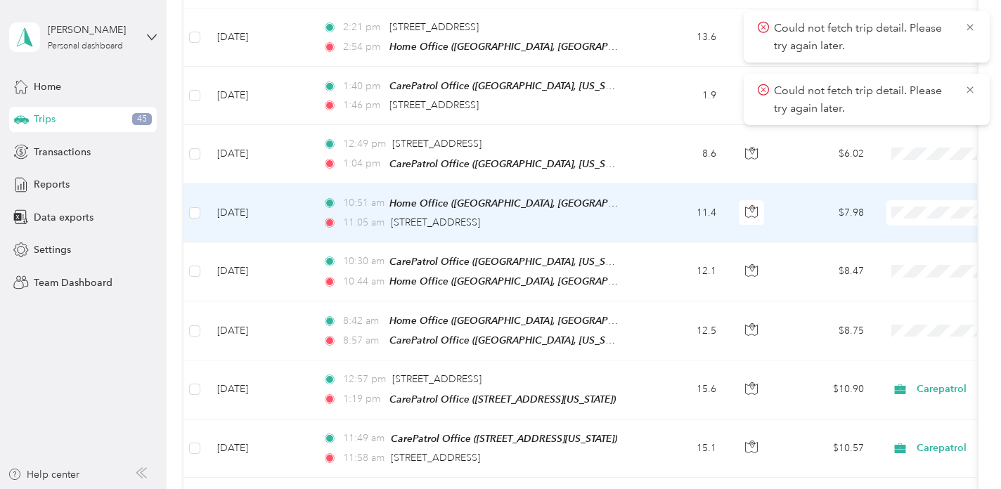
scroll to position [1331, 0]
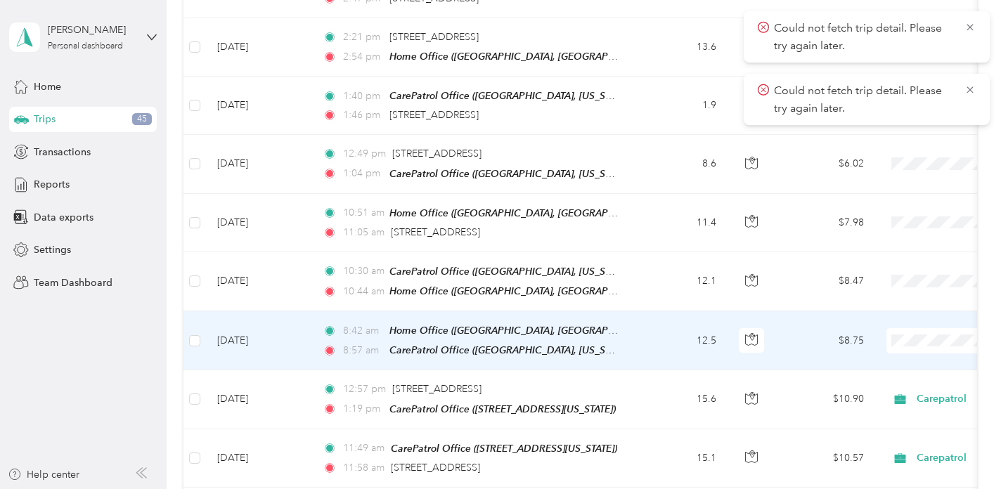
click at [680, 329] on td "12.5" at bounding box center [681, 341] width 93 height 59
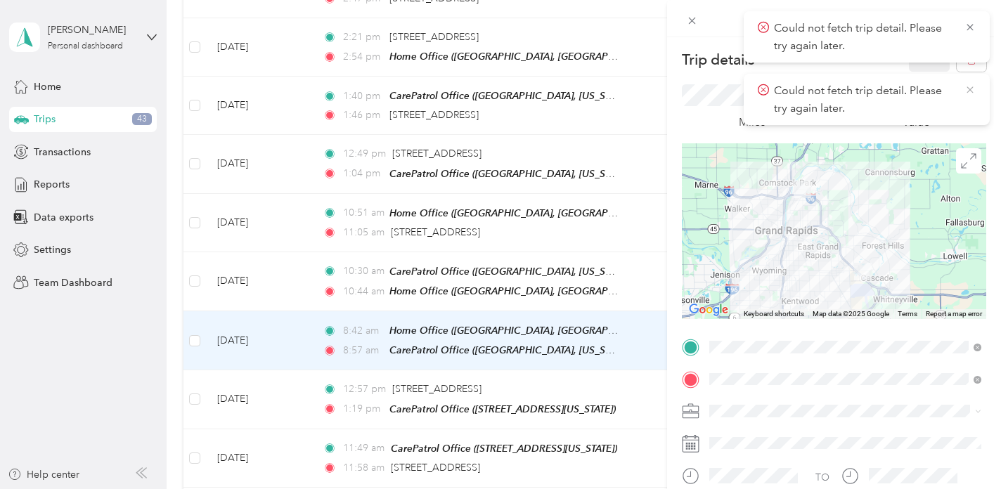
click at [969, 86] on icon at bounding box center [970, 90] width 11 height 13
click at [969, 66] on button "button" at bounding box center [972, 59] width 30 height 25
click at [930, 78] on button "Yes" at bounding box center [930, 76] width 27 height 23
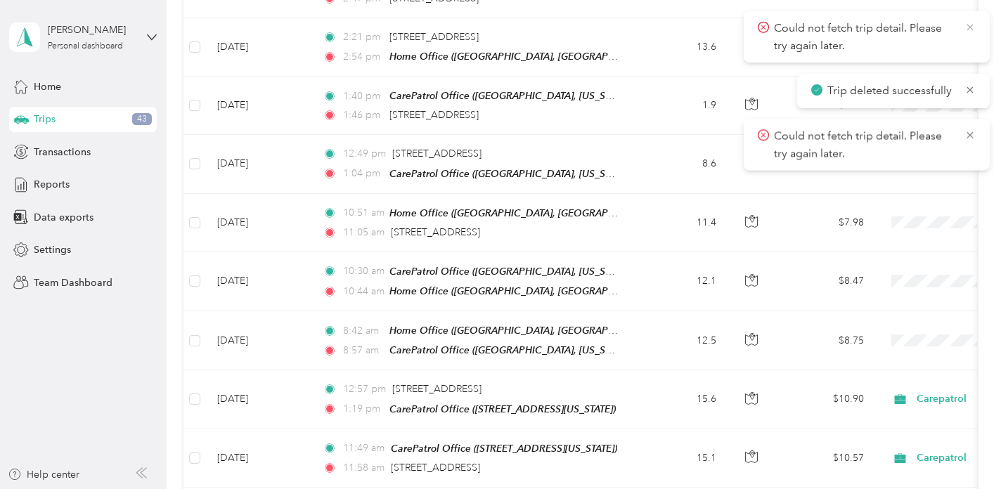
click at [970, 29] on icon at bounding box center [970, 27] width 11 height 13
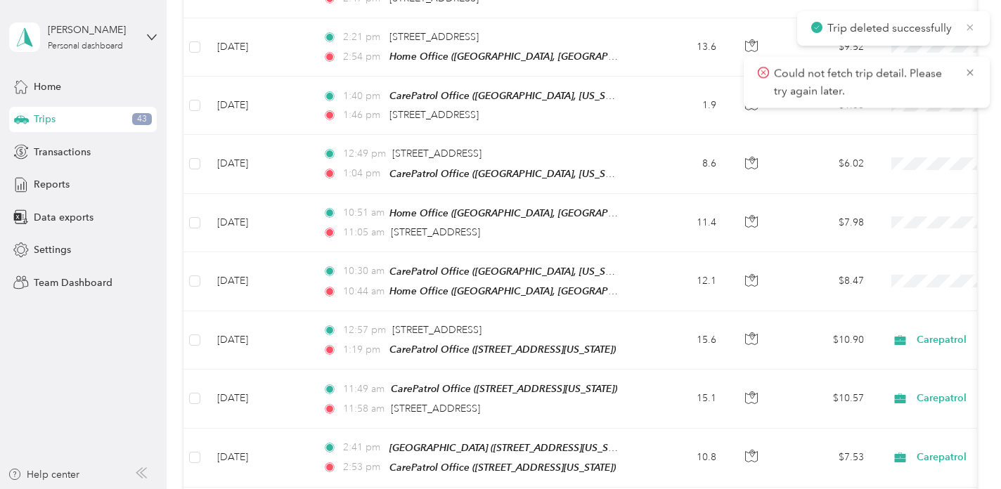
click at [968, 27] on icon at bounding box center [970, 27] width 11 height 13
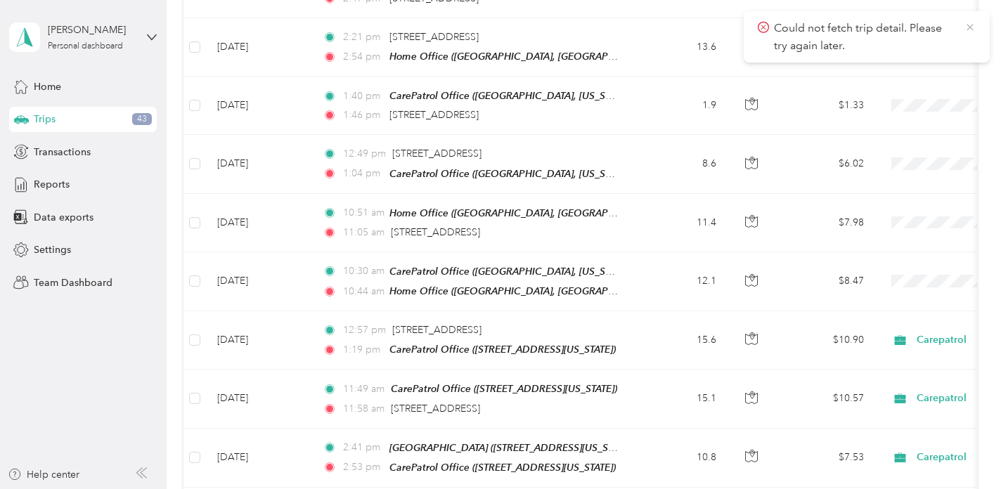
click at [968, 25] on icon at bounding box center [970, 27] width 6 height 6
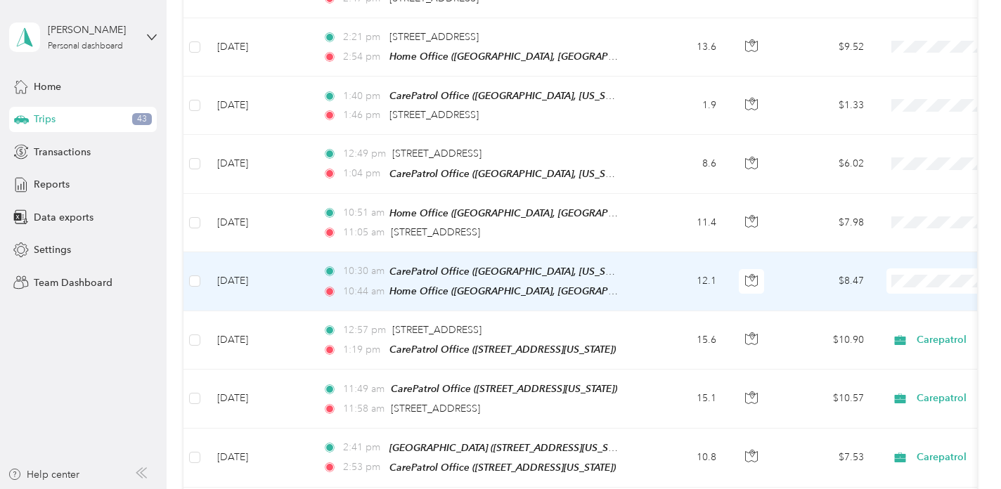
click at [643, 271] on td "12.1" at bounding box center [681, 281] width 93 height 59
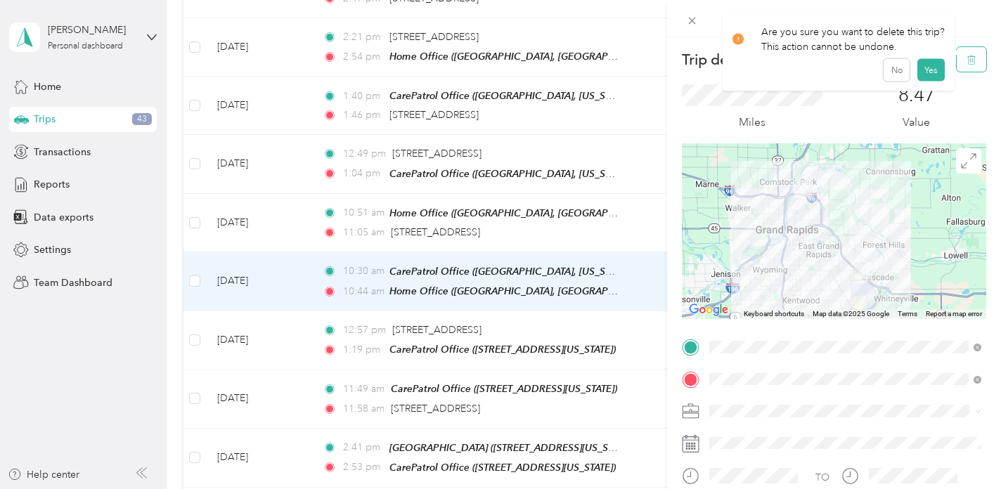
click at [972, 58] on icon "button" at bounding box center [972, 60] width 10 height 10
click at [931, 75] on button "Yes" at bounding box center [930, 76] width 27 height 23
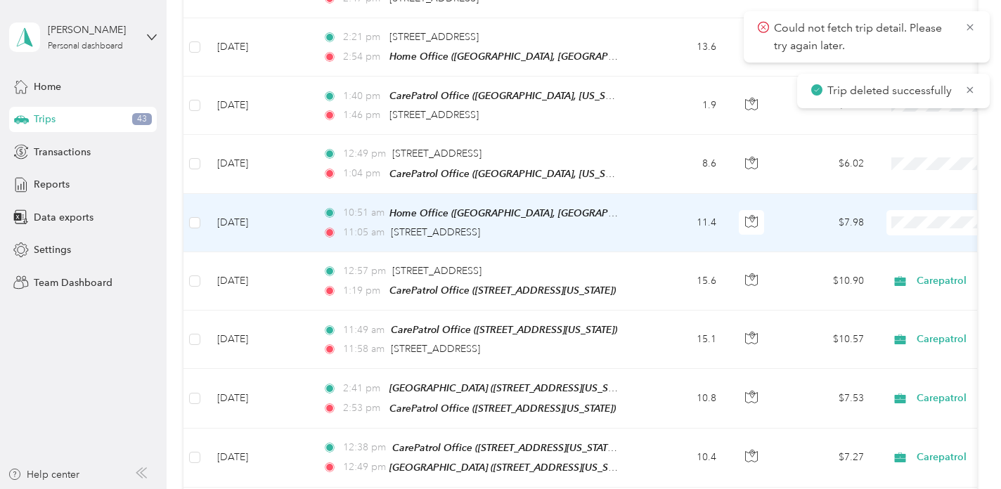
click at [638, 212] on td "11.4" at bounding box center [681, 223] width 93 height 58
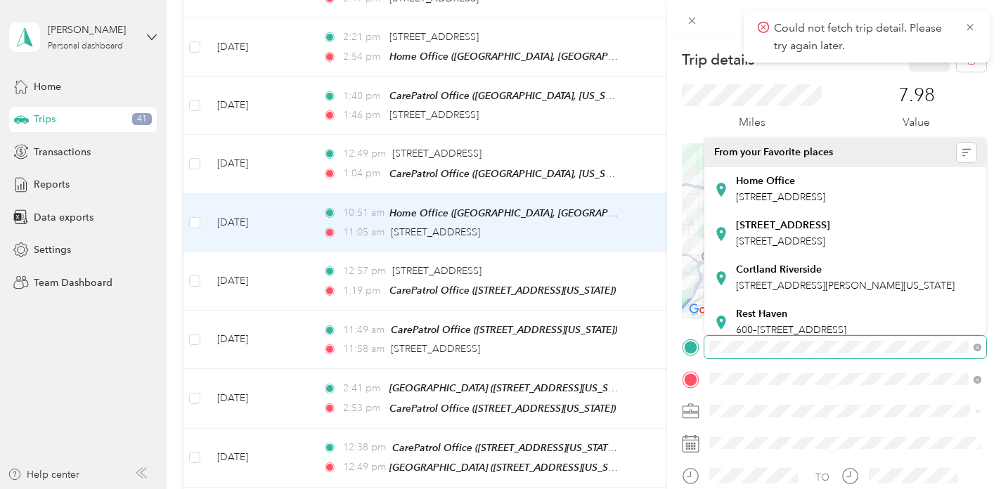
click at [950, 359] on div "TO Add photo" at bounding box center [834, 490] width 304 height 308
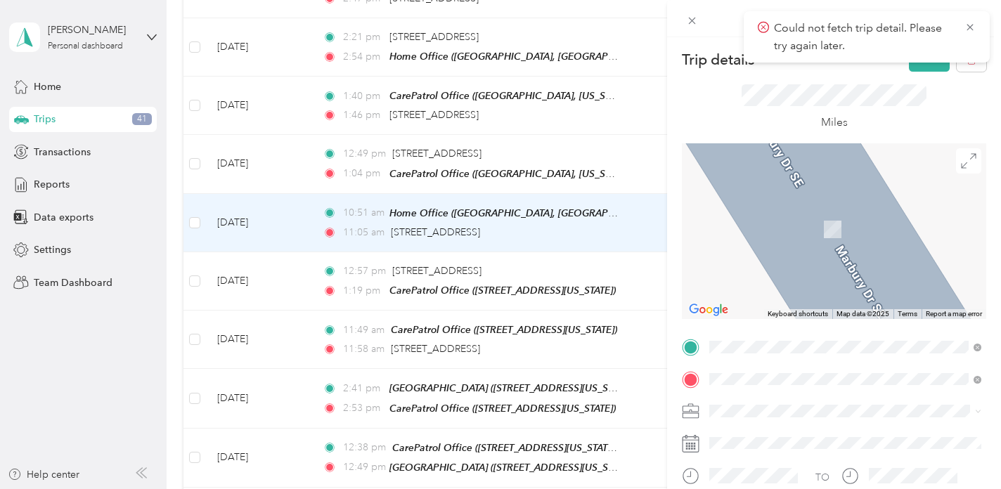
click at [849, 239] on div "CarePatrol Office [STREET_ADDRESS][US_STATE]" at bounding box center [806, 239] width 141 height 30
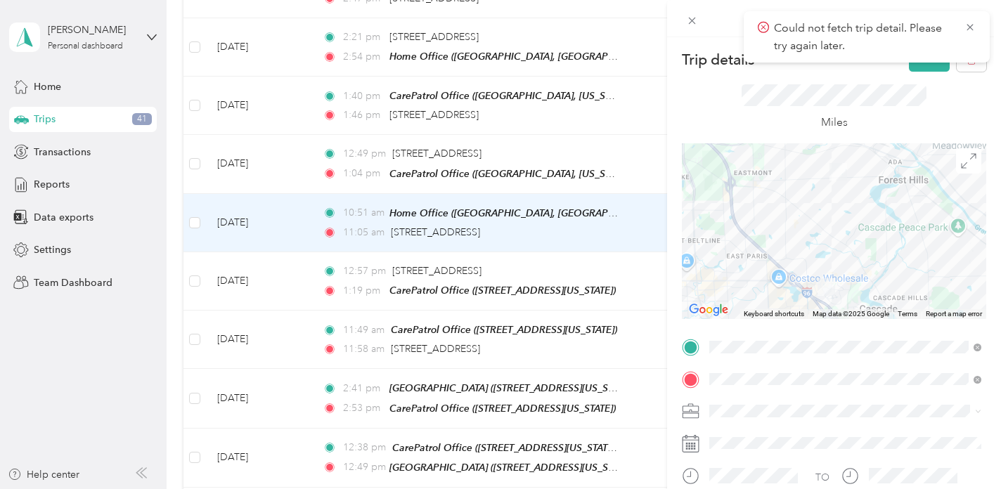
click at [731, 260] on span "Carepatrol" at bounding box center [737, 258] width 47 height 12
click at [924, 67] on button "Save" at bounding box center [929, 59] width 41 height 25
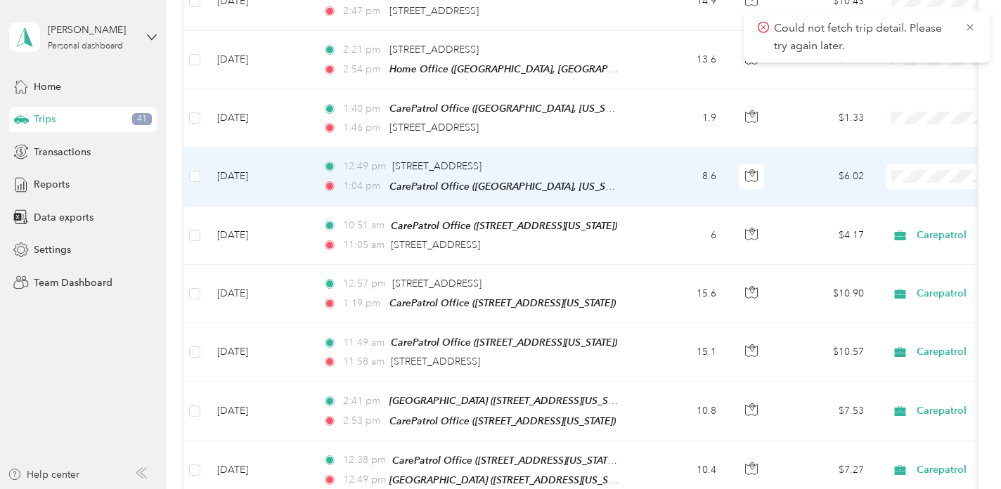
scroll to position [1312, 0]
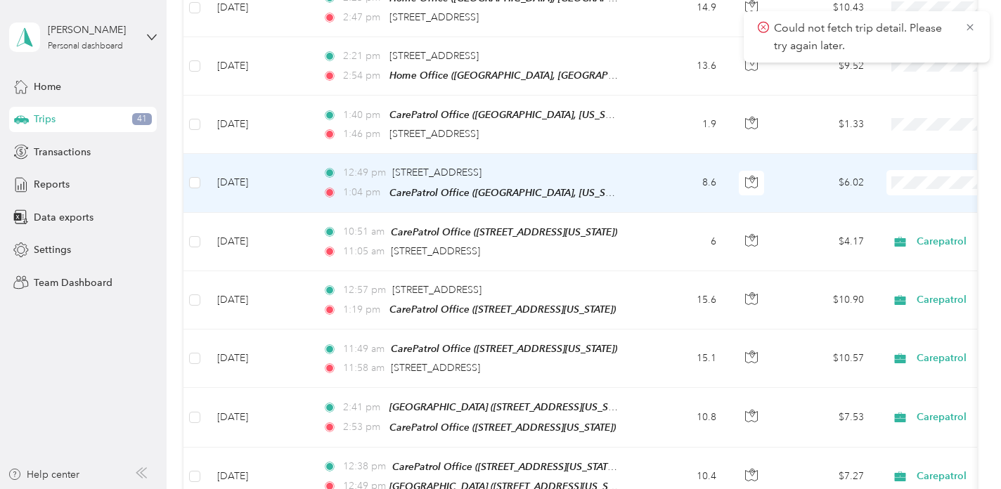
click at [672, 160] on td "8.6" at bounding box center [681, 183] width 93 height 58
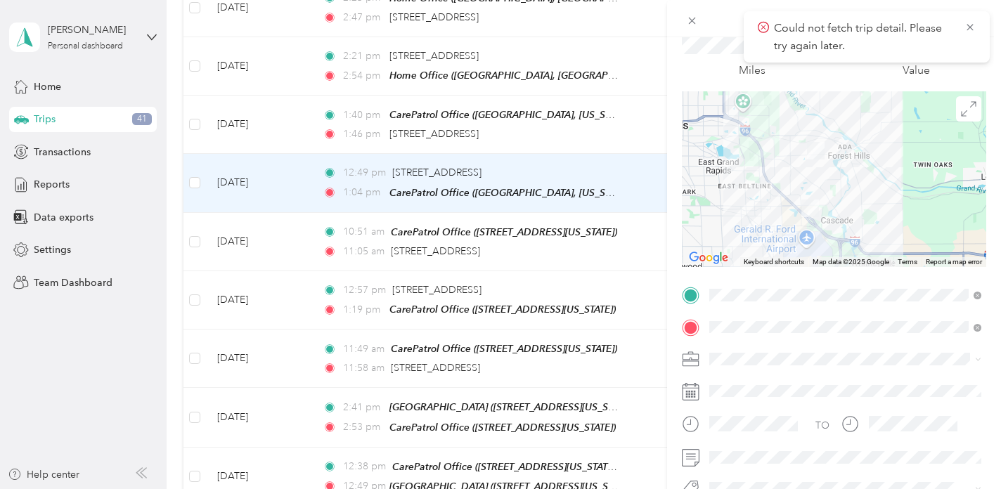
scroll to position [141, 0]
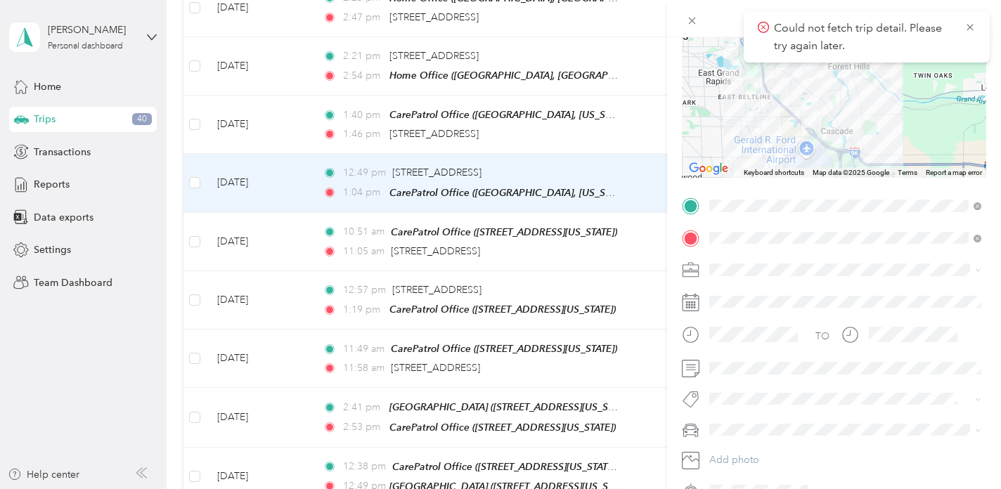
click at [718, 342] on span "Carepatrol" at bounding box center [737, 341] width 47 height 12
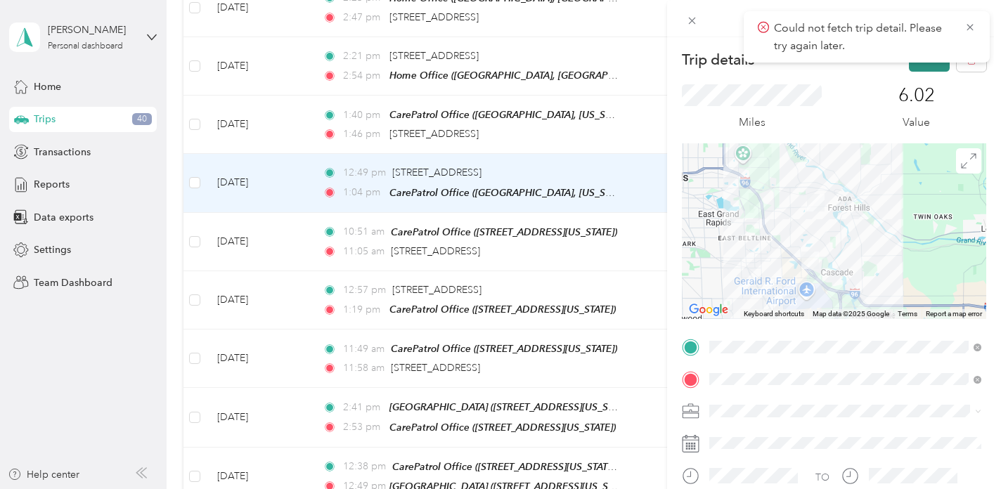
click at [932, 66] on button "Save" at bounding box center [929, 59] width 41 height 25
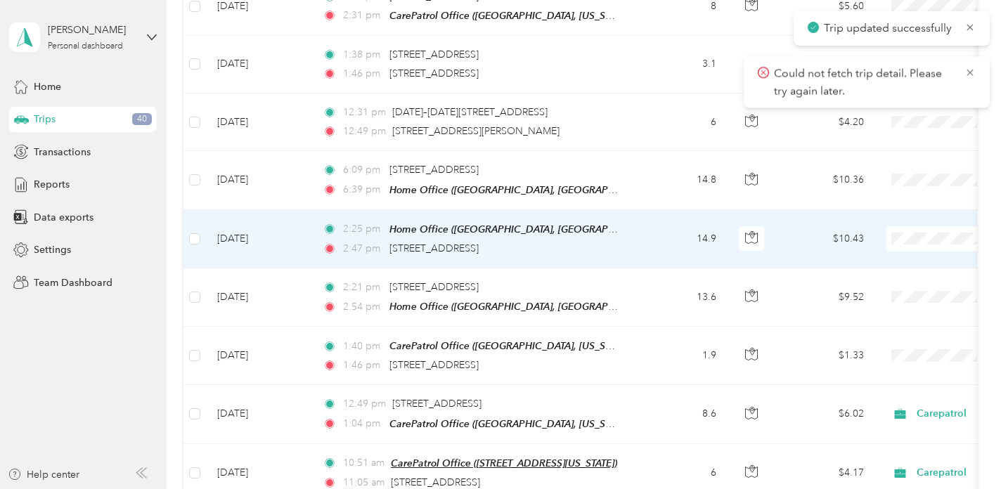
scroll to position [1077, 0]
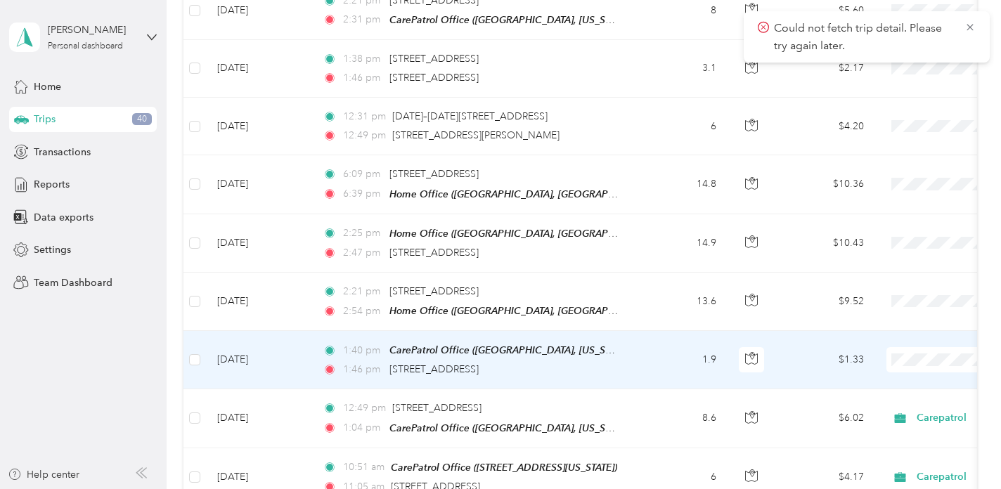
click at [651, 346] on td "1.9" at bounding box center [681, 360] width 93 height 58
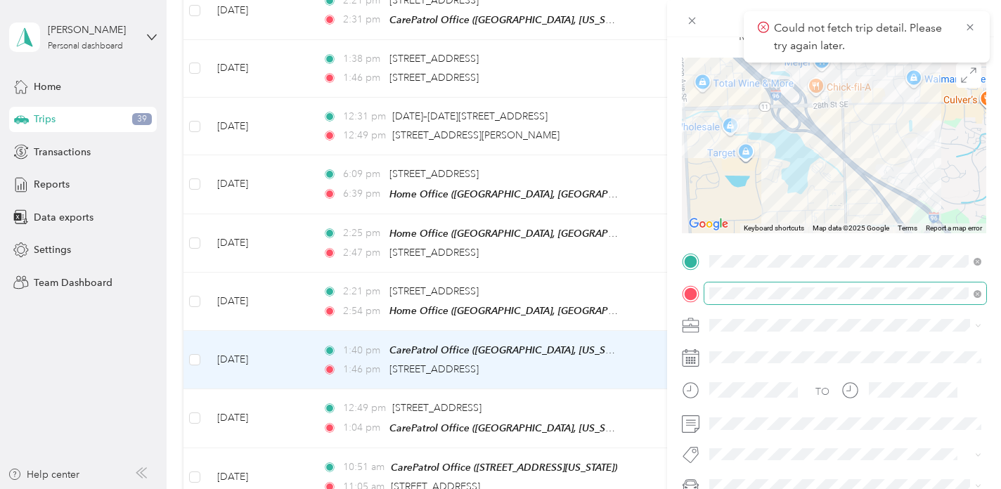
scroll to position [86, 0]
click at [740, 176] on div "Carepatrol" at bounding box center [845, 175] width 262 height 15
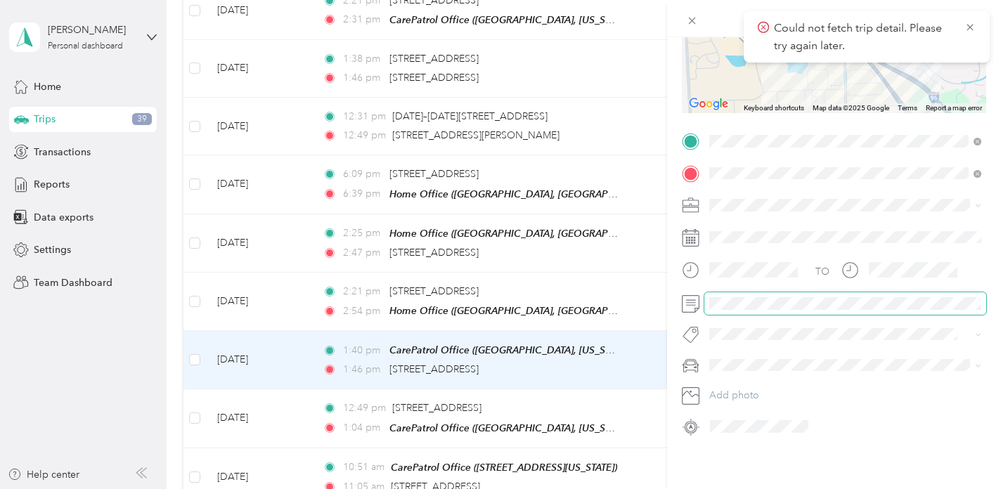
scroll to position [0, 0]
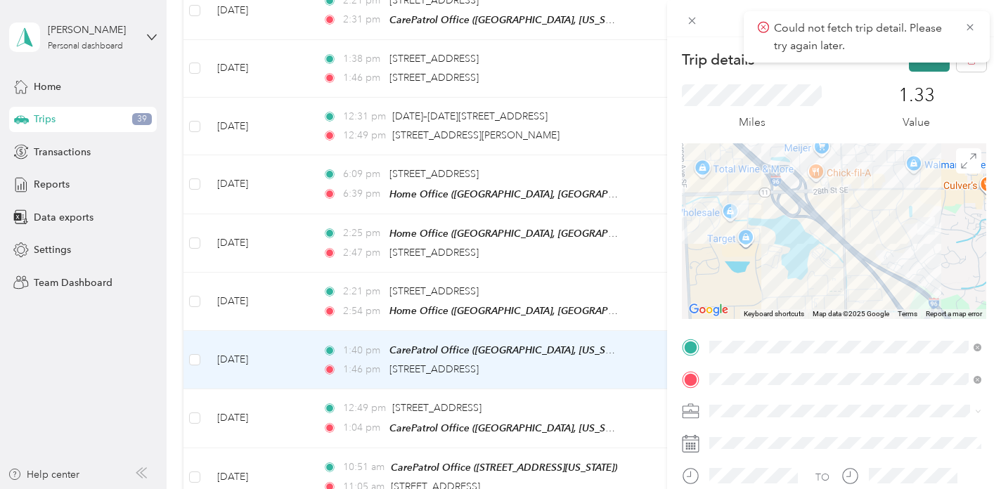
click at [929, 67] on button "Save" at bounding box center [929, 59] width 41 height 25
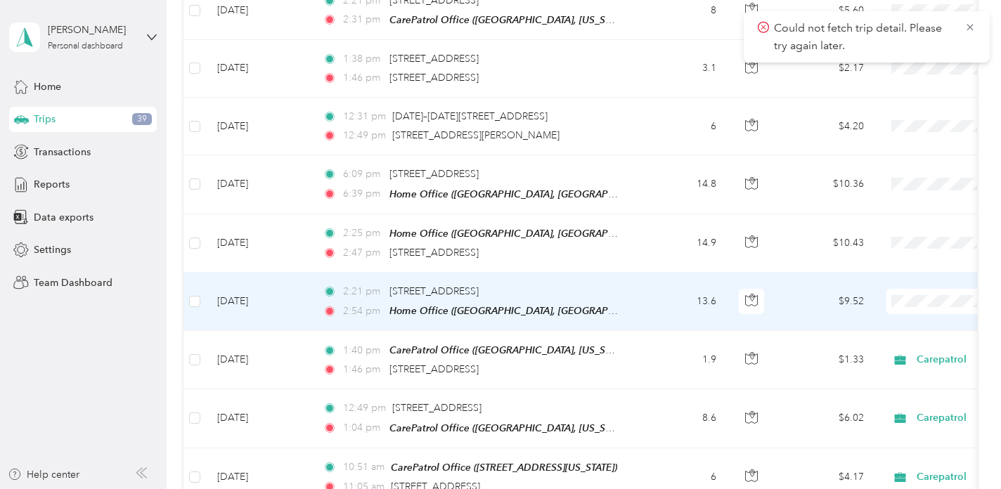
click at [661, 298] on td "13.6" at bounding box center [681, 302] width 93 height 58
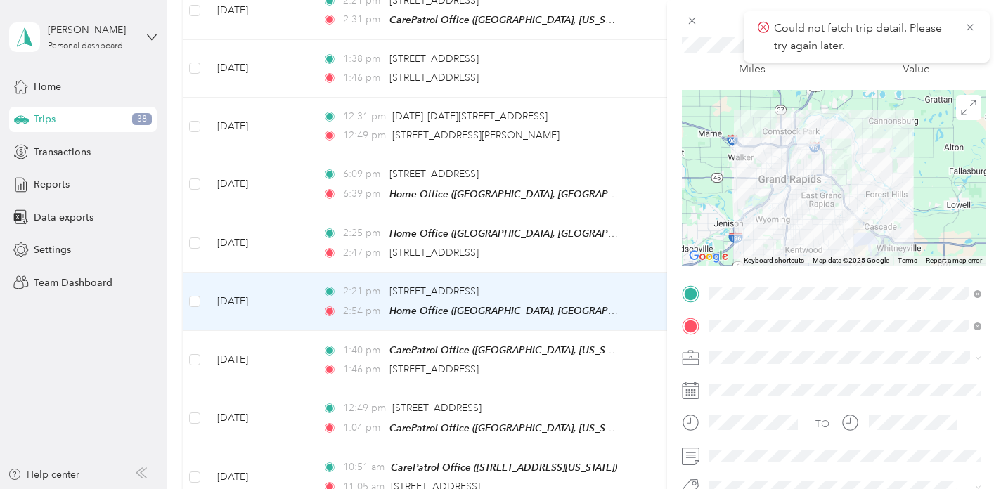
scroll to position [56, 0]
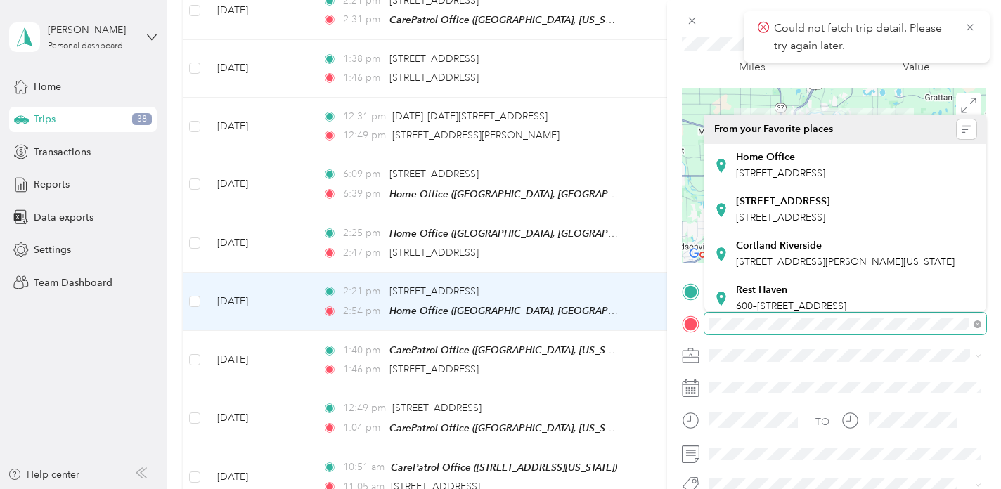
click at [947, 335] on div "TO Add photo" at bounding box center [834, 435] width 304 height 308
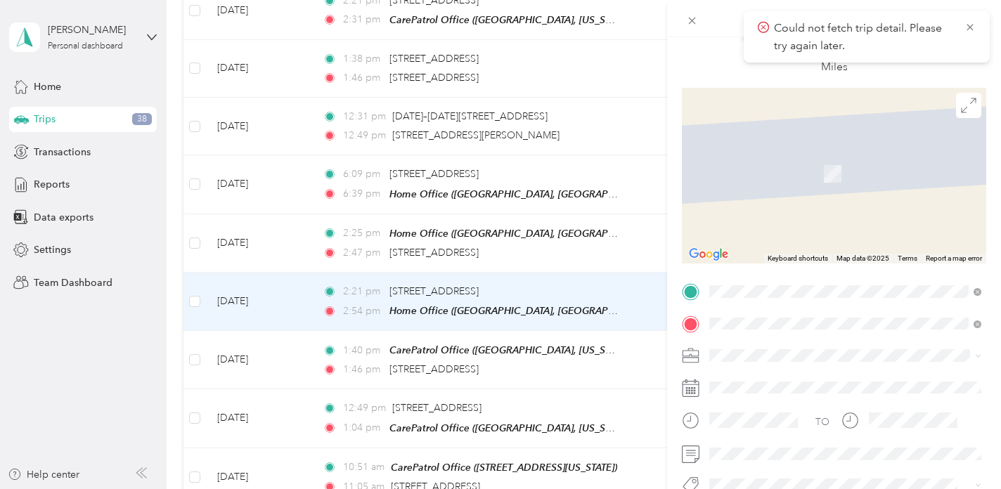
click at [816, 392] on span "[STREET_ADDRESS][US_STATE]" at bounding box center [806, 396] width 141 height 12
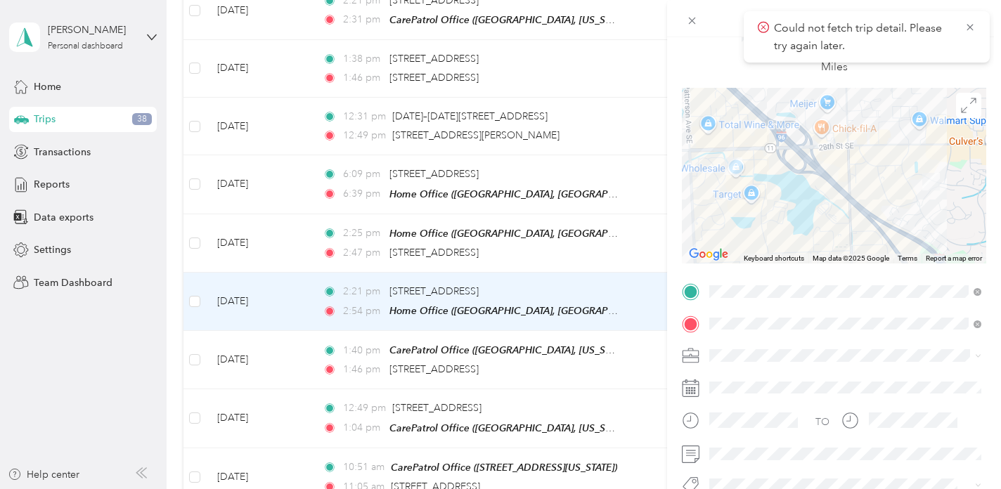
click at [736, 205] on div "Carepatrol" at bounding box center [845, 206] width 262 height 15
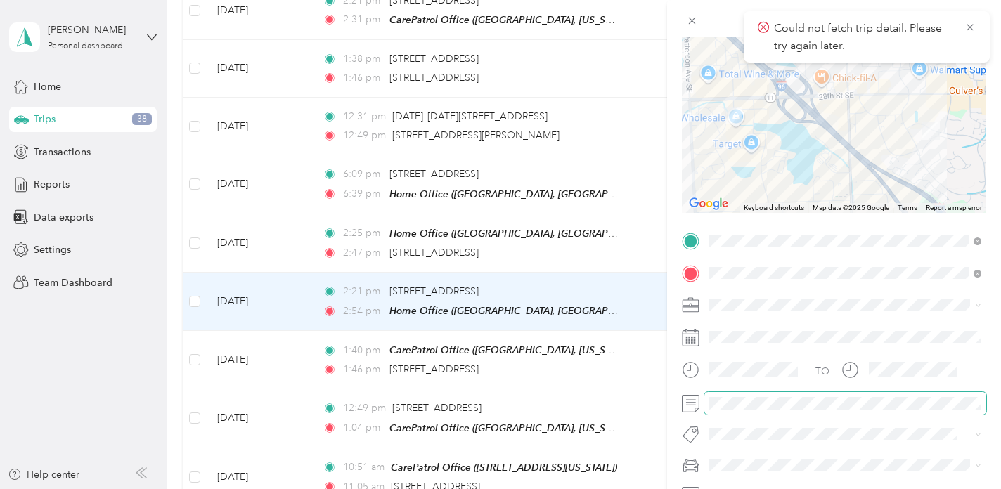
scroll to position [0, 0]
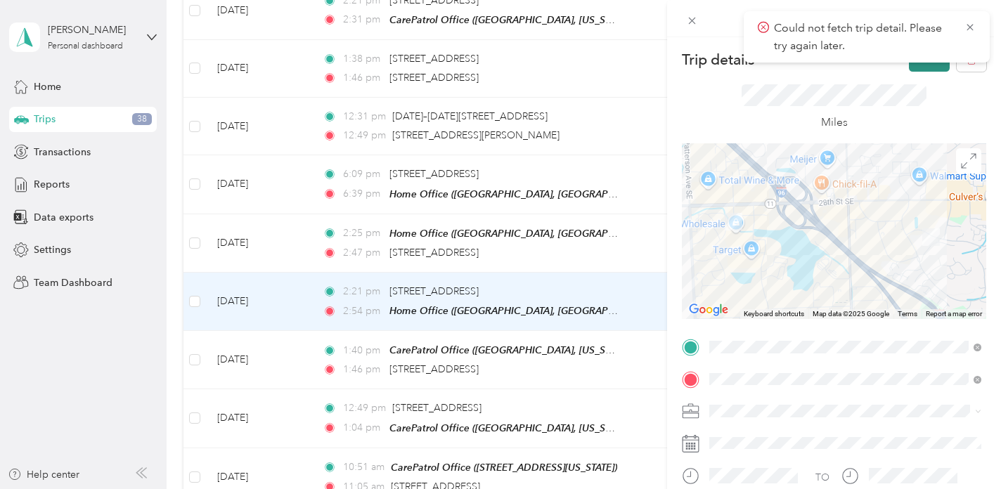
click at [925, 68] on button "Save" at bounding box center [929, 59] width 41 height 25
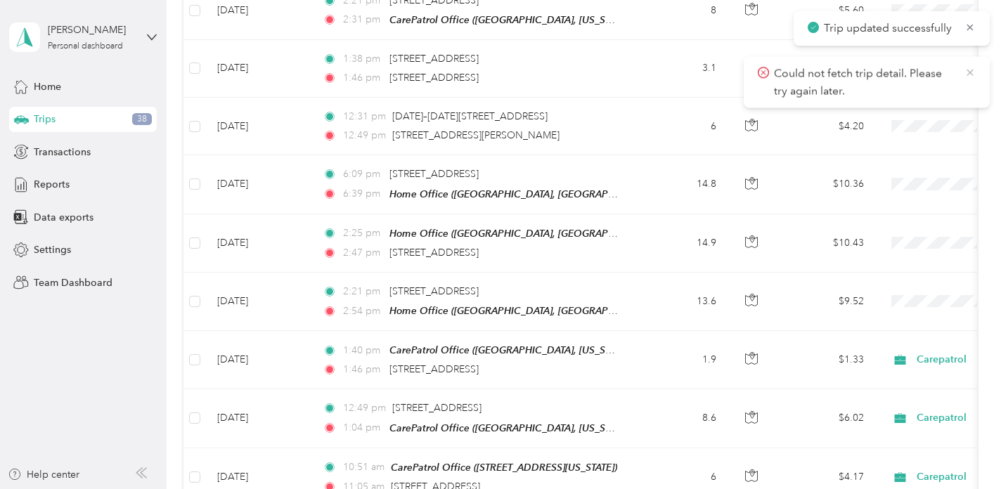
click at [970, 72] on icon at bounding box center [970, 73] width 6 height 6
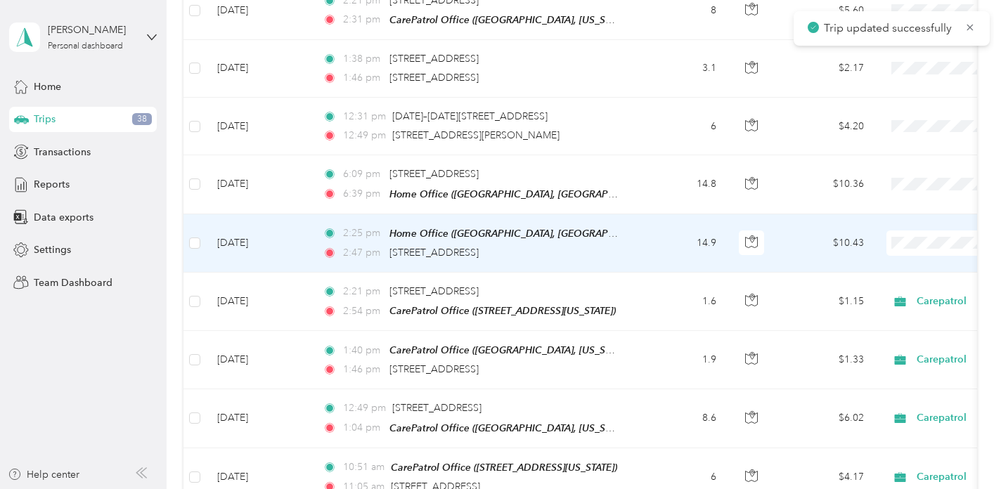
click at [643, 235] on td "14.9" at bounding box center [681, 243] width 93 height 58
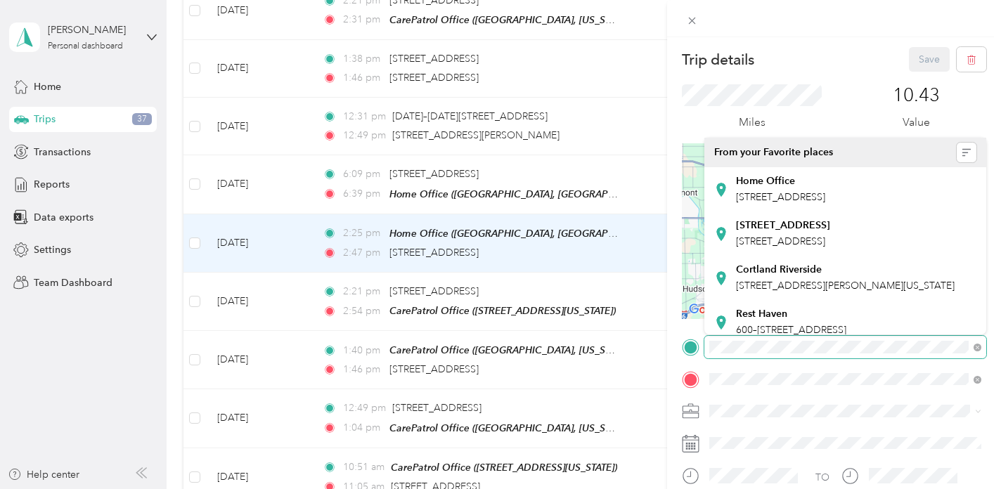
scroll to position [0, 82]
click at [985, 371] on div "TO Add photo" at bounding box center [834, 490] width 304 height 308
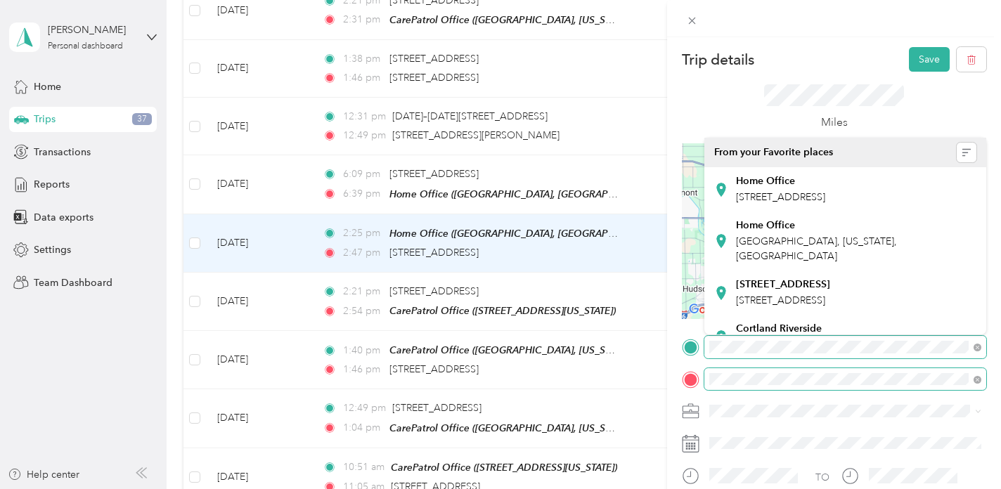
scroll to position [0, 0]
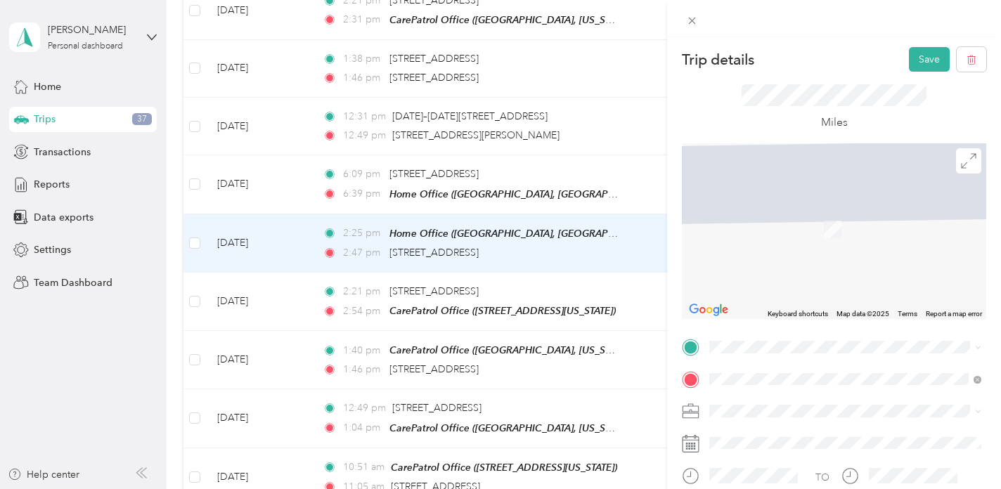
click at [864, 241] on span "[STREET_ADDRESS][US_STATE]" at bounding box center [806, 245] width 141 height 12
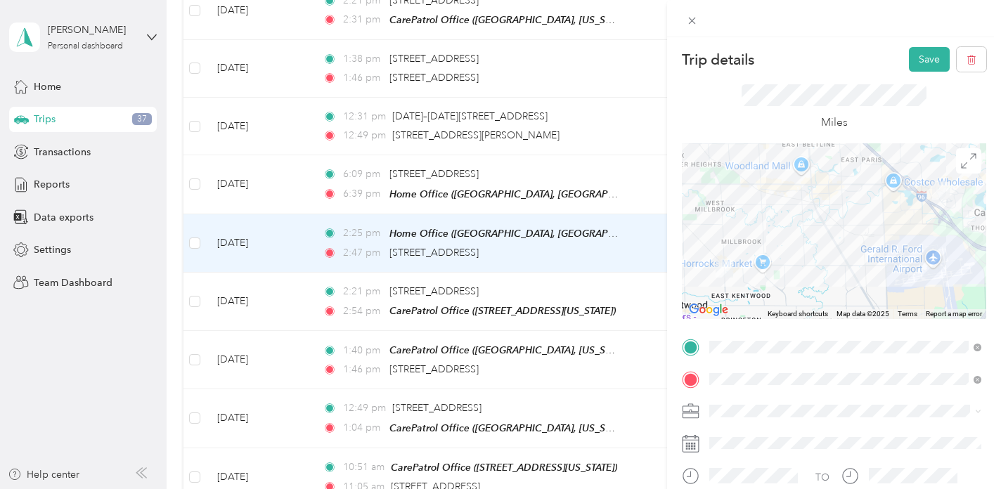
click at [743, 259] on span "Carepatrol" at bounding box center [737, 257] width 47 height 12
click at [925, 54] on button "Save" at bounding box center [929, 59] width 41 height 25
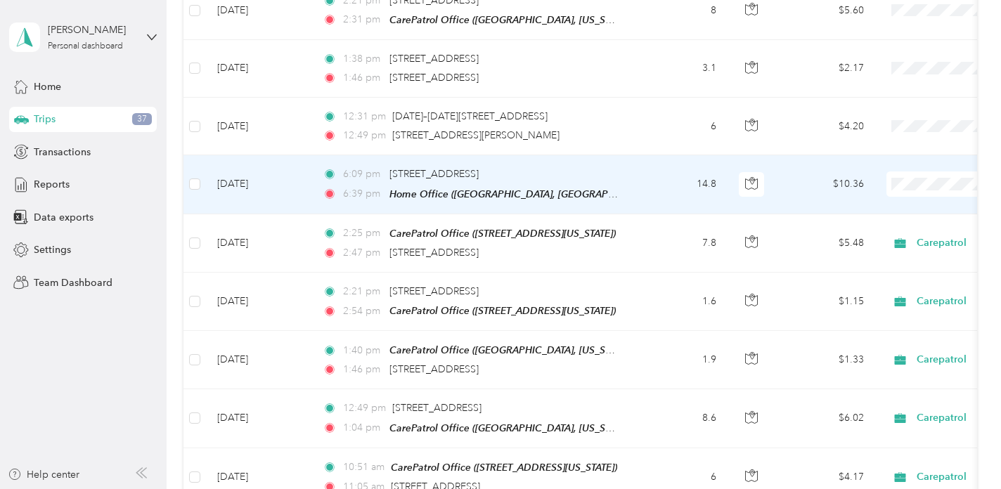
click at [659, 174] on td "14.8" at bounding box center [681, 184] width 93 height 58
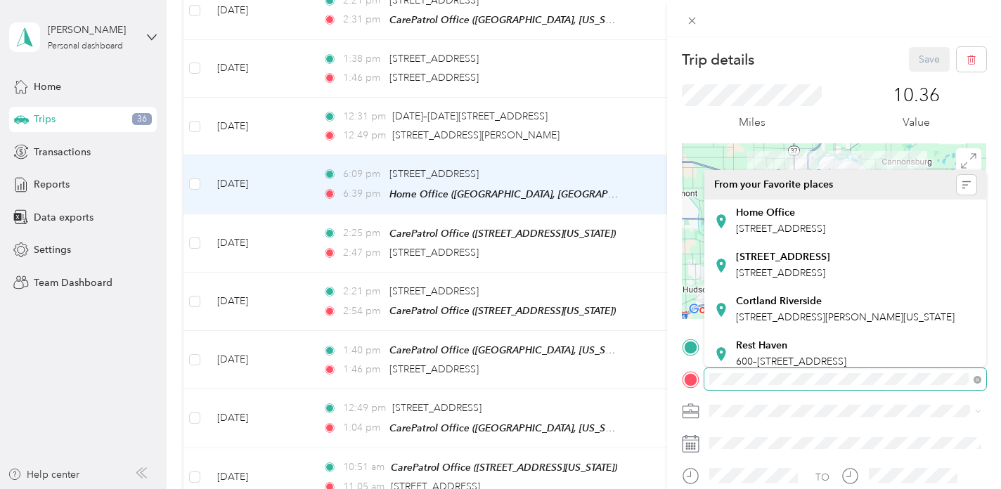
click at [906, 389] on span at bounding box center [846, 379] width 282 height 23
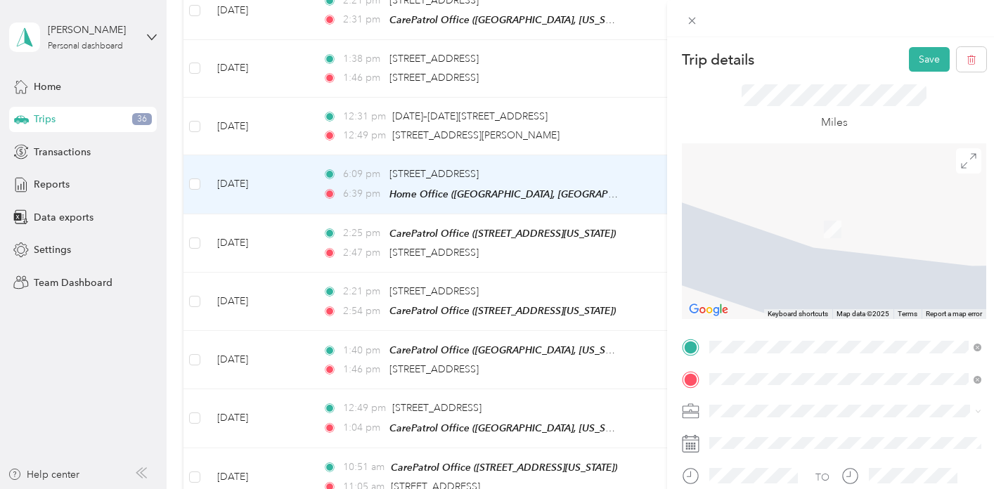
click at [818, 273] on span "[STREET_ADDRESS][US_STATE]" at bounding box center [806, 278] width 141 height 12
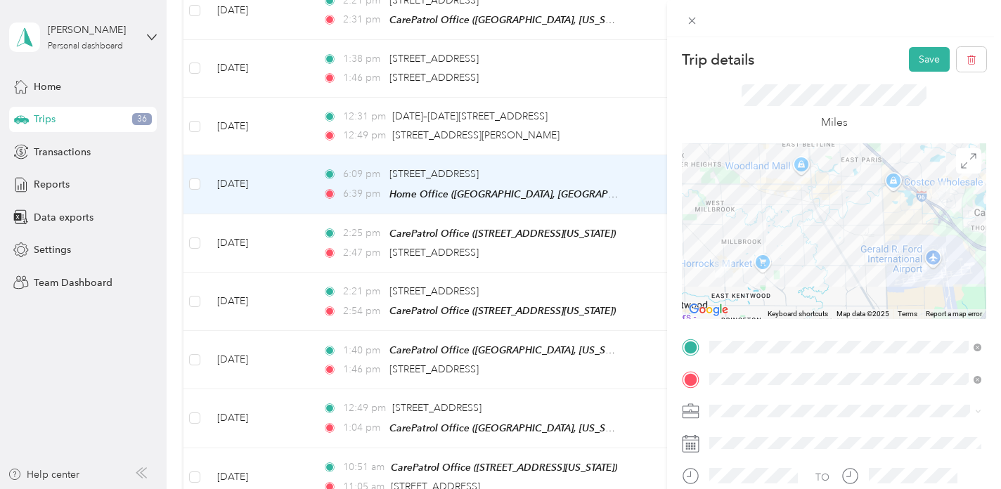
click at [733, 260] on span "Carepatrol" at bounding box center [737, 257] width 47 height 12
click at [931, 53] on button "Save" at bounding box center [929, 59] width 41 height 25
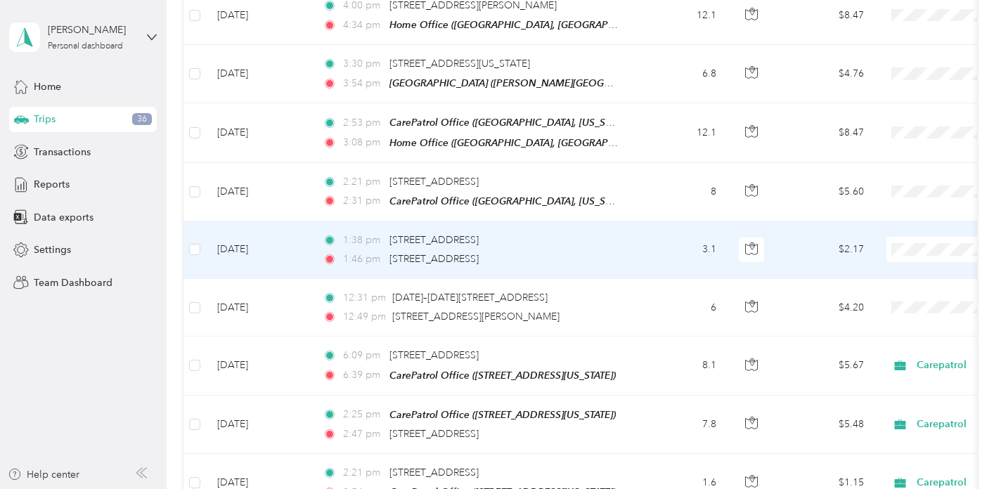
scroll to position [894, 0]
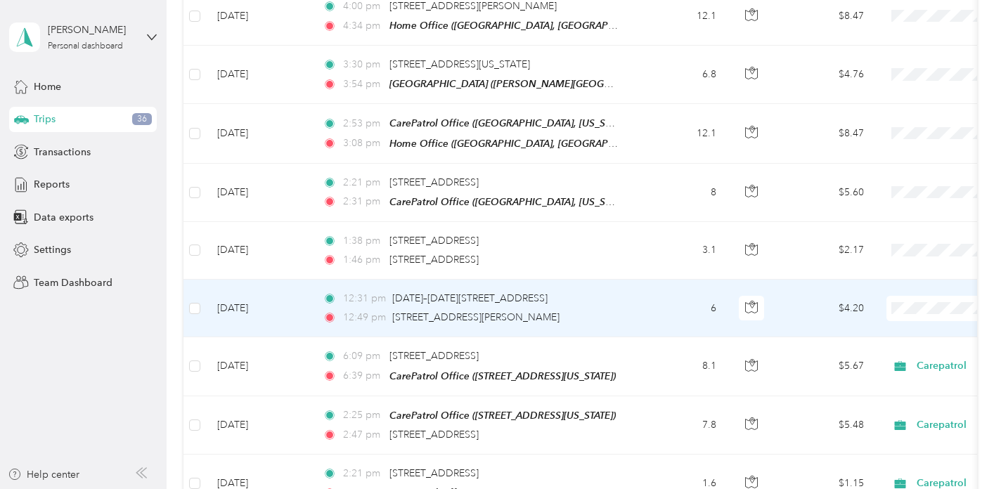
click at [646, 312] on td "6" at bounding box center [681, 309] width 93 height 58
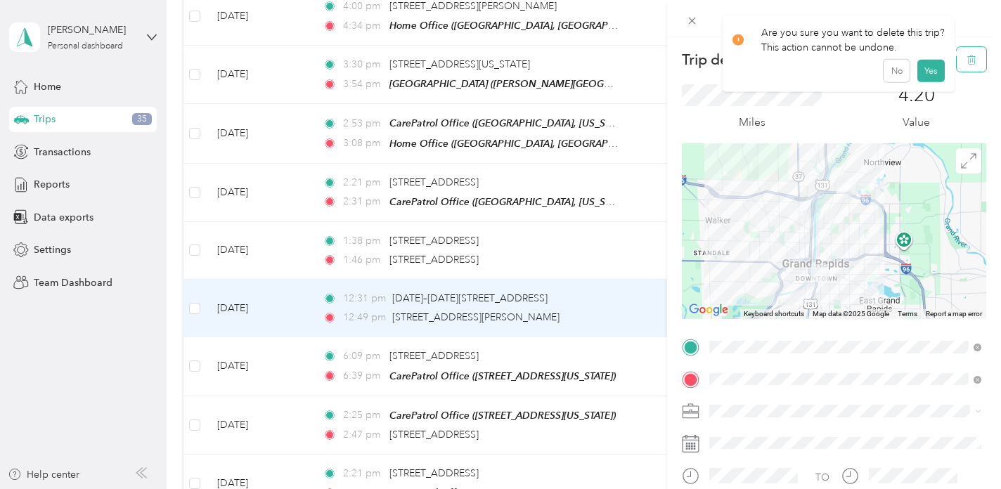
click at [968, 64] on icon "button" at bounding box center [972, 60] width 8 height 9
click at [927, 78] on button "Yes" at bounding box center [930, 76] width 27 height 23
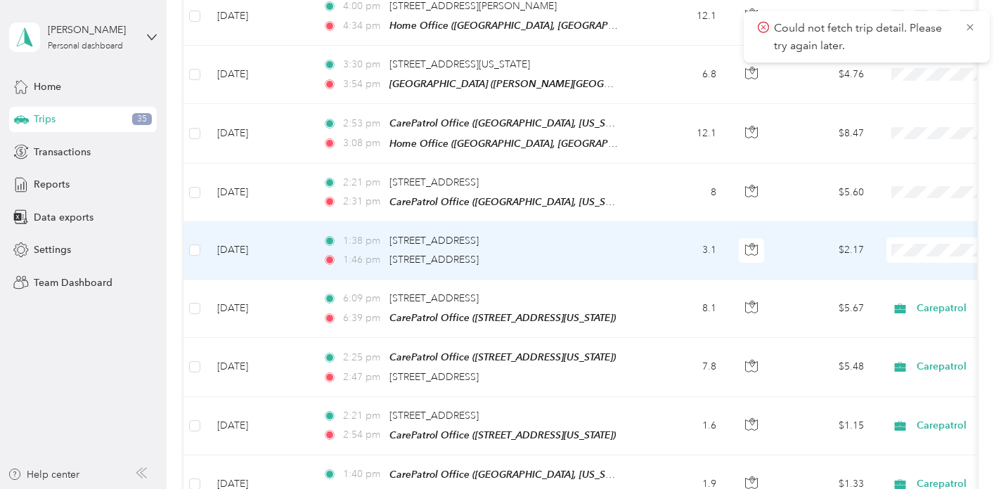
click at [637, 248] on td "3.1" at bounding box center [681, 251] width 93 height 58
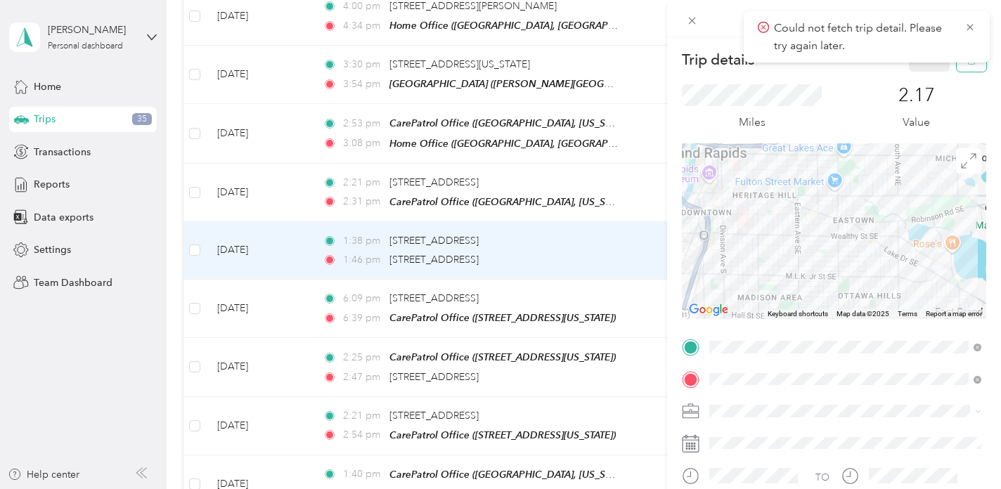
click at [973, 66] on button "button" at bounding box center [972, 59] width 30 height 25
click at [926, 74] on button "Yes" at bounding box center [930, 76] width 27 height 23
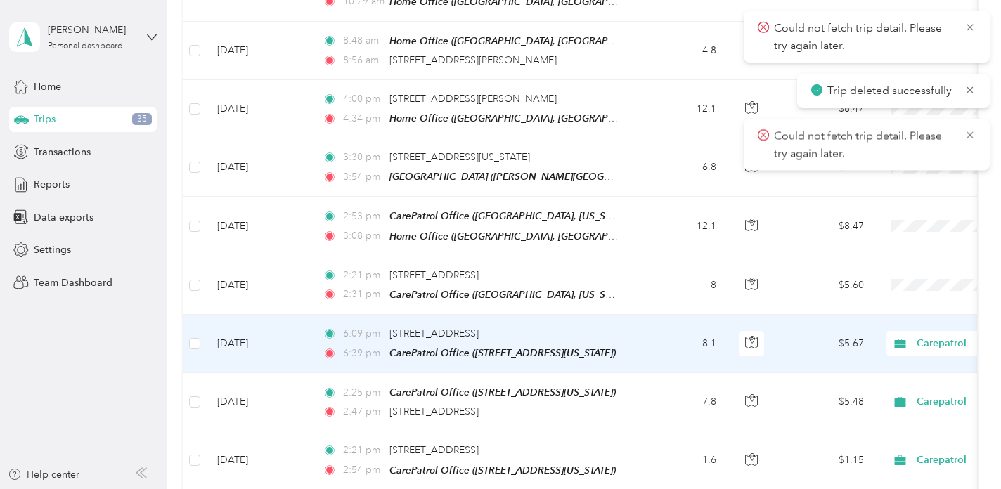
scroll to position [793, 0]
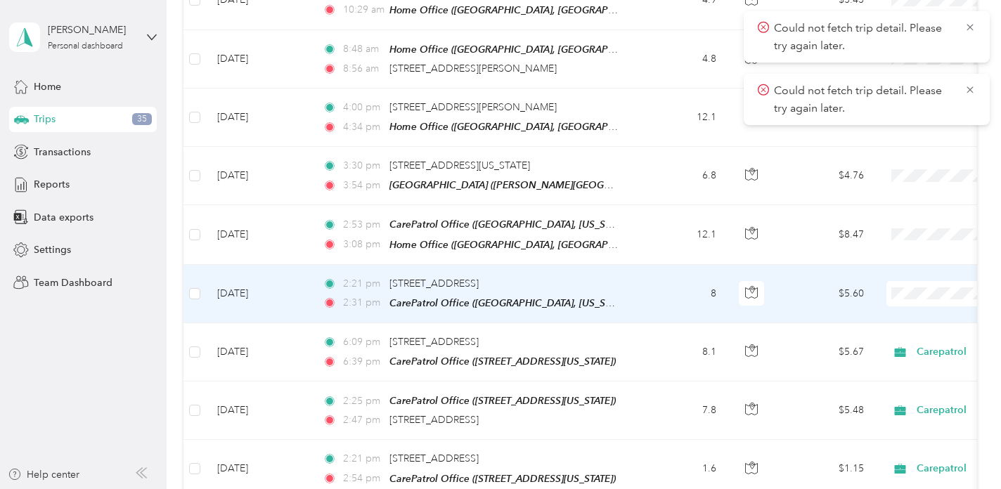
click at [649, 289] on td "8" at bounding box center [681, 294] width 93 height 58
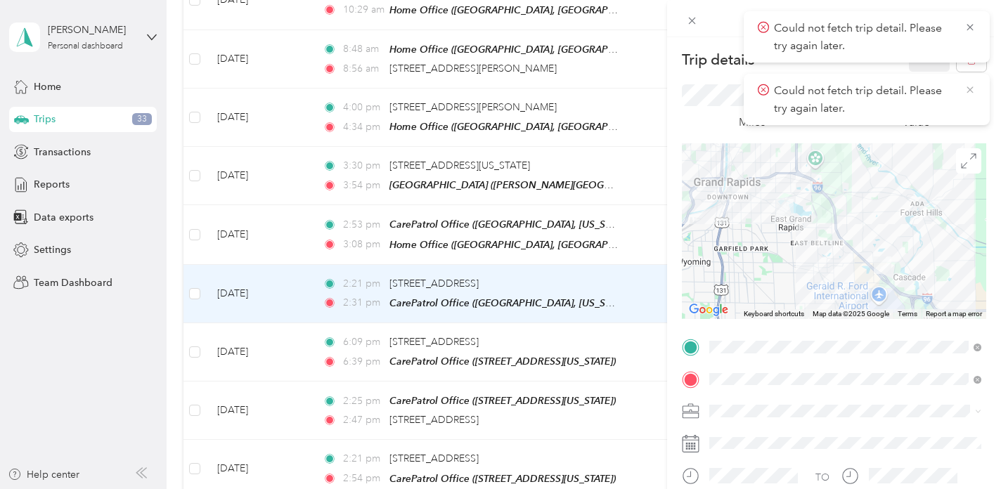
click at [970, 88] on icon at bounding box center [970, 90] width 11 height 13
click at [972, 27] on icon at bounding box center [970, 27] width 11 height 13
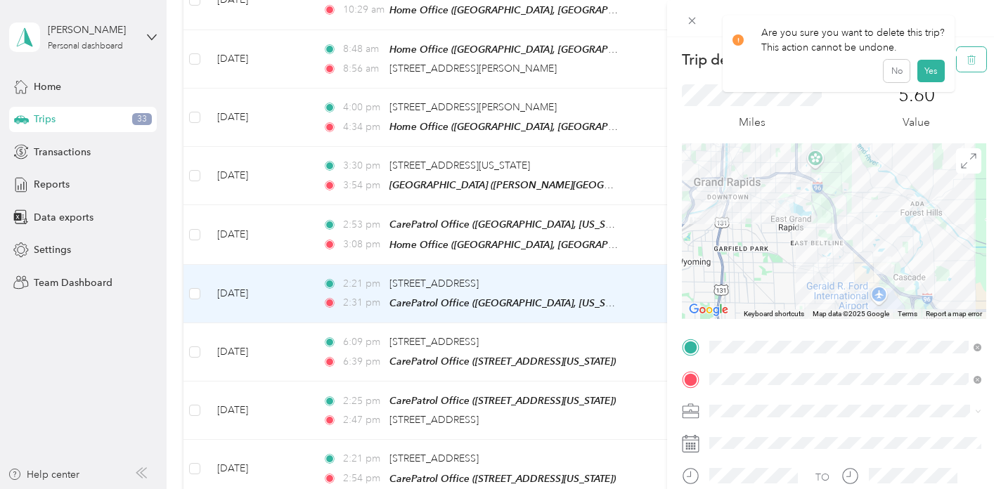
click at [973, 56] on icon "button" at bounding box center [972, 60] width 10 height 10
click at [922, 76] on button "Yes" at bounding box center [930, 76] width 27 height 23
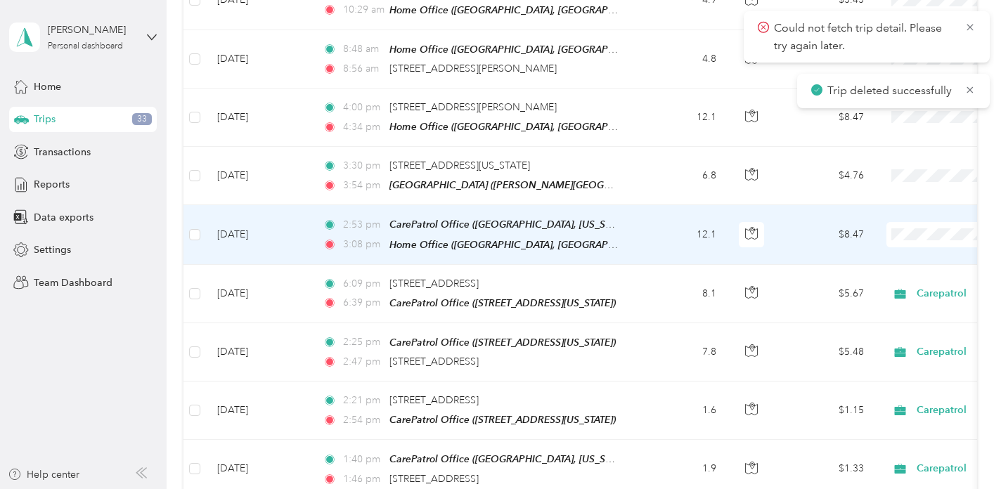
click at [673, 220] on td "12.1" at bounding box center [681, 234] width 93 height 59
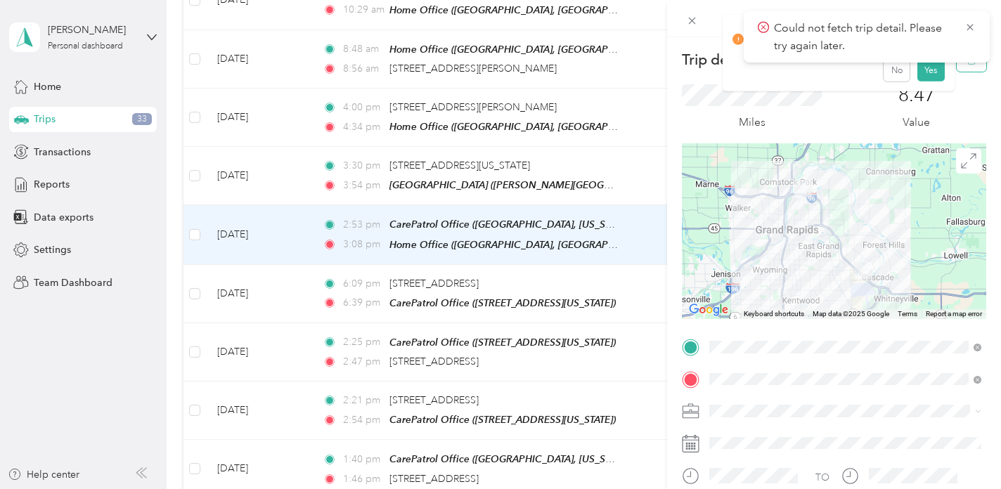
click at [967, 66] on button "button" at bounding box center [972, 59] width 30 height 25
click at [928, 77] on button "Yes" at bounding box center [930, 76] width 27 height 23
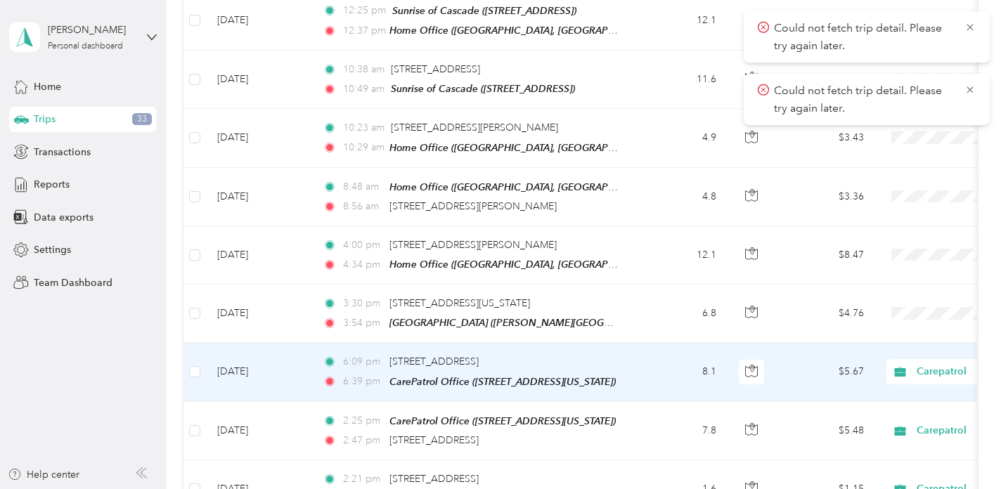
scroll to position [655, 0]
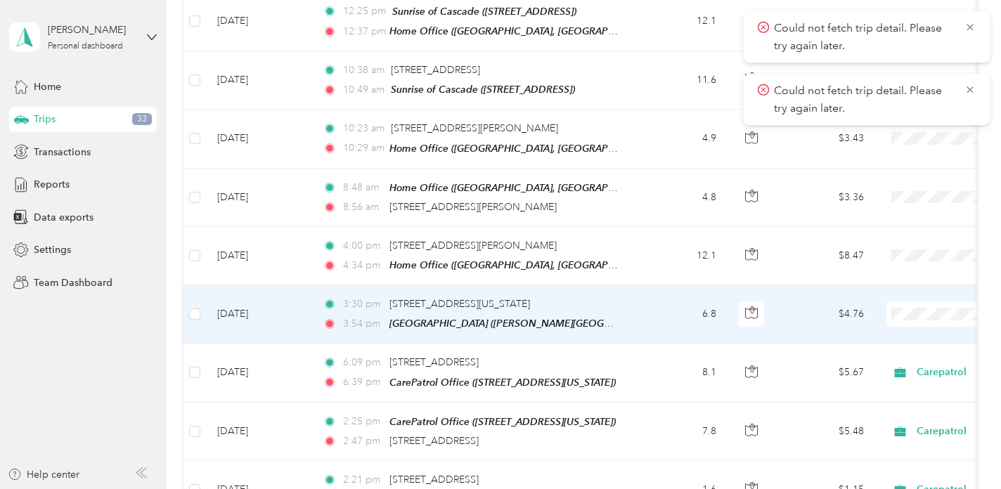
click at [652, 304] on td "6.8" at bounding box center [681, 315] width 93 height 58
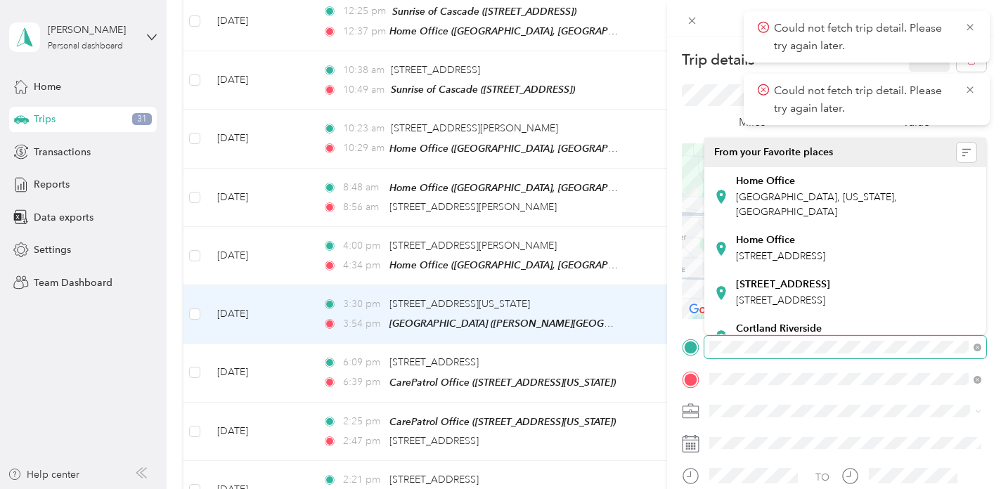
scroll to position [0, 88]
click at [993, 346] on form "Trip details Save This trip cannot be edited because it is either under review,…" at bounding box center [834, 345] width 334 height 597
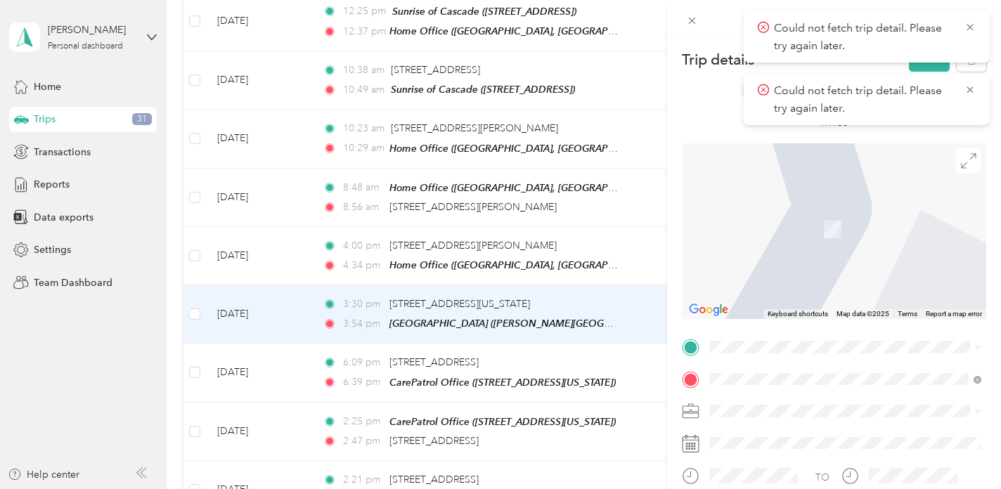
click at [861, 238] on div "CarePatrol Office [STREET_ADDRESS][US_STATE]" at bounding box center [806, 237] width 141 height 30
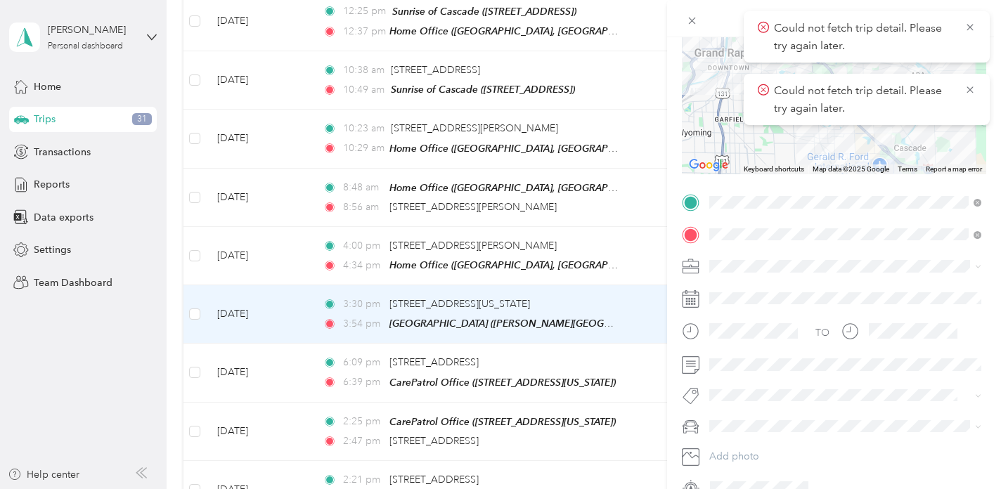
scroll to position [191, 0]
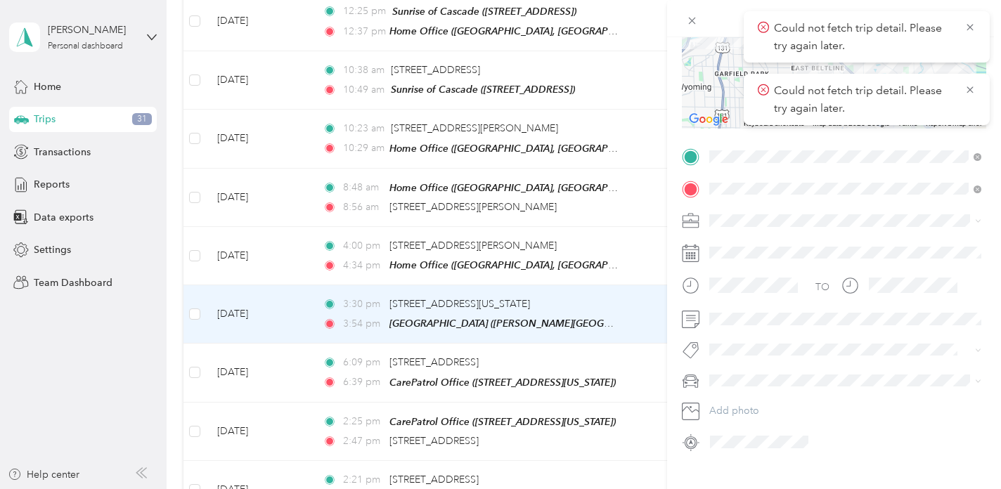
click at [743, 293] on span "Carepatrol" at bounding box center [737, 289] width 47 height 12
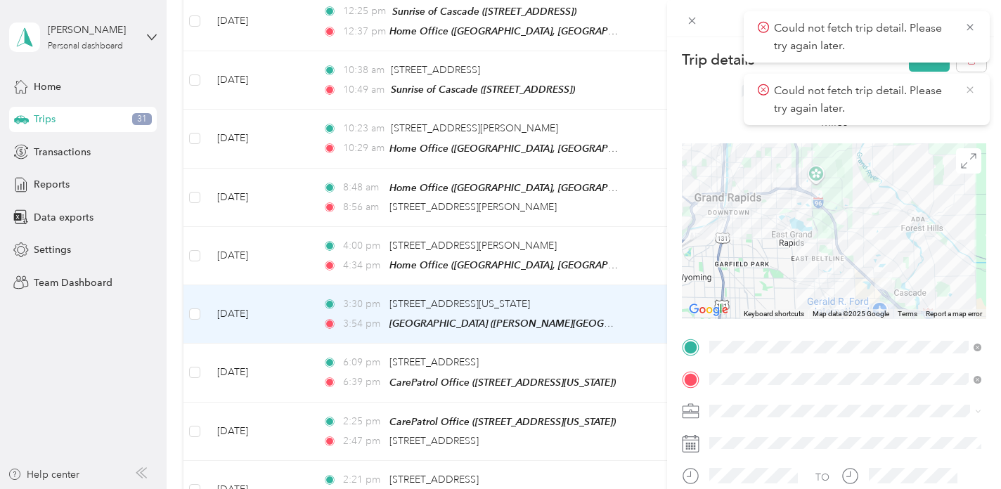
click at [970, 91] on icon at bounding box center [970, 90] width 11 height 13
click at [932, 68] on button "Save" at bounding box center [929, 59] width 41 height 25
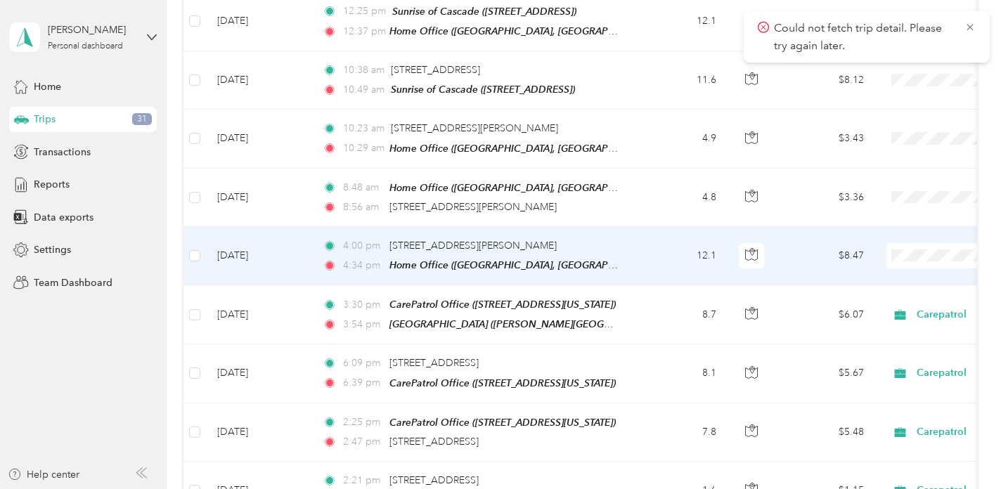
click at [660, 245] on td "12.1" at bounding box center [681, 256] width 93 height 58
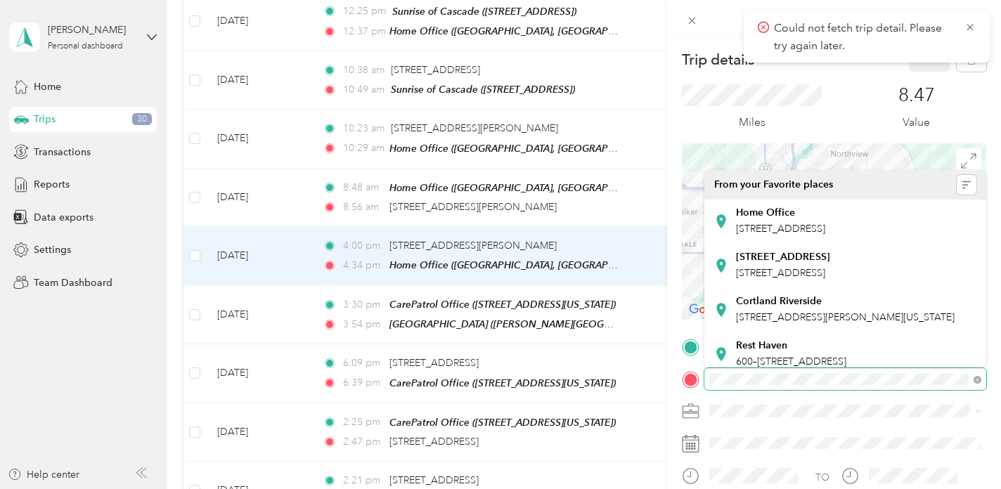
scroll to position [0, 82]
click at [998, 373] on form "Trip details Save This trip cannot be edited because it is either under review,…" at bounding box center [834, 345] width 334 height 597
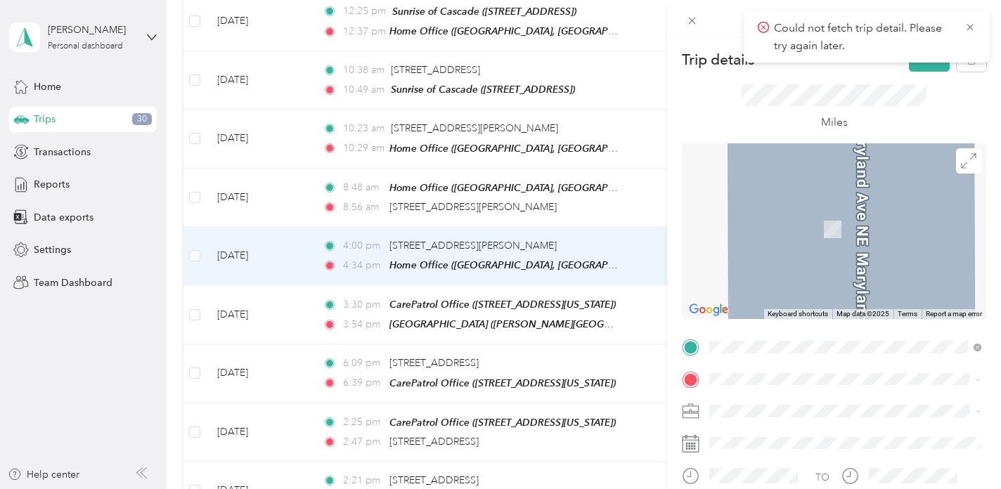
click at [793, 278] on span "[STREET_ADDRESS][US_STATE]" at bounding box center [806, 272] width 141 height 12
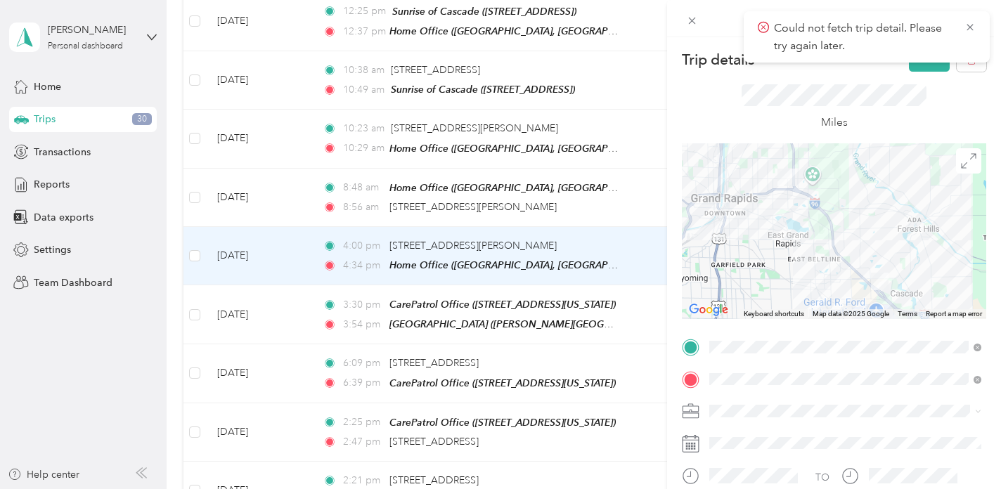
click at [726, 262] on div "Carepatrol" at bounding box center [845, 260] width 262 height 15
click at [921, 65] on button "Save" at bounding box center [929, 59] width 41 height 25
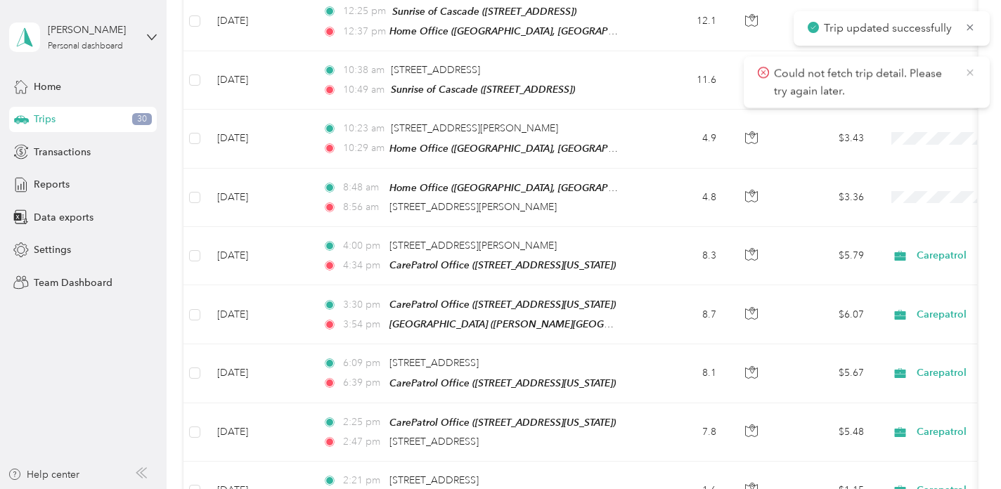
click at [973, 71] on icon at bounding box center [970, 72] width 11 height 13
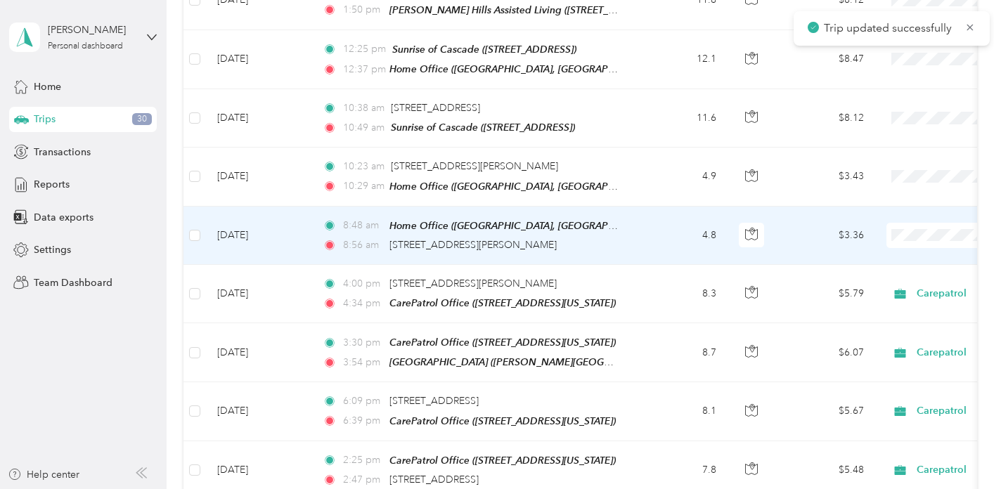
scroll to position [614, 0]
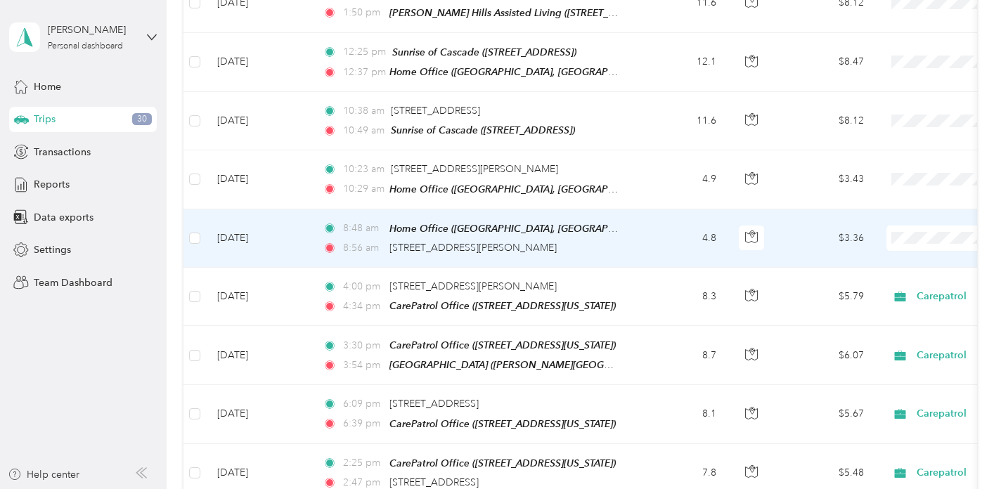
click at [629, 245] on td "8:48 am Home Office ([GEOGRAPHIC_DATA], [US_STATE]) 8:56 am [STREET_ADDRESS]" at bounding box center [473, 239] width 323 height 58
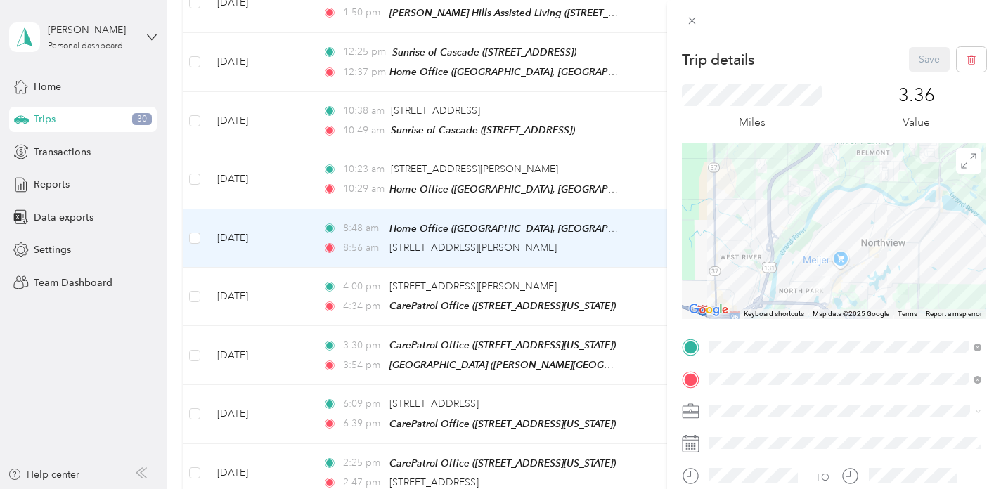
click at [629, 245] on div "Trip details Save This trip cannot be edited because it is either under review,…" at bounding box center [500, 244] width 1001 height 489
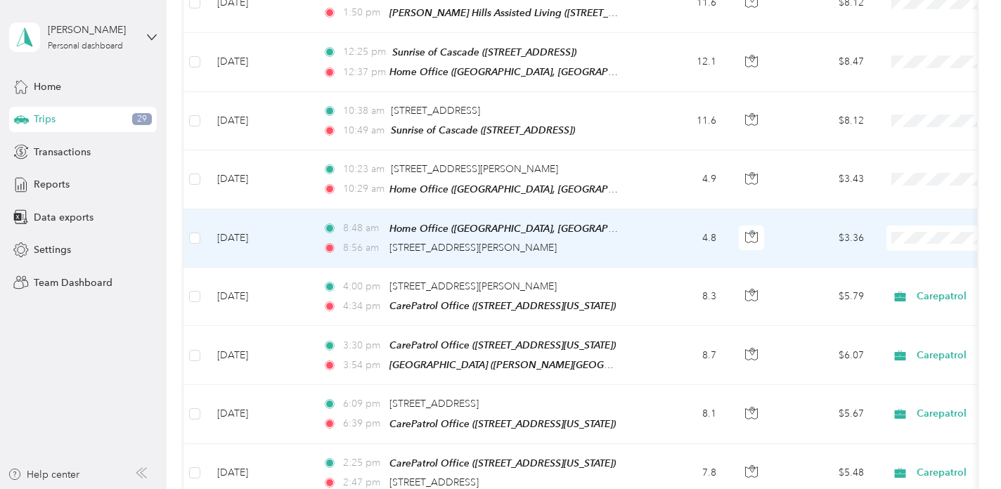
click at [681, 233] on td "4.8" at bounding box center [681, 239] width 93 height 58
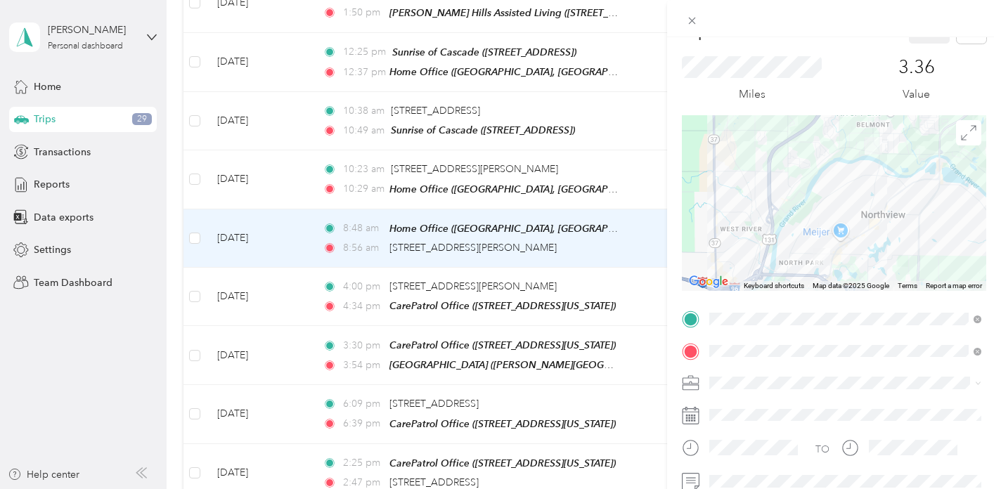
scroll to position [29, 0]
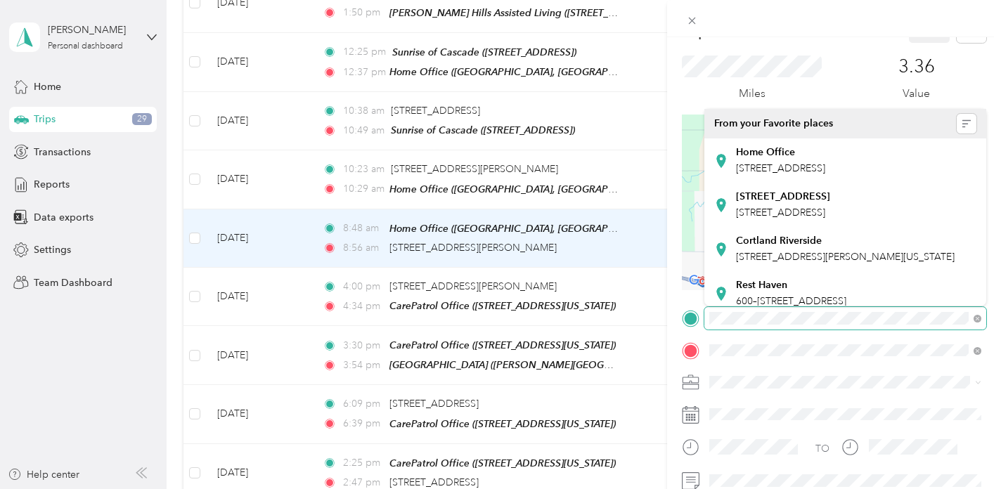
click at [962, 326] on span at bounding box center [846, 318] width 282 height 23
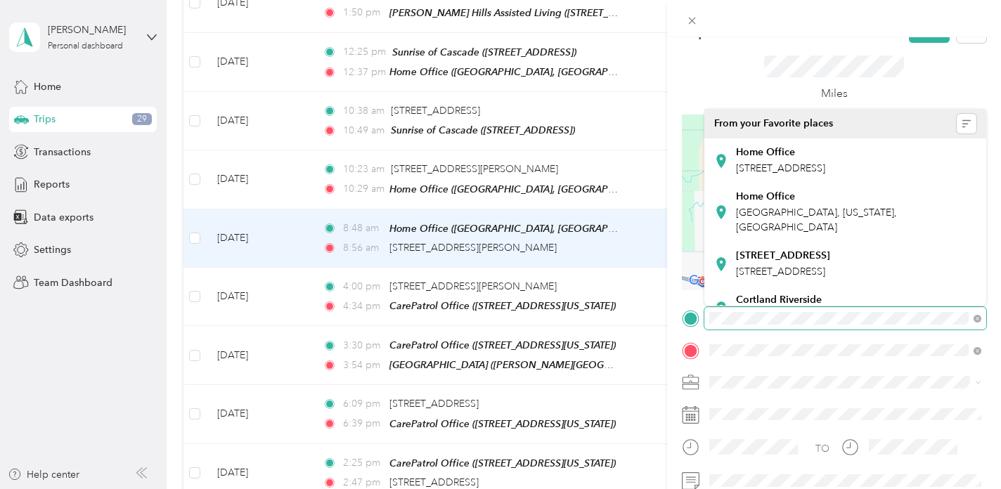
scroll to position [0, 0]
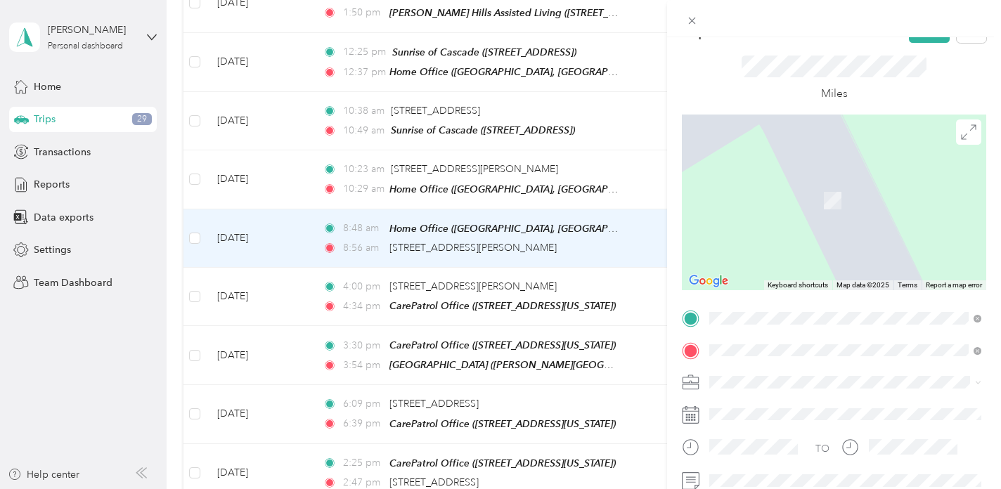
click at [804, 382] on div "CarePatrol Office [STREET_ADDRESS][US_STATE]" at bounding box center [806, 383] width 141 height 30
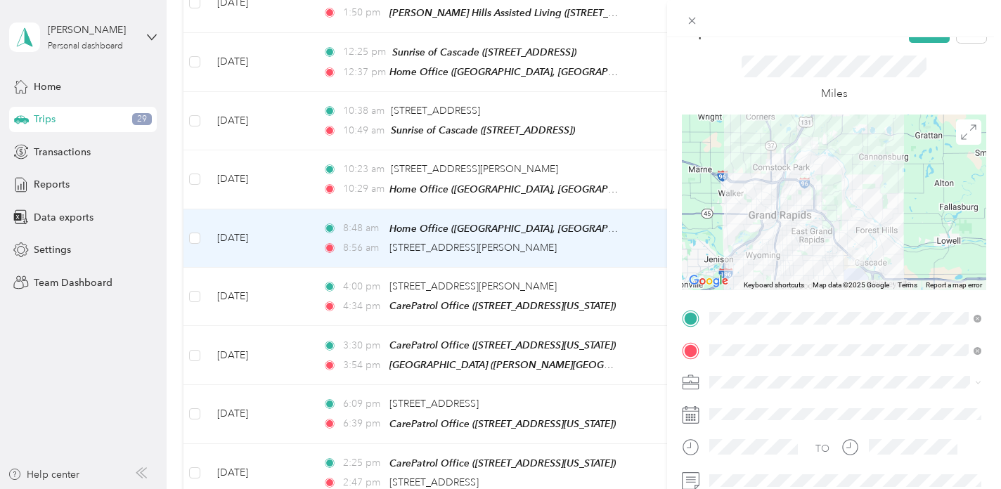
click at [744, 233] on div "Carepatrol" at bounding box center [845, 227] width 262 height 15
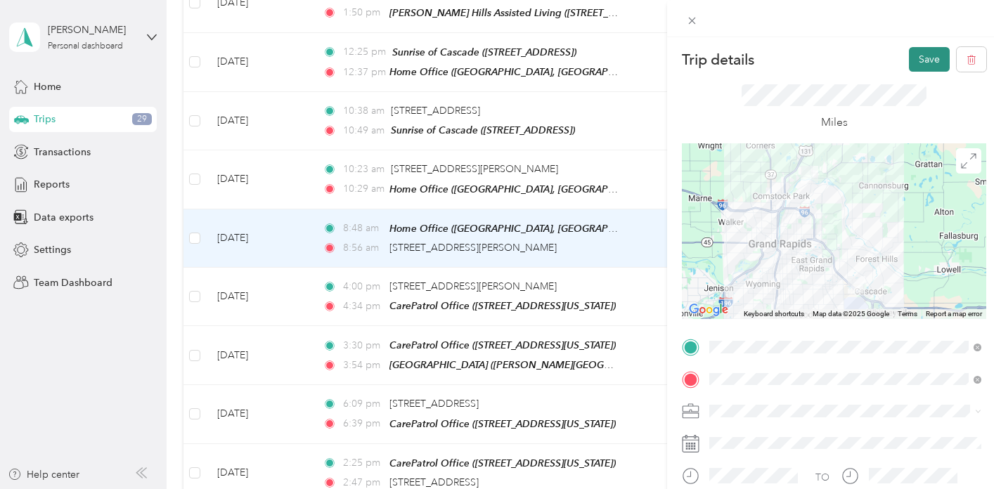
click at [930, 61] on button "Save" at bounding box center [929, 59] width 41 height 25
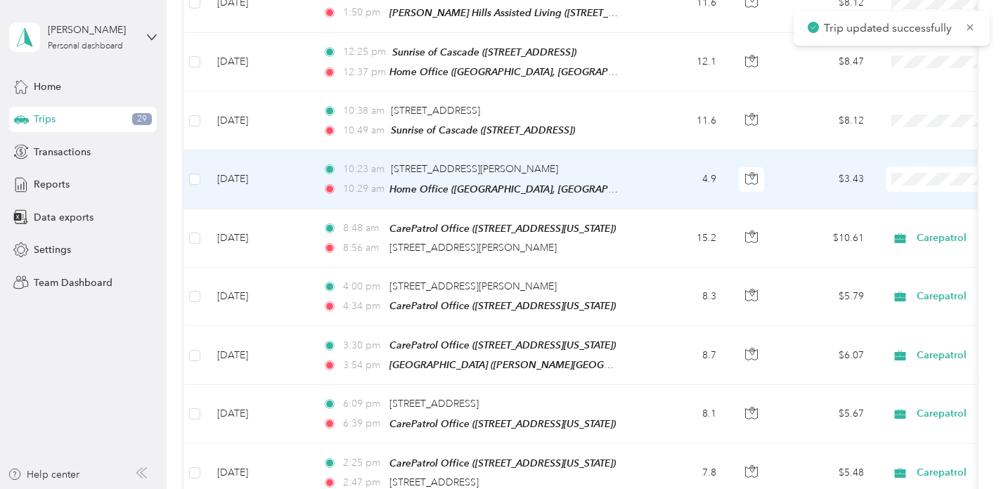
click at [631, 188] on td "10:23 am [STREET_ADDRESS] 10:29 am Home Office ([GEOGRAPHIC_DATA], [US_STATE])" at bounding box center [473, 179] width 323 height 58
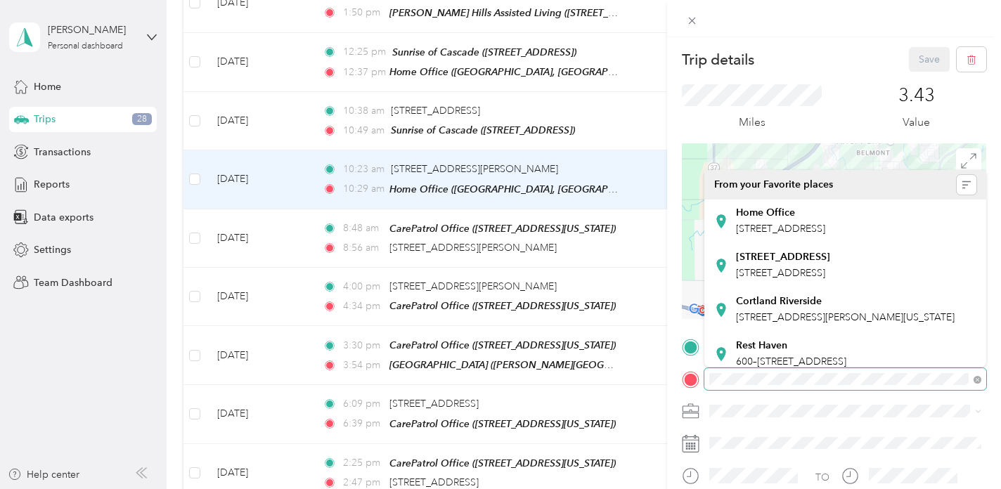
scroll to position [0, 82]
click at [986, 382] on span at bounding box center [846, 379] width 282 height 23
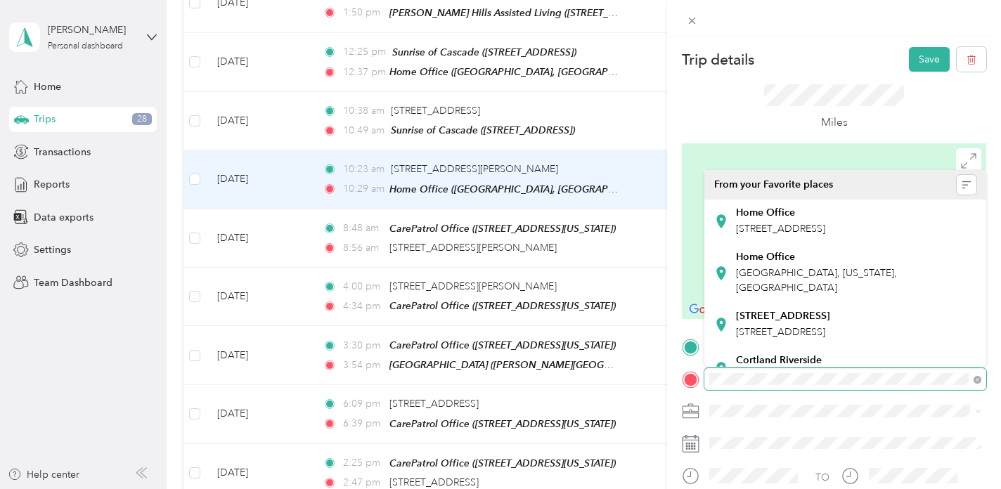
scroll to position [0, 0]
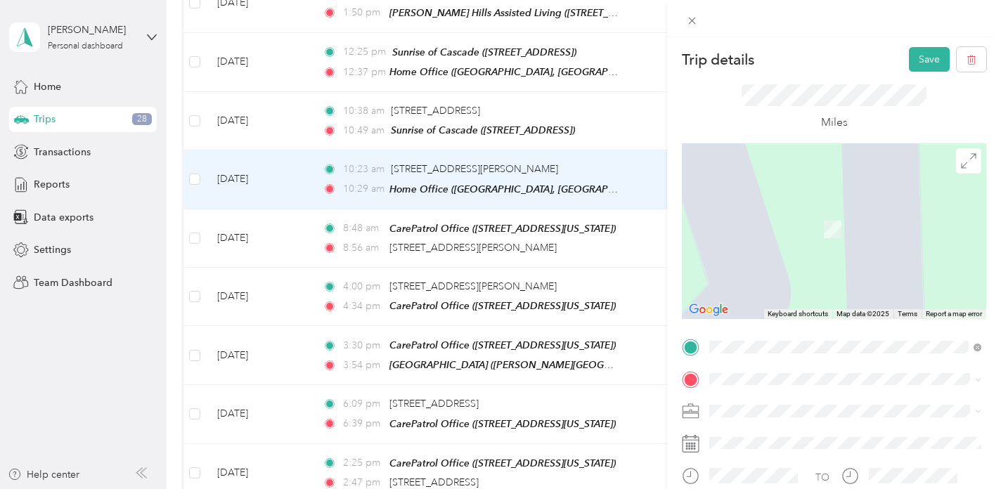
click at [807, 269] on div "CarePatrol Office [STREET_ADDRESS][US_STATE]" at bounding box center [806, 265] width 141 height 30
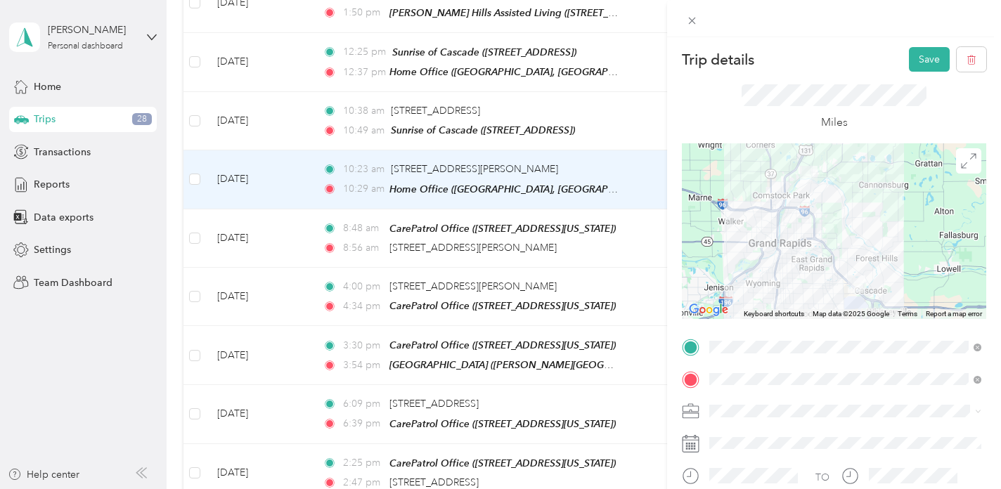
click at [741, 260] on span "Carepatrol" at bounding box center [737, 256] width 47 height 12
click at [925, 58] on button "Save" at bounding box center [929, 59] width 41 height 25
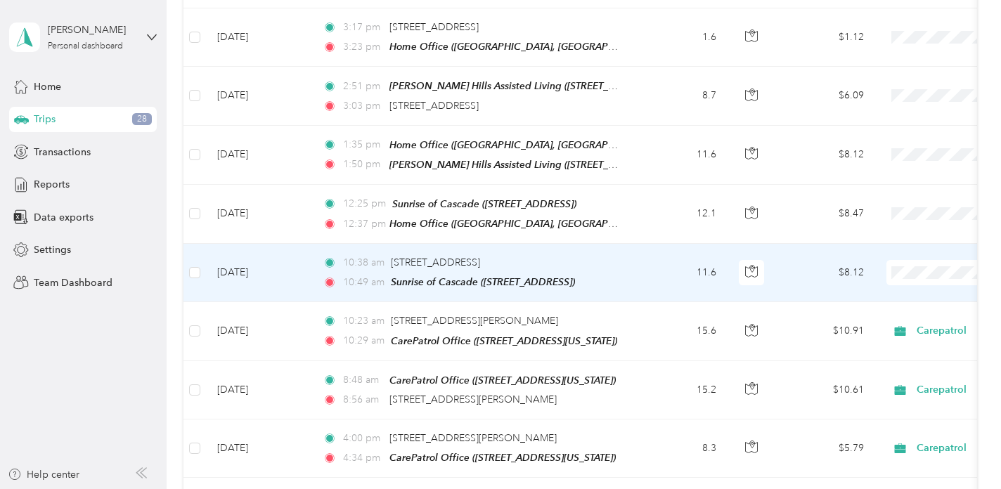
scroll to position [447, 0]
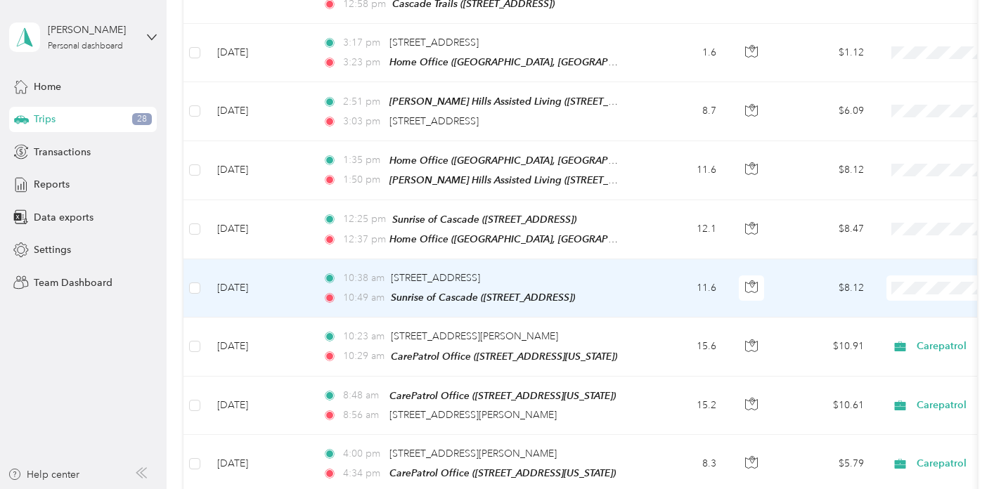
click at [667, 278] on td "11.6" at bounding box center [681, 288] width 93 height 58
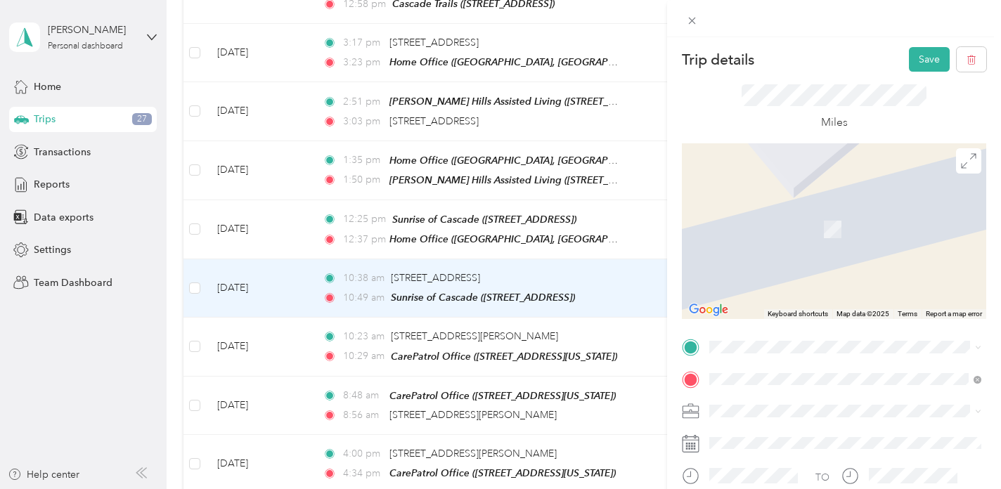
click at [857, 226] on span "[STREET_ADDRESS][US_STATE]" at bounding box center [806, 228] width 141 height 12
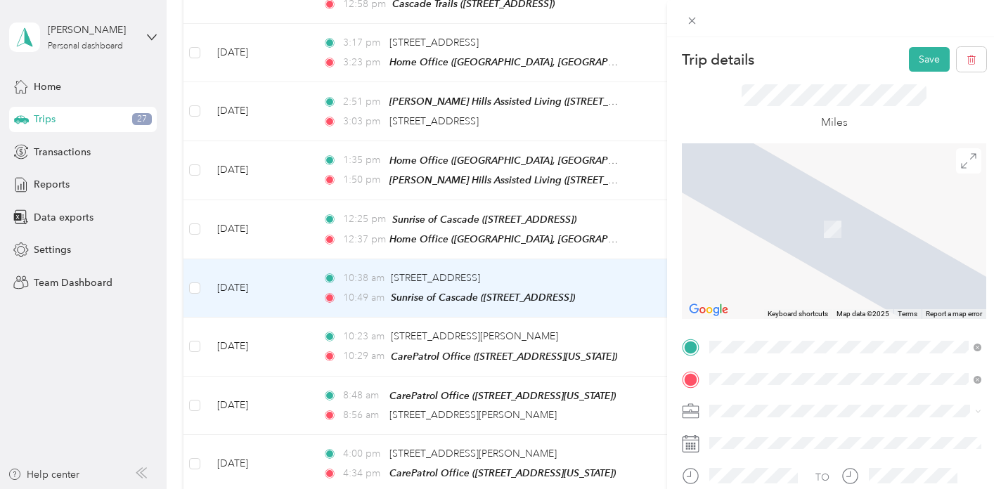
click at [807, 254] on div "CarePatrol Office [STREET_ADDRESS][US_STATE]" at bounding box center [806, 239] width 141 height 30
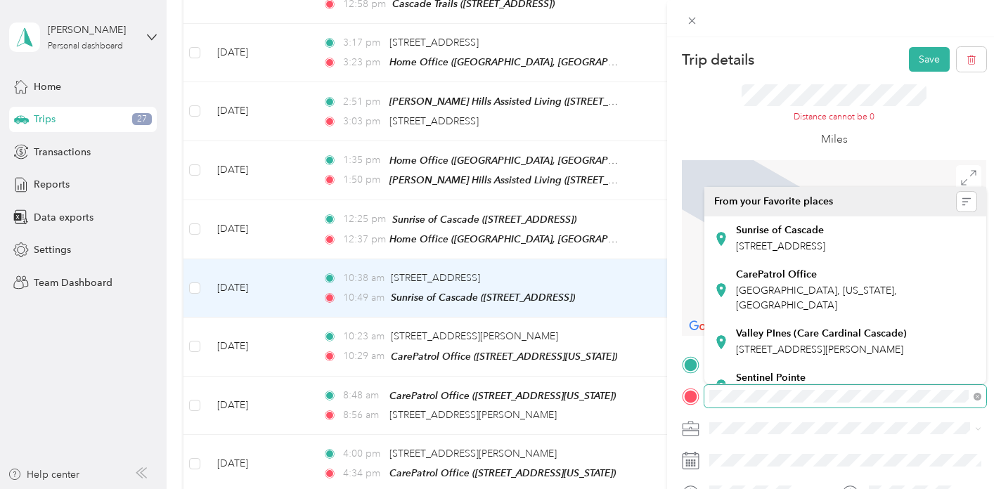
scroll to position [0, 187]
click at [968, 404] on span at bounding box center [846, 396] width 282 height 23
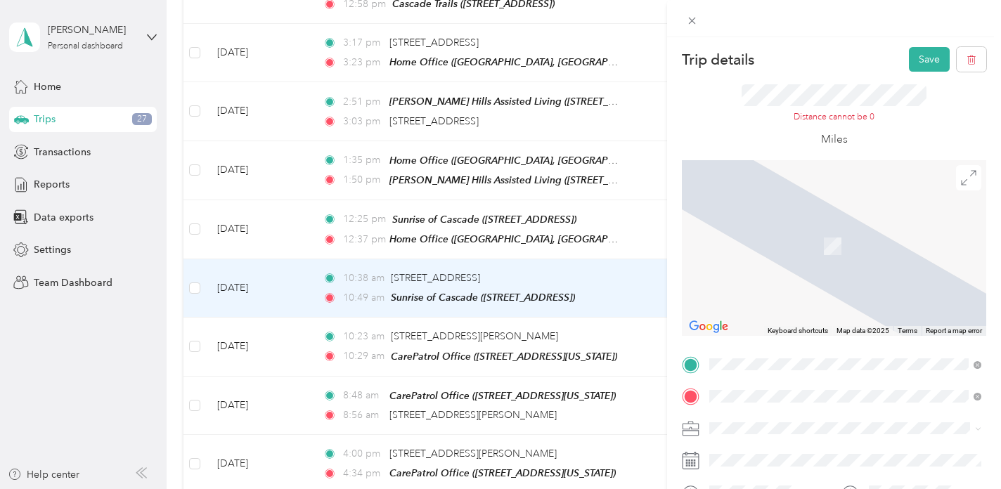
click at [826, 244] on span "[STREET_ADDRESS]" at bounding box center [780, 246] width 89 height 12
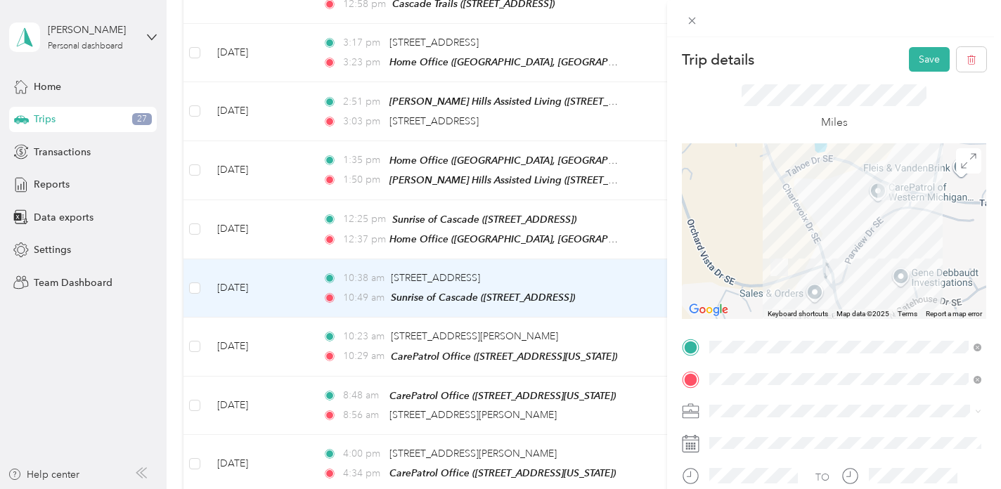
scroll to position [105, 0]
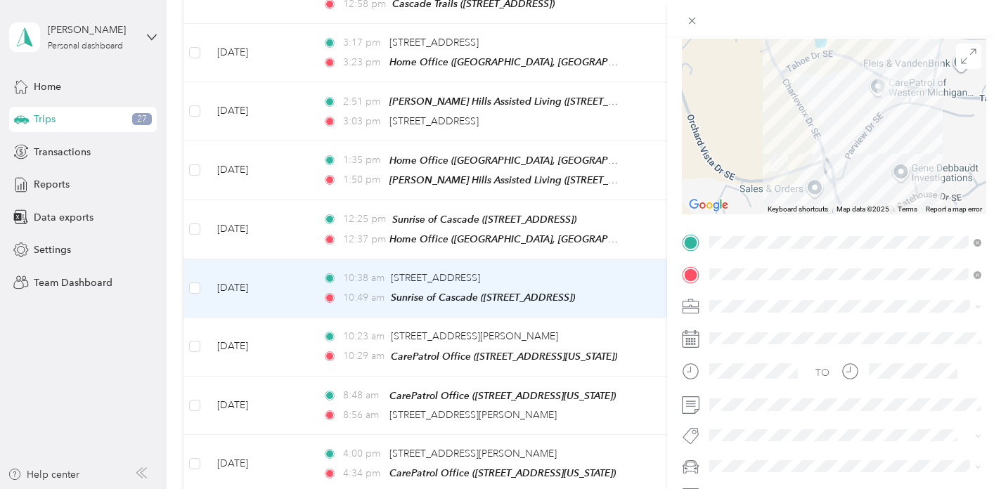
click at [749, 153] on span "Carepatrol" at bounding box center [737, 154] width 47 height 12
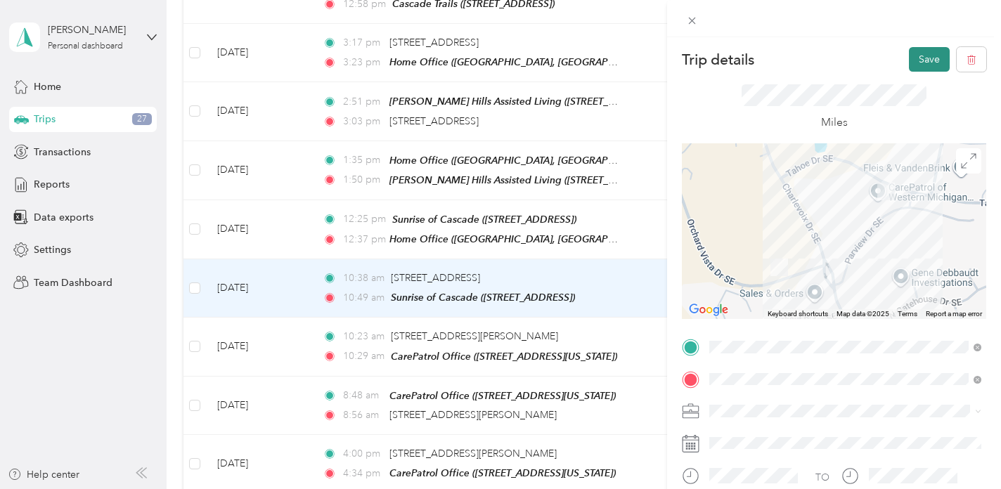
click at [925, 57] on button "Save" at bounding box center [929, 59] width 41 height 25
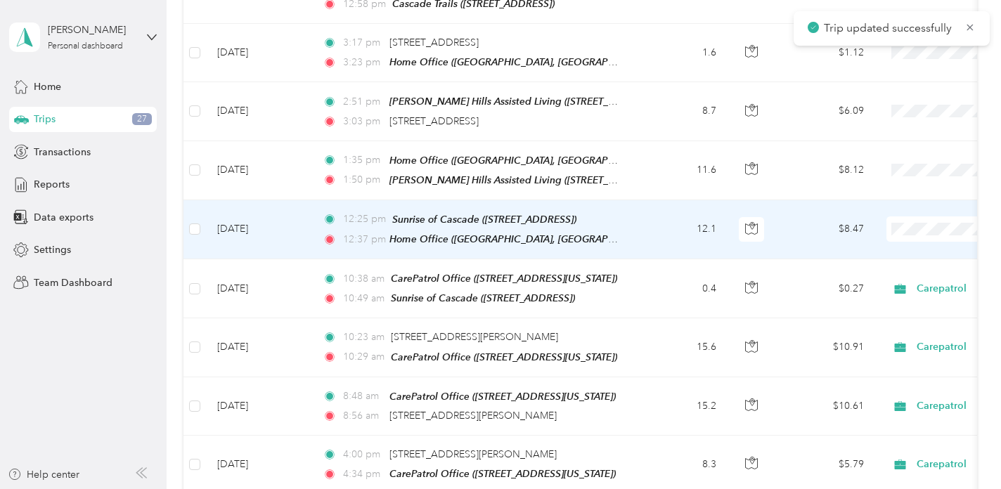
click at [648, 228] on td "12.1" at bounding box center [681, 229] width 93 height 59
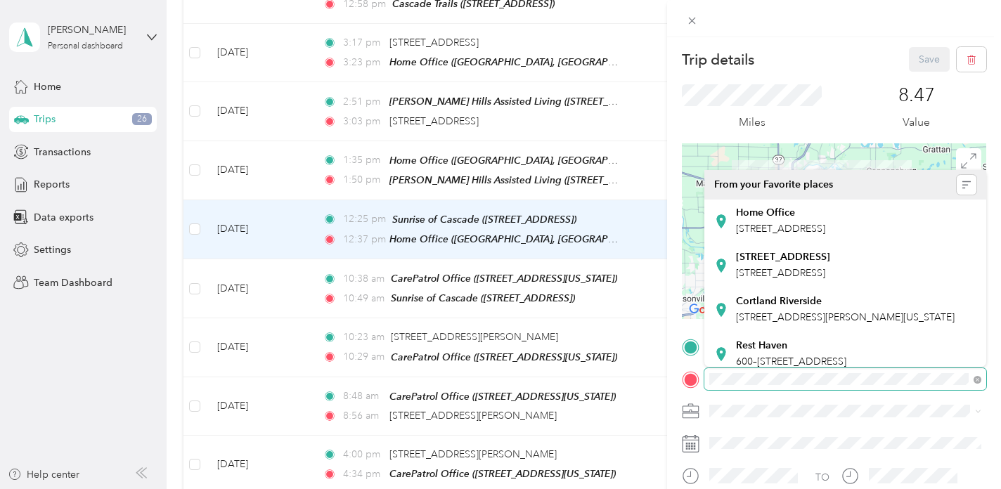
scroll to position [0, 82]
click at [987, 376] on form "Trip details Save This trip cannot be edited because it is either under review,…" at bounding box center [834, 345] width 334 height 597
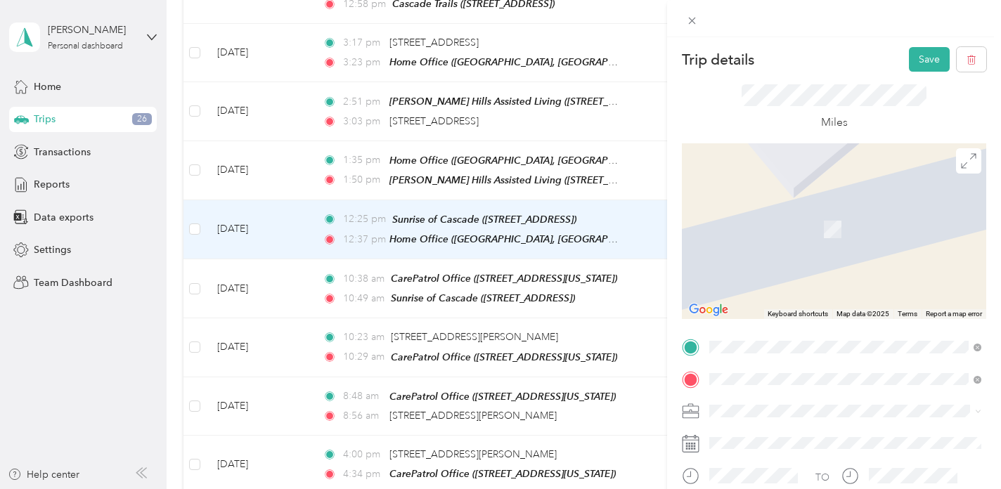
click at [779, 286] on div "CarePatrol Office [STREET_ADDRESS][US_STATE]" at bounding box center [806, 271] width 141 height 30
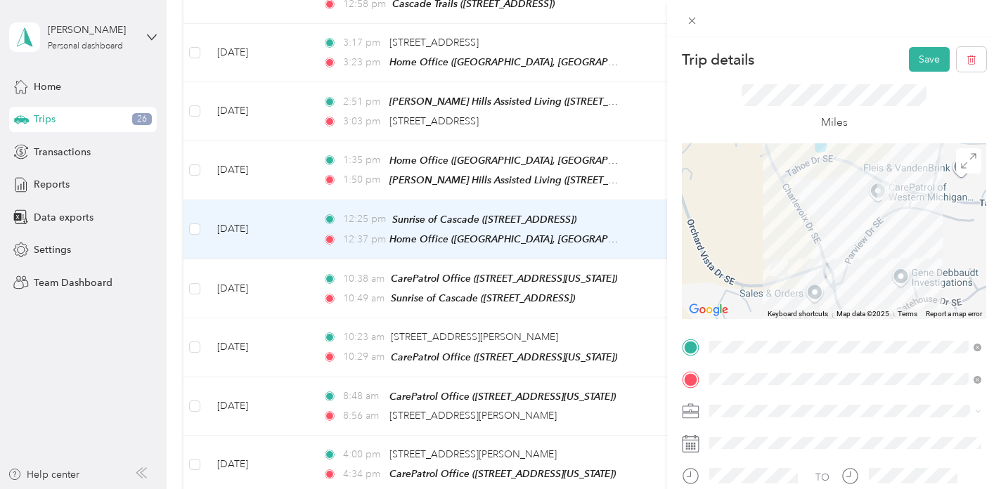
click at [735, 261] on div "Carepatrol" at bounding box center [845, 263] width 262 height 15
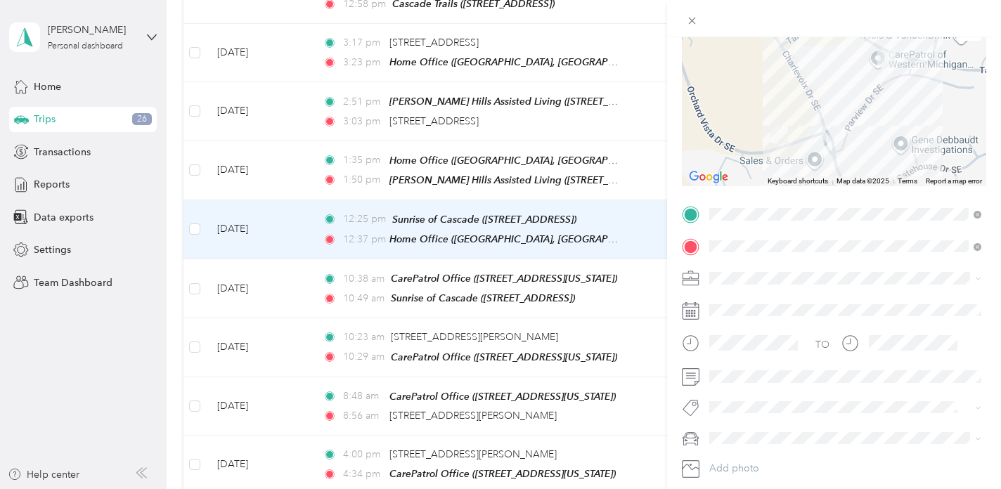
scroll to position [206, 0]
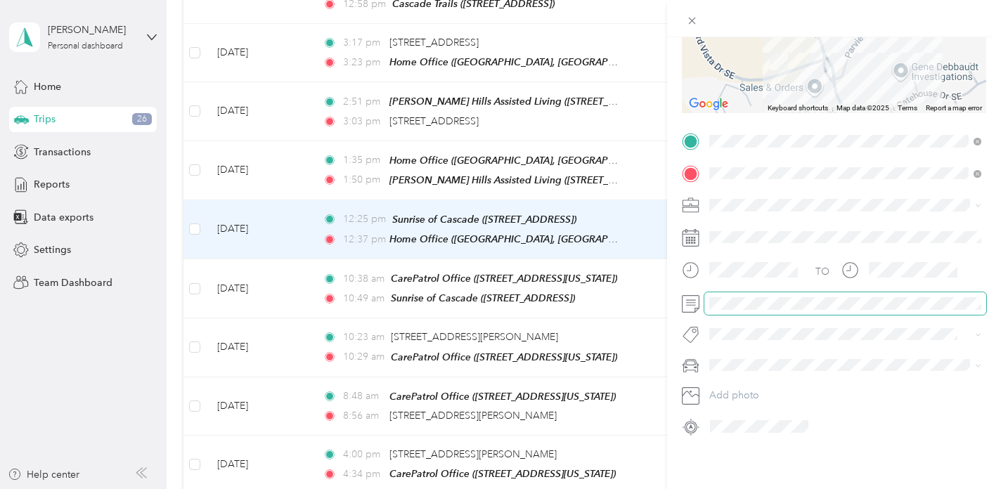
click at [733, 309] on span at bounding box center [846, 304] width 282 height 23
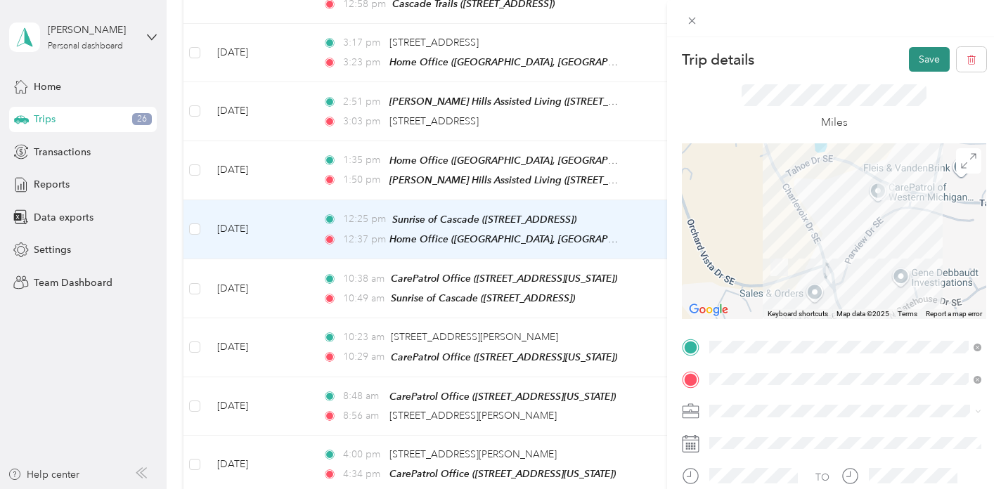
click at [929, 56] on button "Save" at bounding box center [929, 59] width 41 height 25
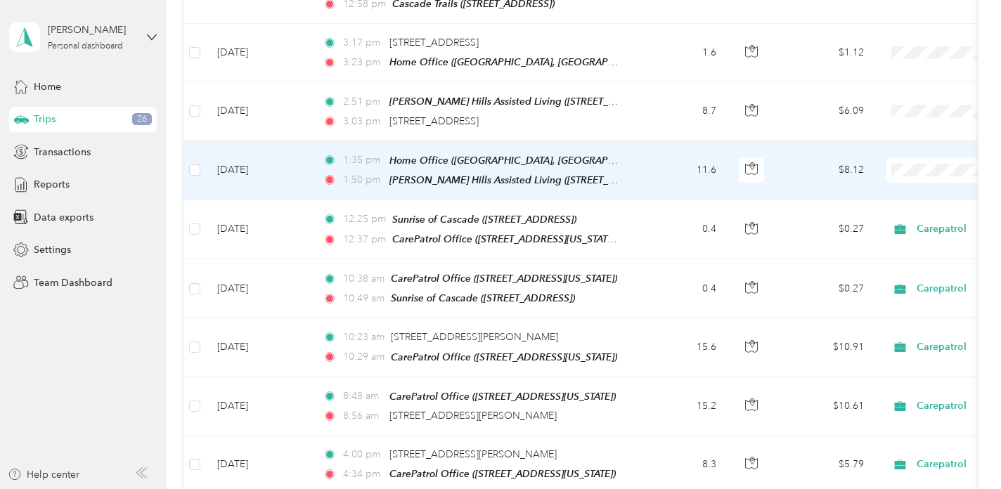
click at [669, 176] on td "11.6" at bounding box center [681, 170] width 93 height 59
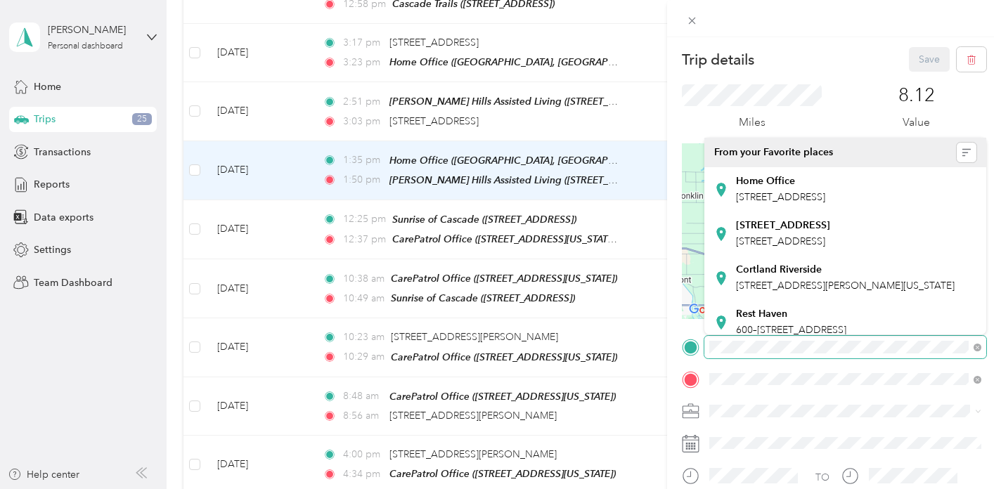
scroll to position [0, 82]
click at [994, 342] on html "[PERSON_NAME] Personal dashboard Home Trips 25 Transactions Reports Data export…" at bounding box center [497, 244] width 994 height 489
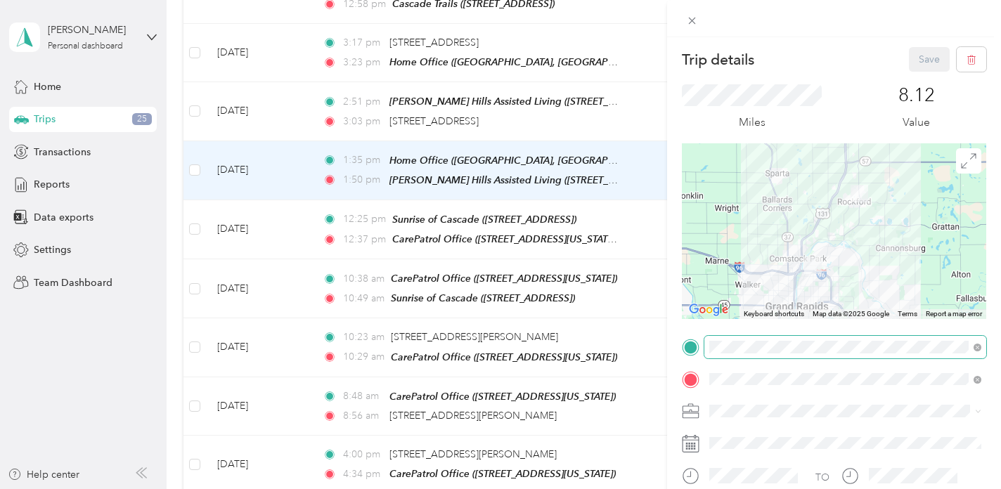
scroll to position [0, 0]
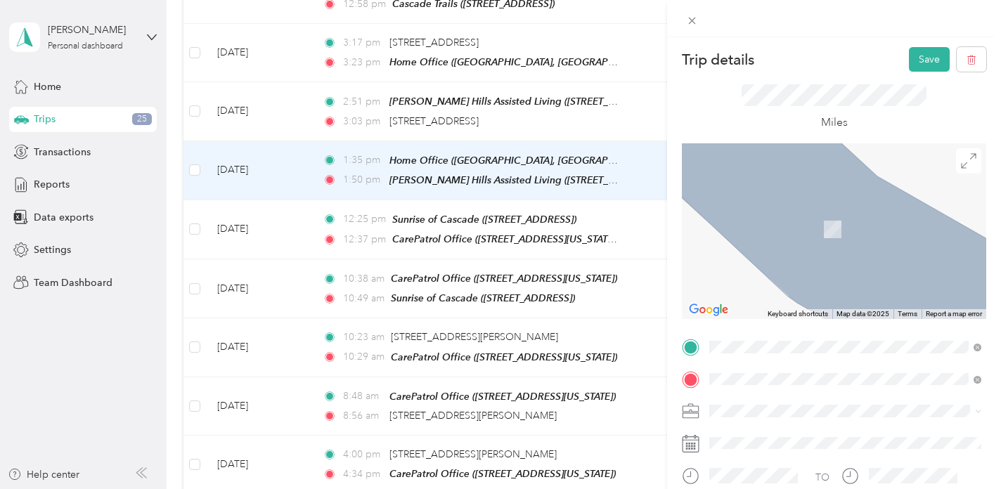
click at [828, 241] on span "[STREET_ADDRESS][US_STATE]" at bounding box center [806, 246] width 141 height 12
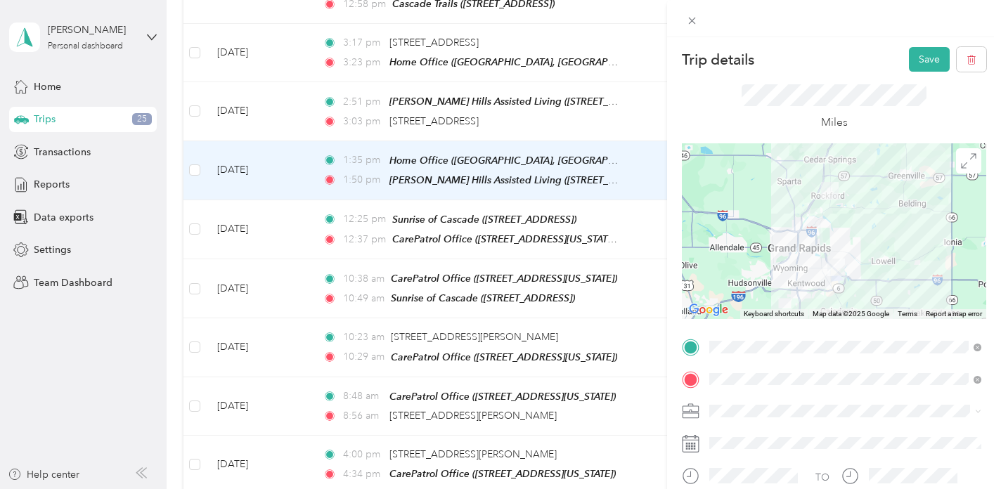
click at [737, 266] on li "Carepatrol" at bounding box center [846, 259] width 282 height 25
click at [931, 63] on button "Save" at bounding box center [929, 59] width 41 height 25
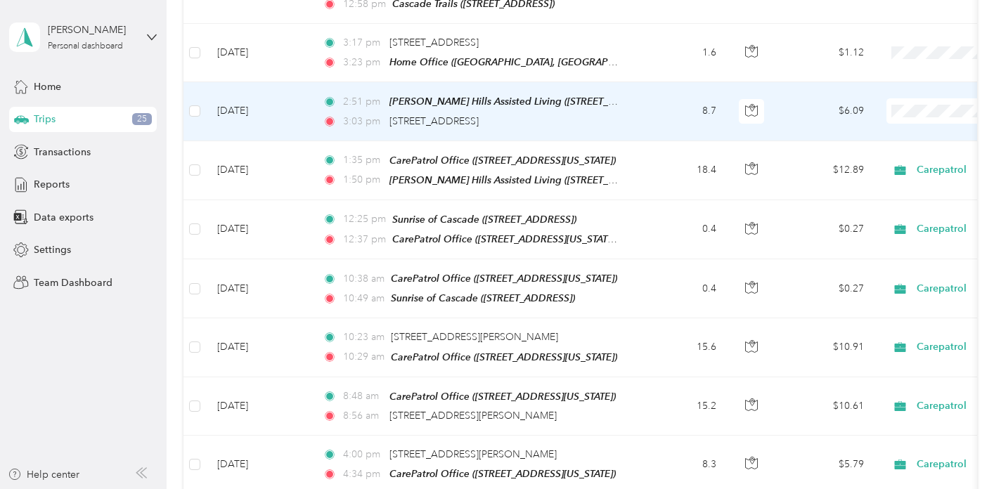
click at [656, 115] on td "8.7" at bounding box center [681, 111] width 93 height 58
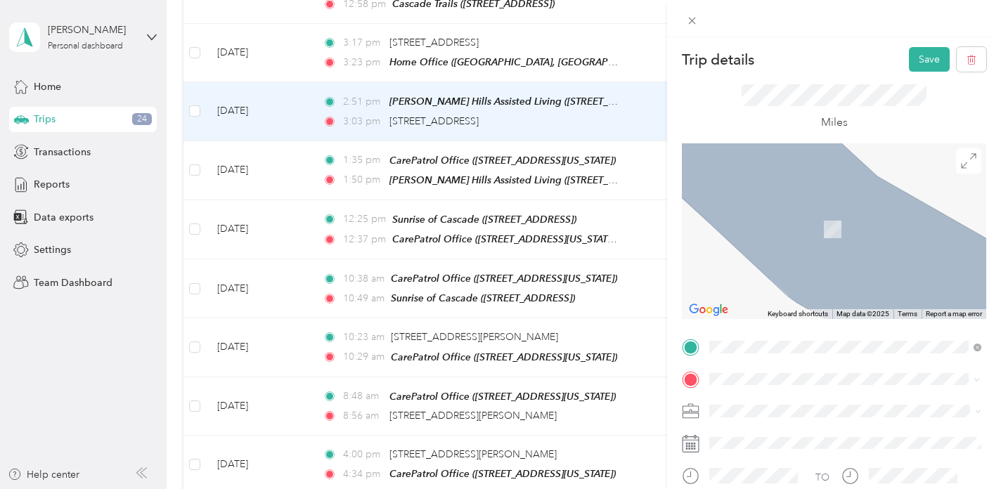
click at [821, 274] on span "[STREET_ADDRESS][US_STATE]" at bounding box center [806, 278] width 141 height 12
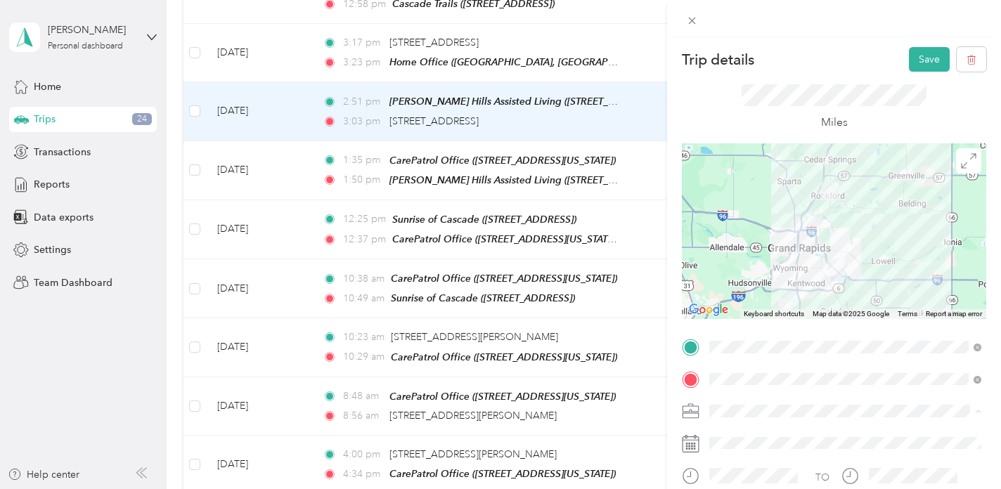
click at [731, 264] on div "Carepatrol" at bounding box center [845, 263] width 262 height 15
click at [928, 53] on button "Save" at bounding box center [929, 59] width 41 height 25
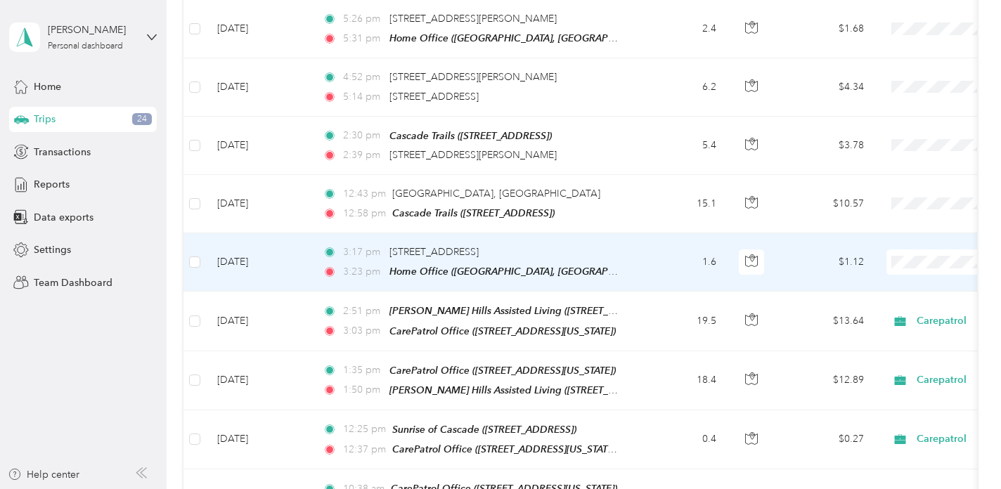
scroll to position [238, 0]
click at [670, 263] on td "1.6" at bounding box center [681, 262] width 93 height 58
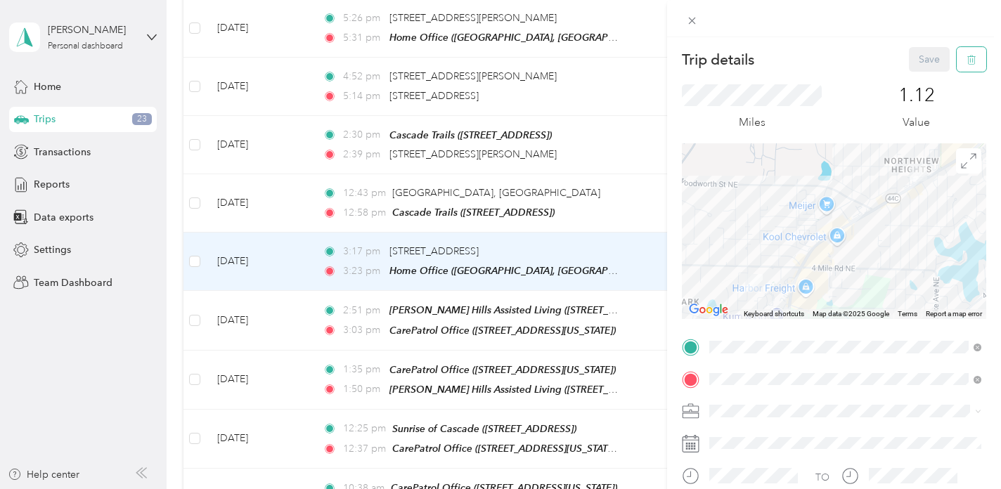
click at [968, 55] on icon "button" at bounding box center [972, 60] width 10 height 10
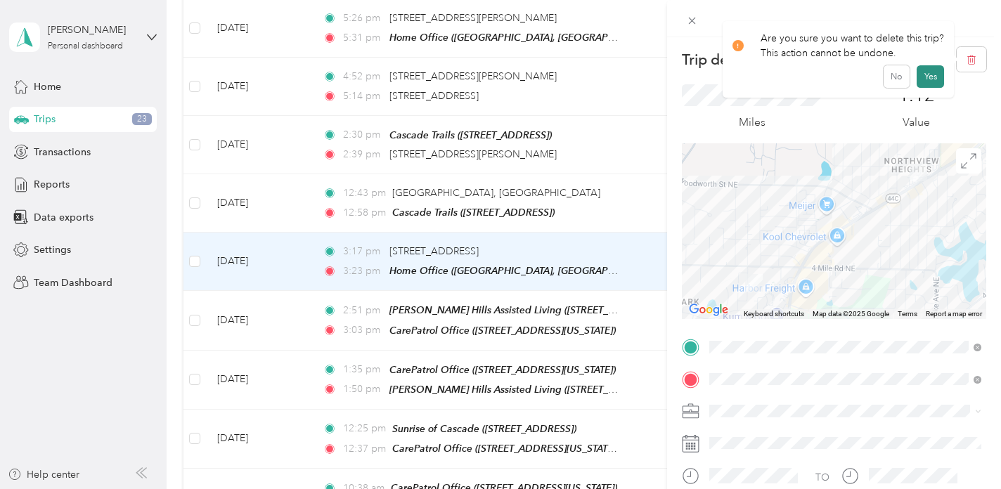
click at [930, 78] on button "Yes" at bounding box center [930, 76] width 27 height 23
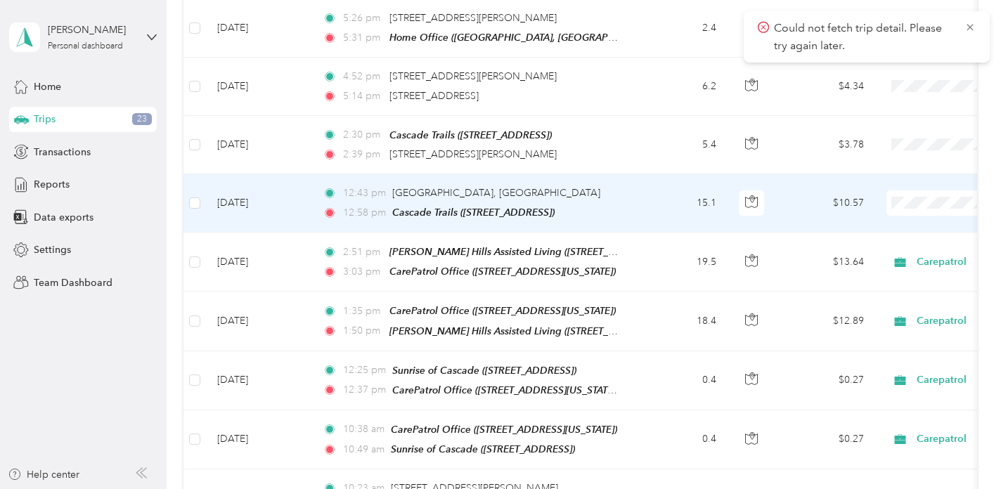
click at [649, 198] on td "15.1" at bounding box center [681, 203] width 93 height 58
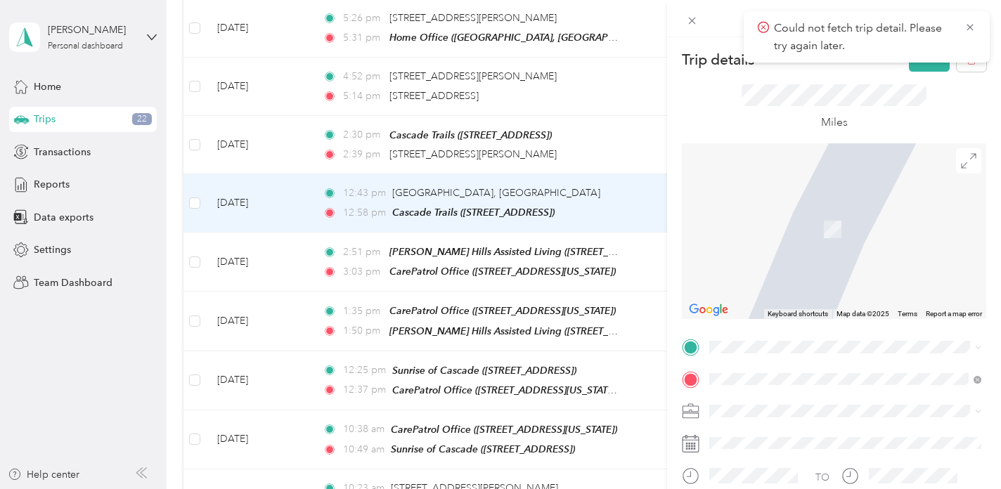
click at [845, 248] on span "[STREET_ADDRESS][US_STATE]" at bounding box center [806, 242] width 141 height 12
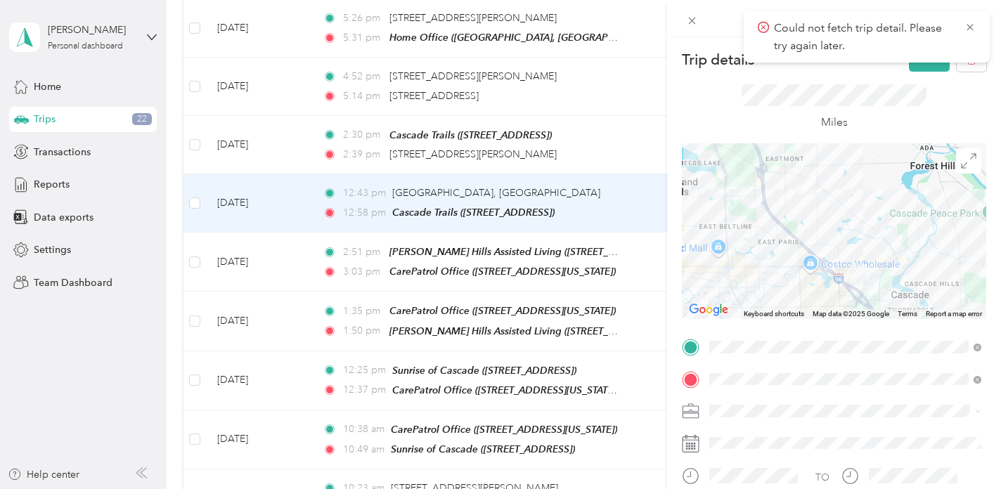
click at [724, 255] on li "Carepatrol" at bounding box center [846, 262] width 282 height 25
click at [973, 28] on icon at bounding box center [970, 27] width 11 height 13
click at [933, 61] on button "Save" at bounding box center [929, 59] width 41 height 25
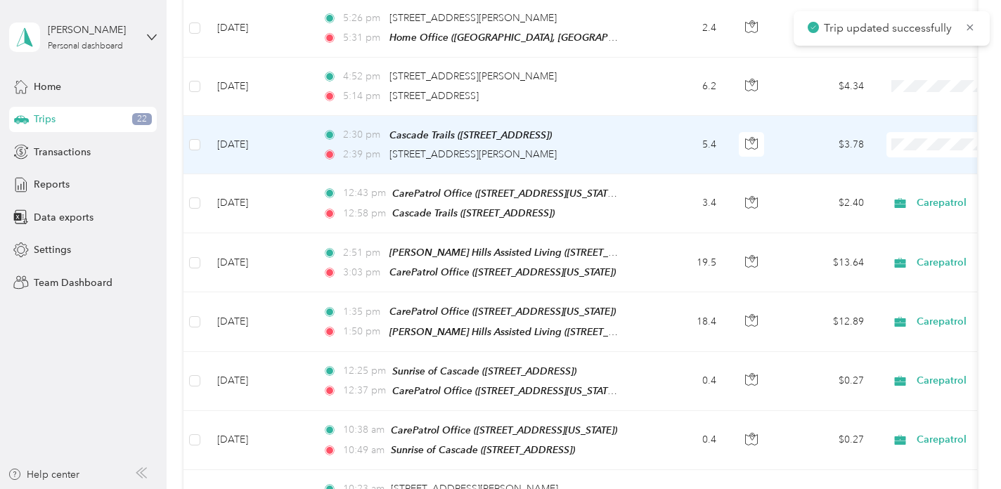
click at [639, 147] on td "5.4" at bounding box center [681, 145] width 93 height 58
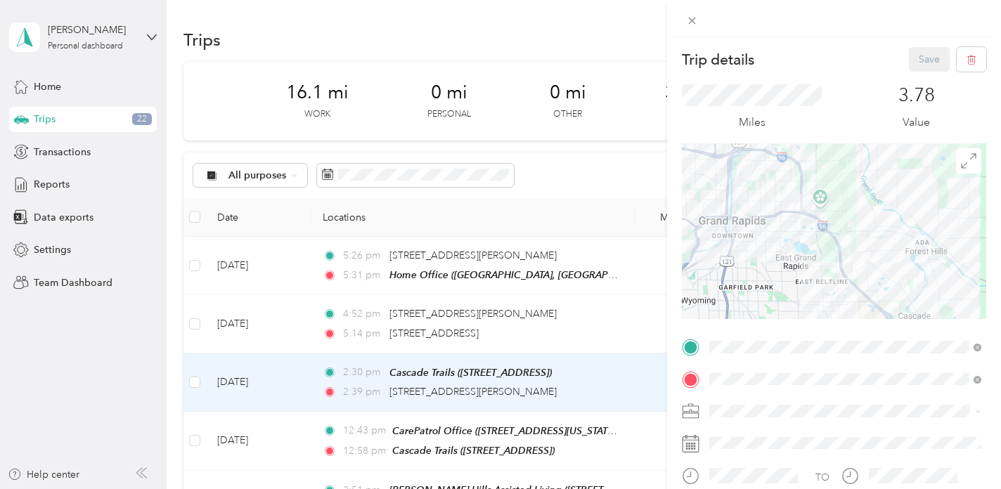
scroll to position [238, 0]
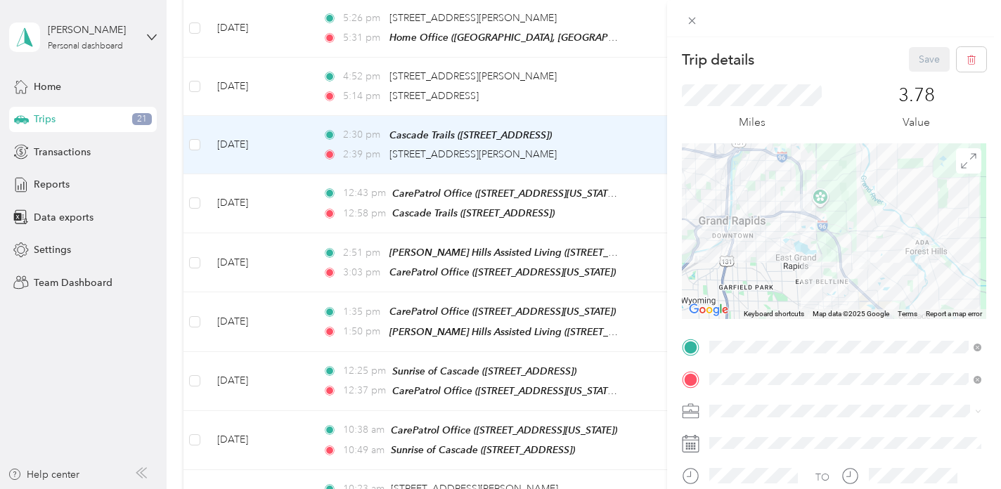
click at [732, 266] on li "Carepatrol" at bounding box center [846, 263] width 282 height 25
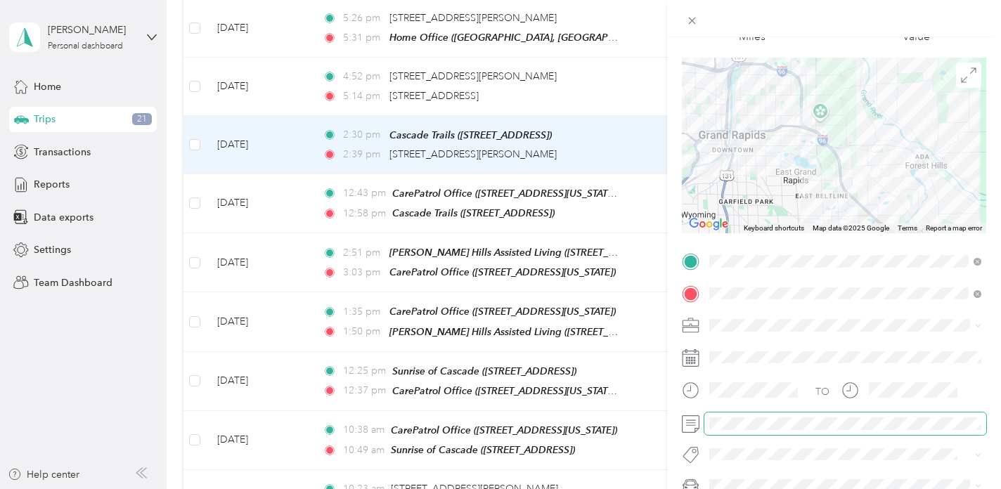
scroll to position [0, 0]
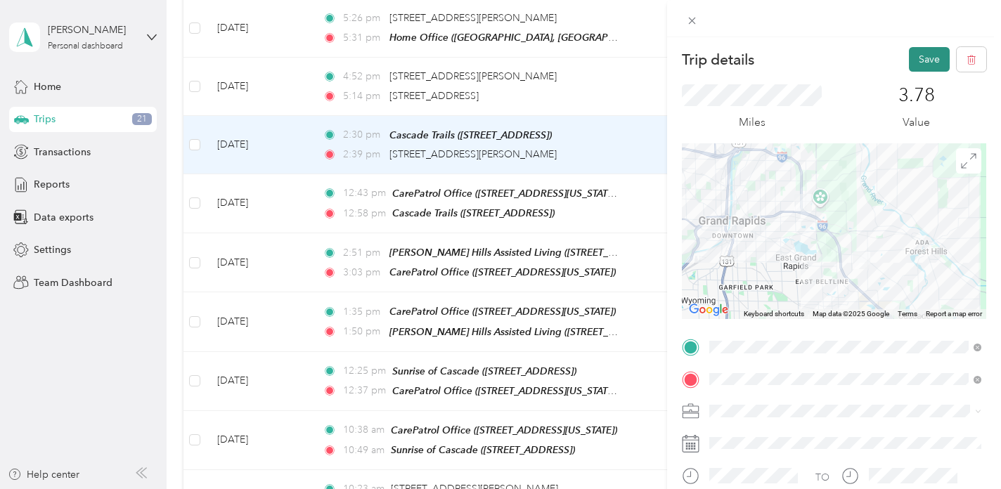
click at [933, 58] on button "Save" at bounding box center [929, 59] width 41 height 25
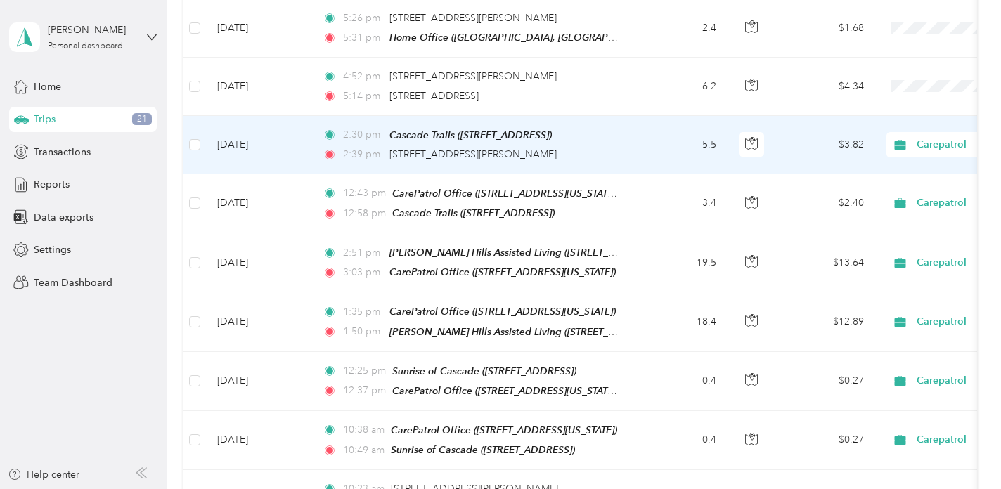
click at [659, 145] on td "5.5" at bounding box center [681, 145] width 93 height 58
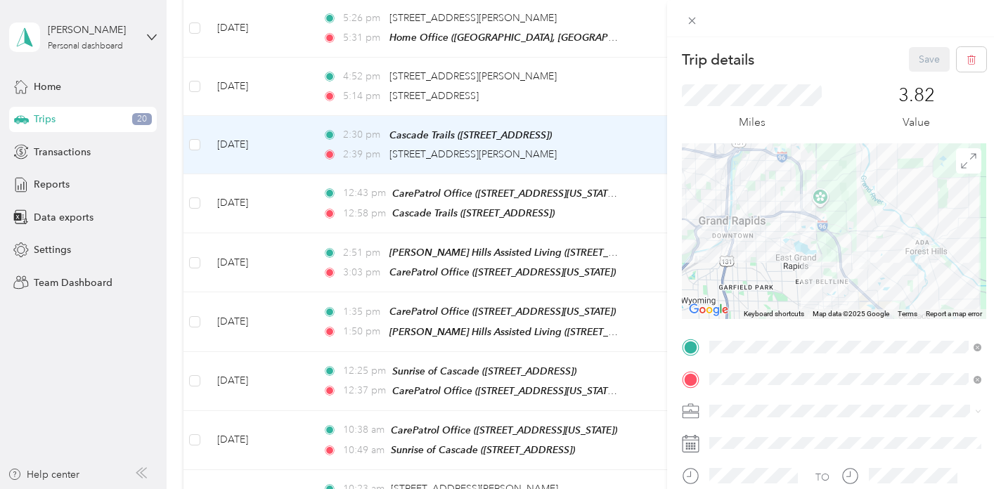
click at [578, 94] on div "Trip details Save This trip cannot be edited because it is either under review,…" at bounding box center [500, 244] width 1001 height 489
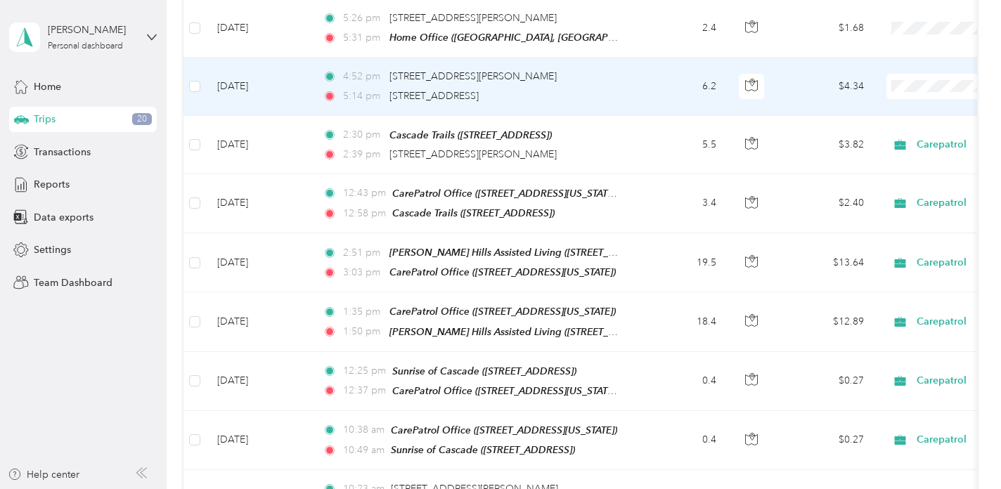
click at [639, 85] on td "6.2" at bounding box center [681, 87] width 93 height 58
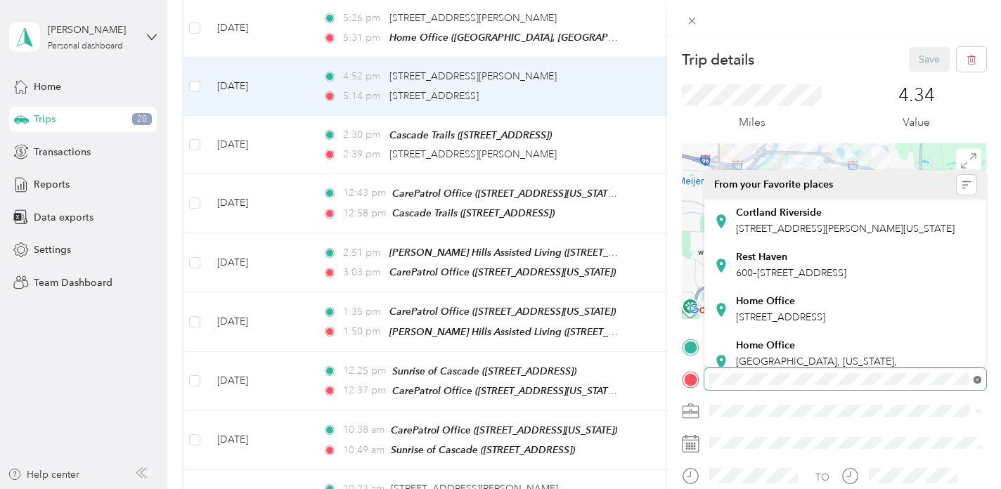
click at [975, 379] on span at bounding box center [846, 379] width 282 height 23
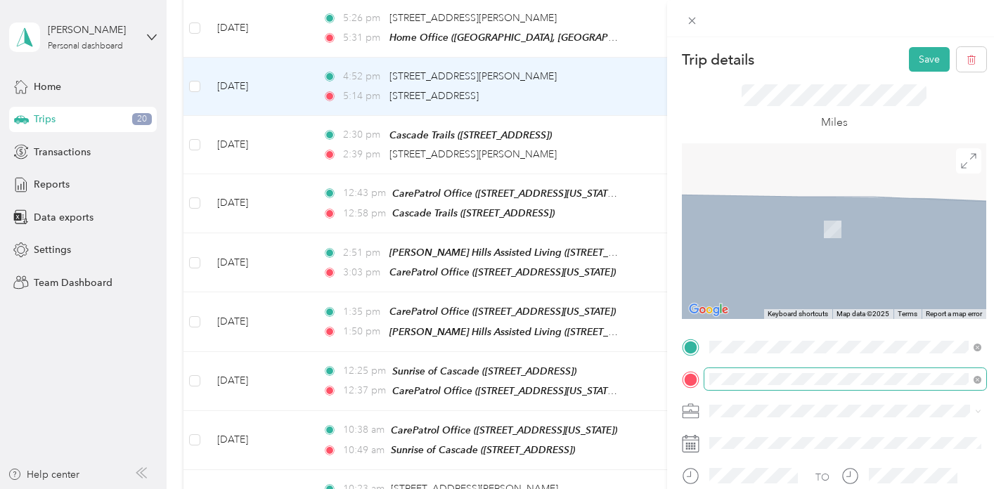
click at [861, 259] on div "CarePatrol Office" at bounding box center [806, 262] width 141 height 13
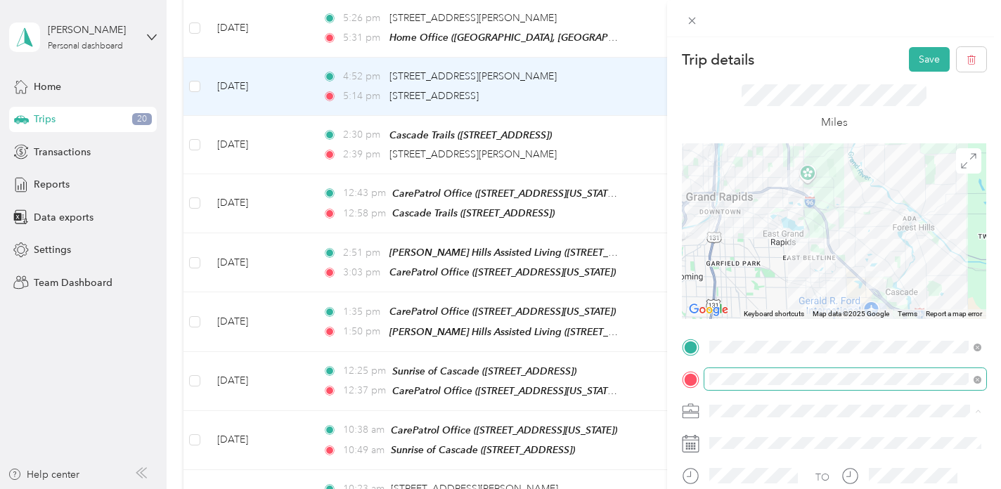
click at [730, 264] on li "Carepatrol" at bounding box center [846, 263] width 282 height 25
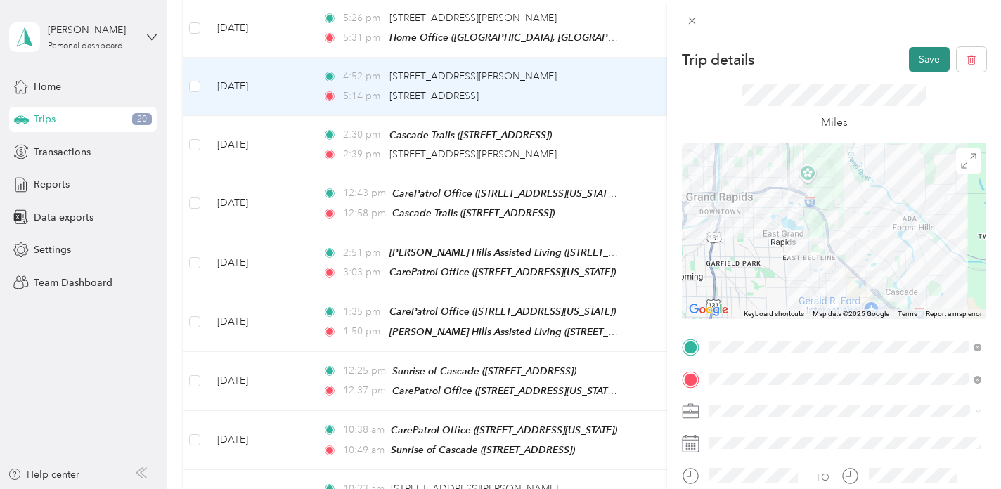
click at [925, 61] on button "Save" at bounding box center [929, 59] width 41 height 25
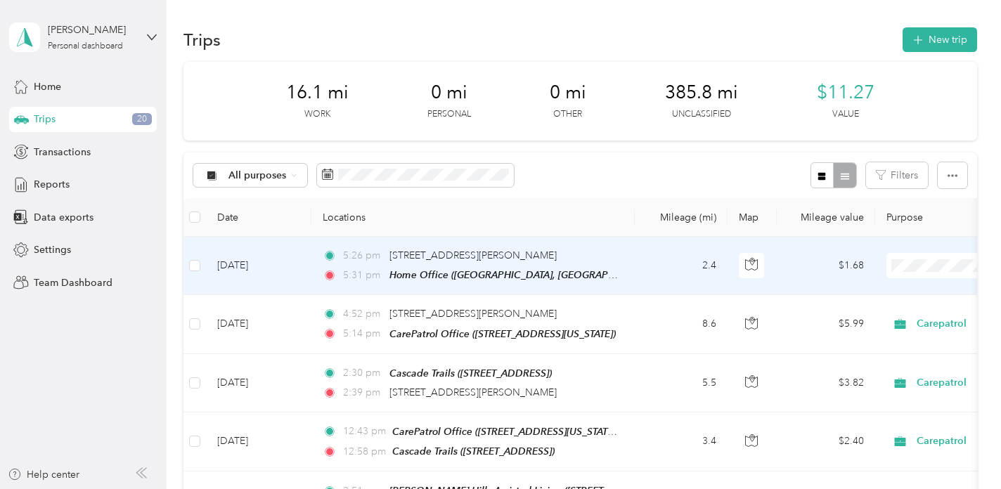
click at [641, 264] on td "2.4" at bounding box center [681, 266] width 93 height 58
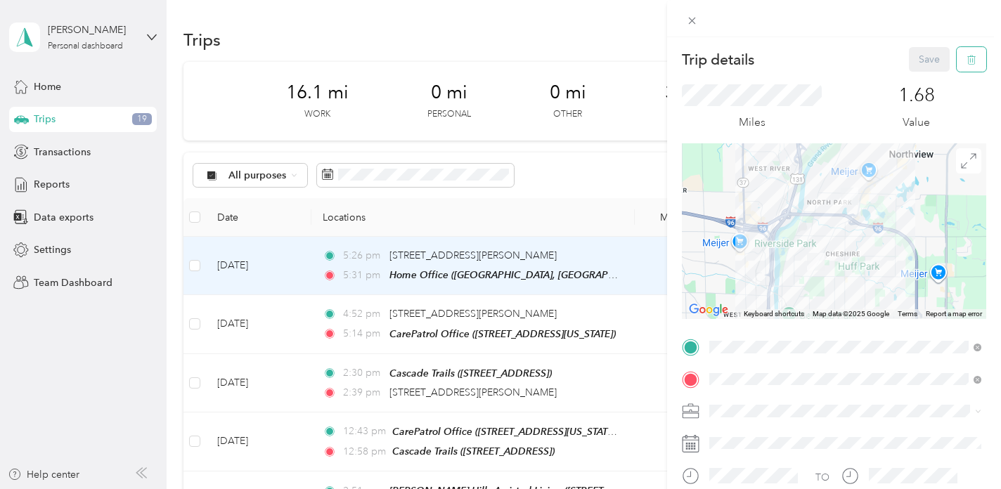
click at [976, 58] on icon "button" at bounding box center [972, 60] width 10 height 10
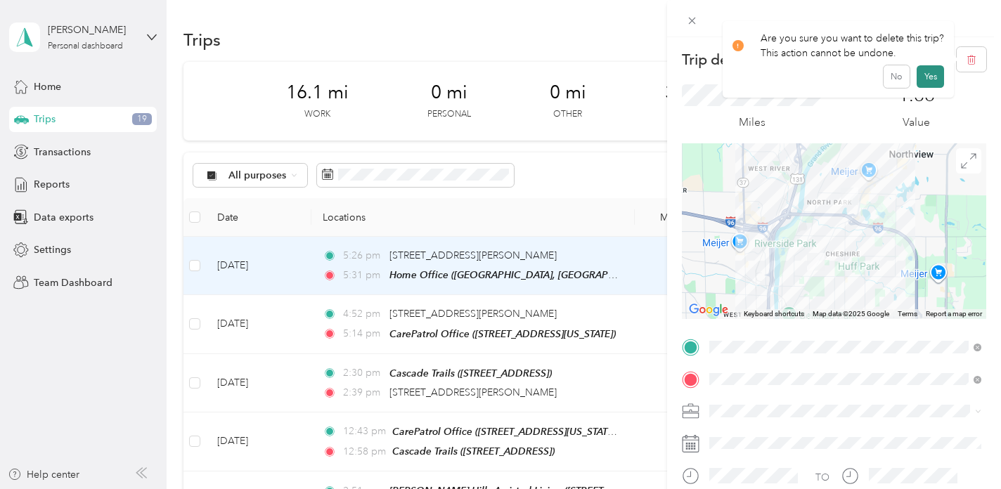
click at [936, 74] on button "Yes" at bounding box center [930, 76] width 27 height 23
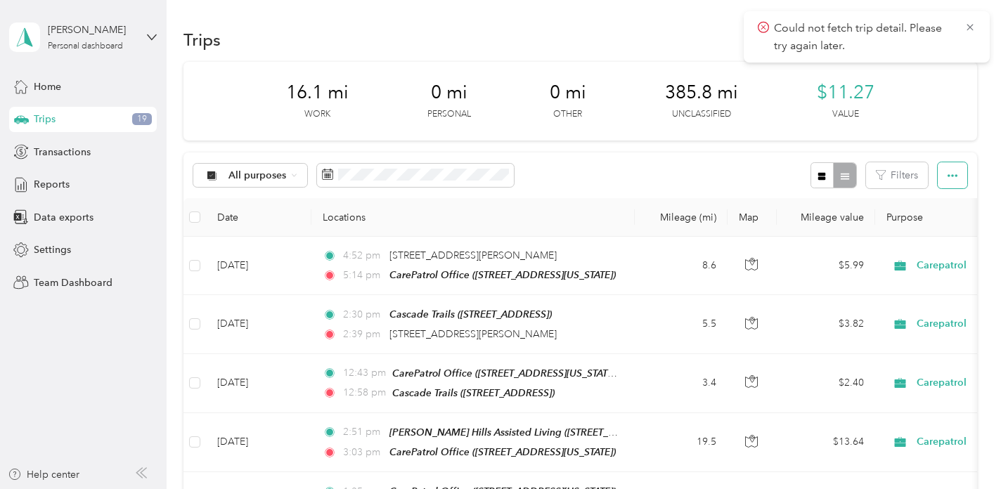
click at [958, 175] on icon "button" at bounding box center [953, 175] width 10 height 3
click at [936, 226] on span "Export" at bounding box center [940, 227] width 30 height 12
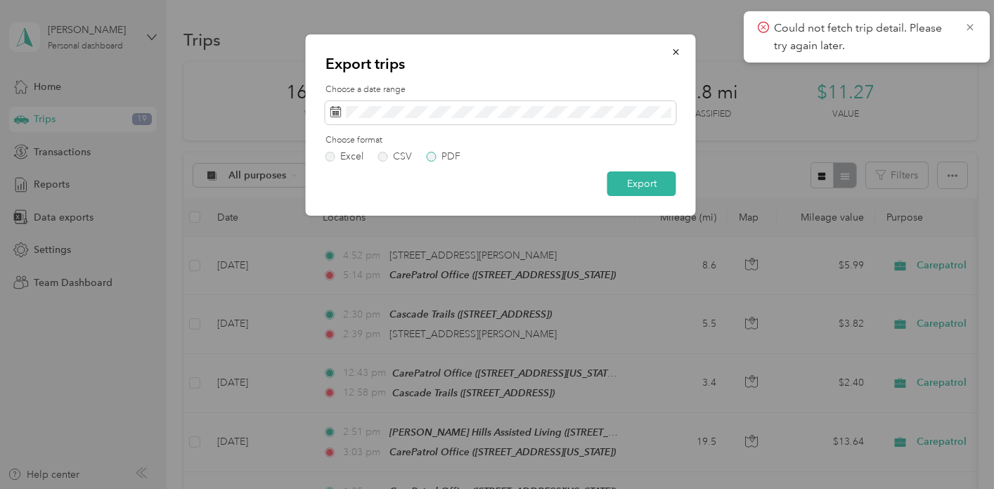
click at [440, 155] on label "PDF" at bounding box center [444, 157] width 34 height 10
click at [647, 182] on button "Export" at bounding box center [642, 184] width 69 height 25
